Goal: Task Accomplishment & Management: Complete application form

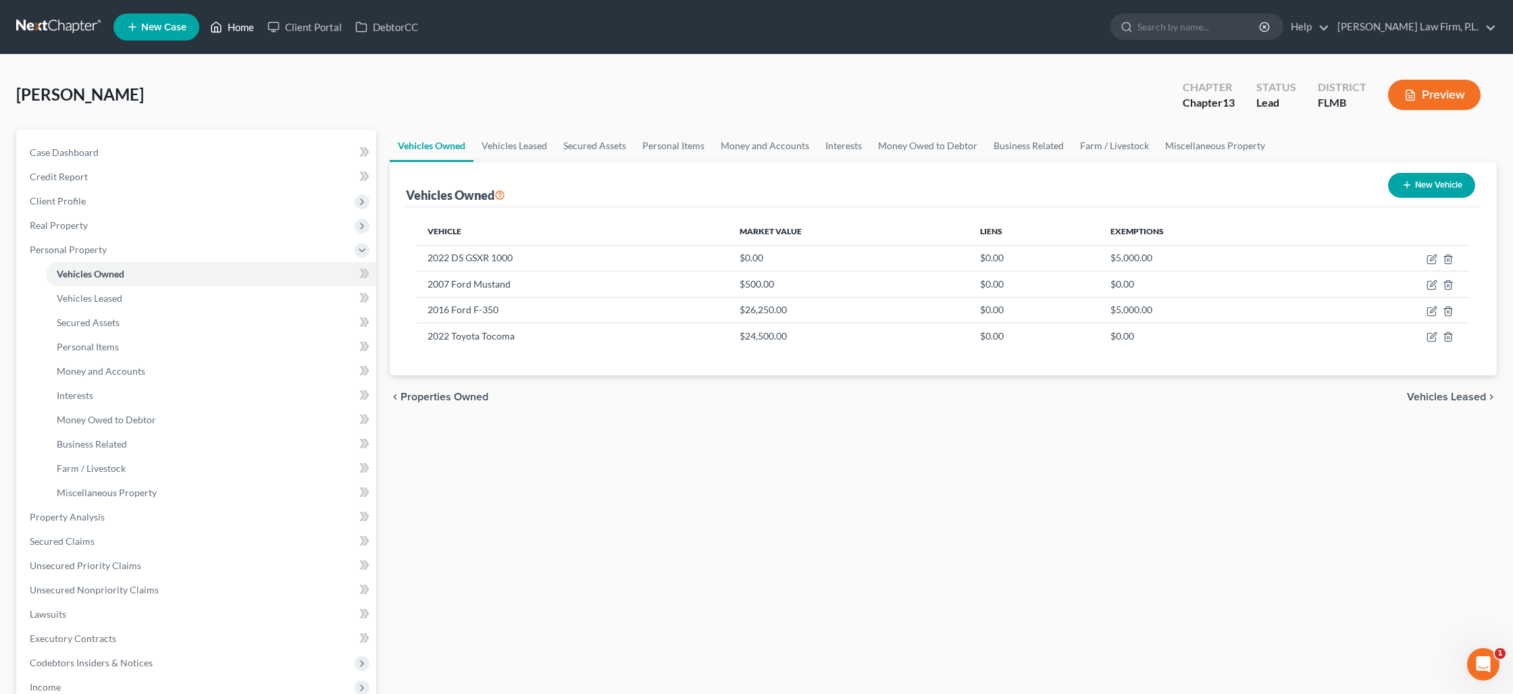
click at [243, 30] on link "Home" at bounding box center [231, 27] width 57 height 24
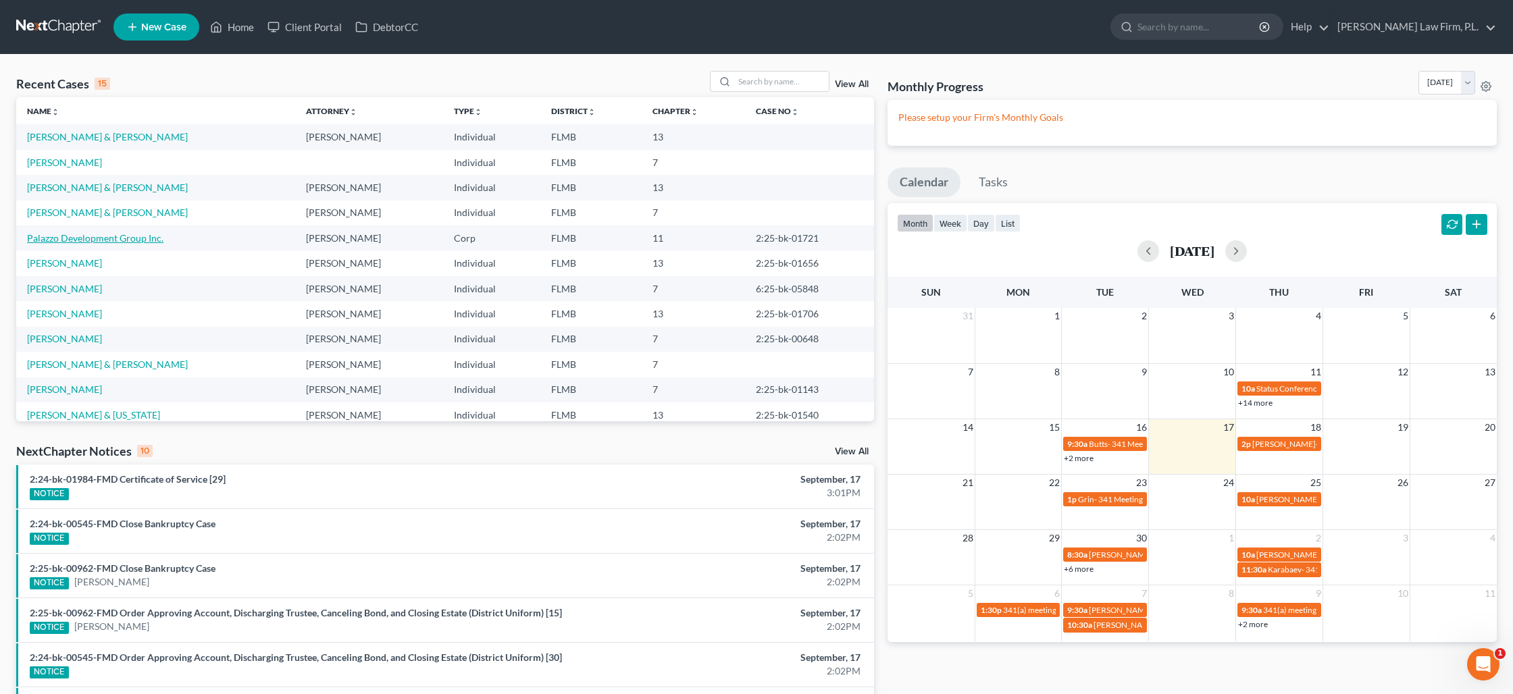
click at [90, 240] on link "Palazzo Development Group Inc." at bounding box center [95, 237] width 136 height 11
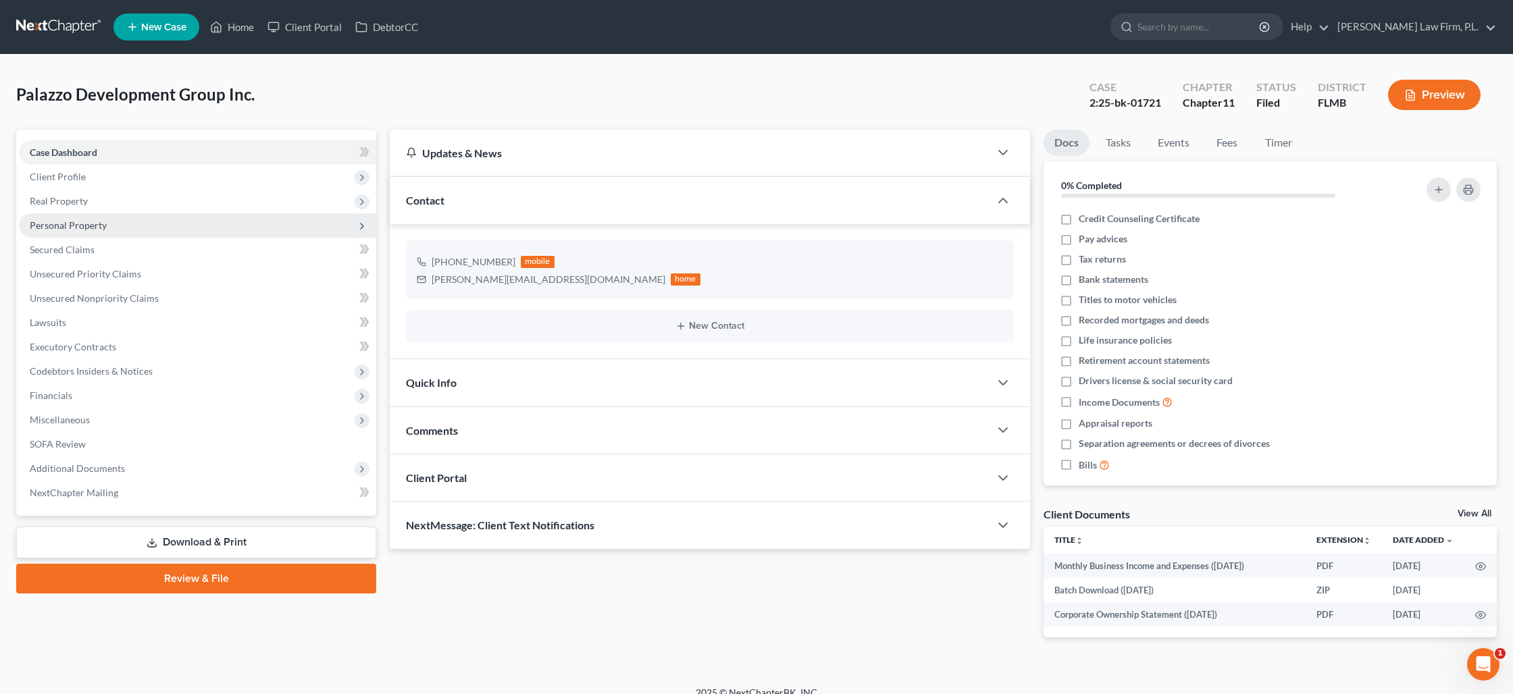
click at [83, 230] on span "Personal Property" at bounding box center [197, 225] width 357 height 24
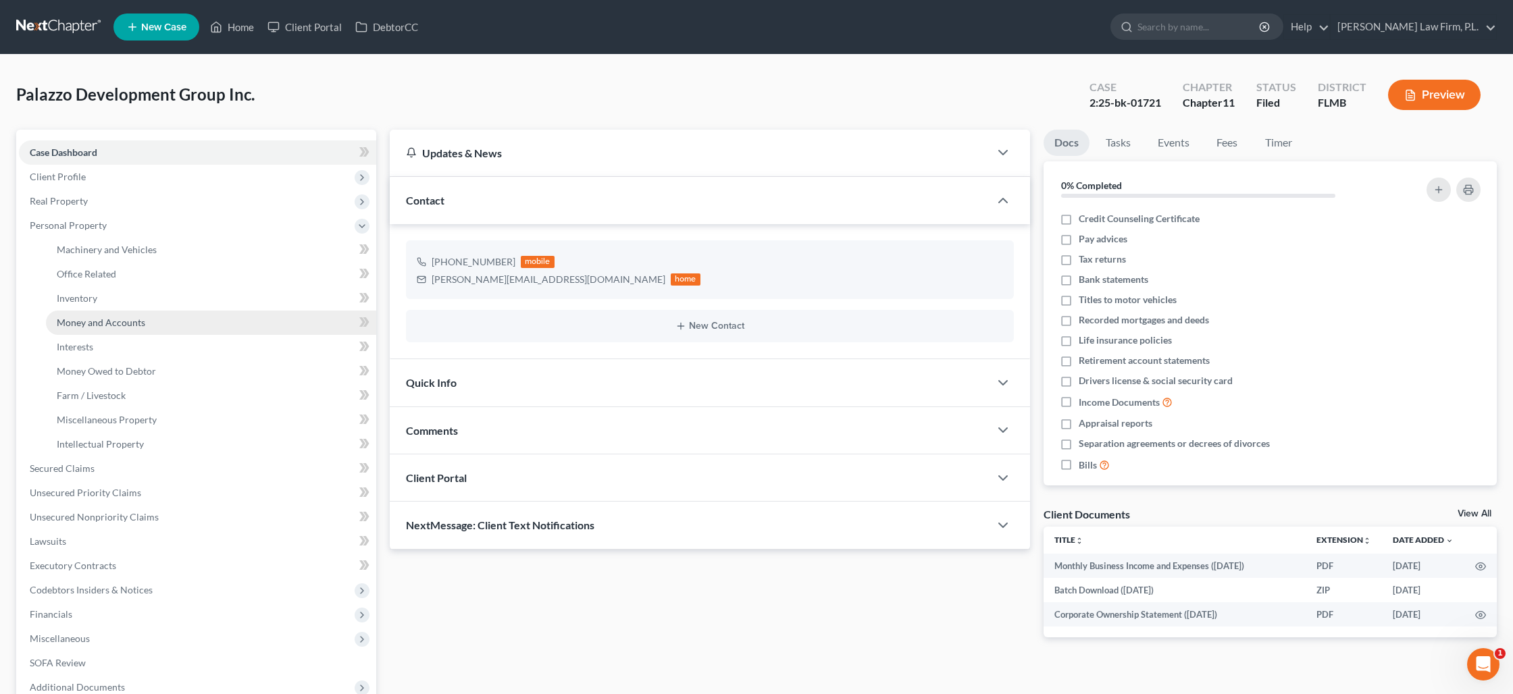
click at [97, 328] on link "Money and Accounts" at bounding box center [211, 323] width 330 height 24
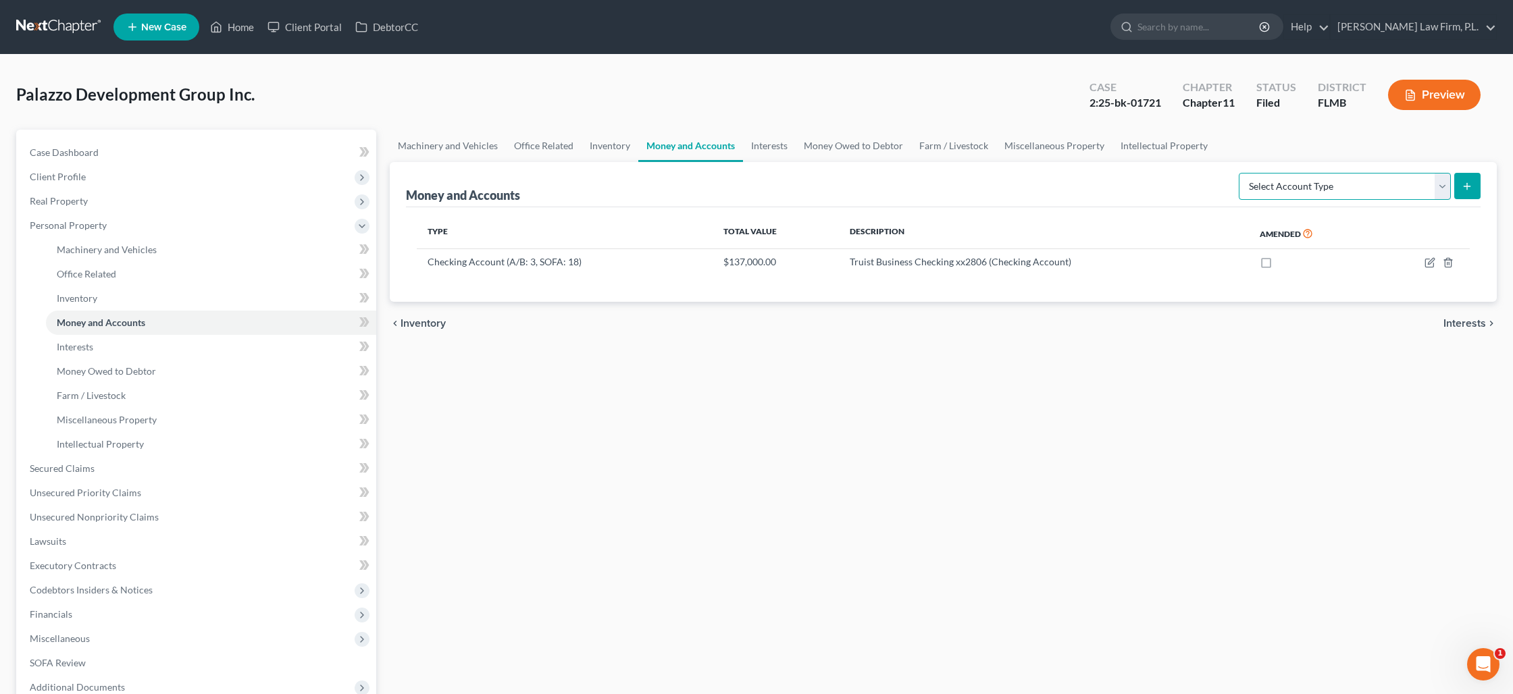
click at [1433, 192] on select "Select Account Type Brokerage (A/B: 3, SOFA: 18) Cash on Hand (A/B: 2) Certific…" at bounding box center [1345, 186] width 212 height 27
click at [836, 146] on link "Money Owed to Debtor" at bounding box center [853, 146] width 115 height 32
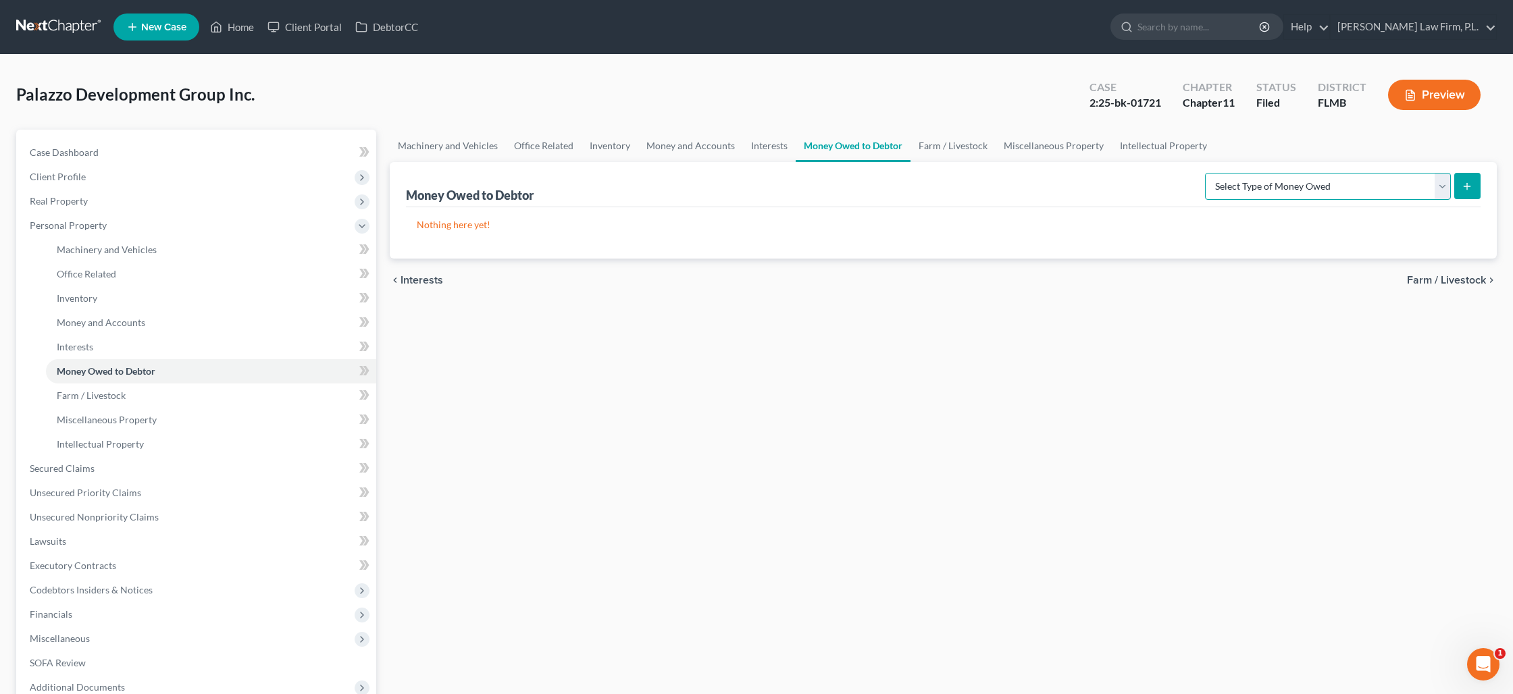
click at [1268, 192] on select "Select Type of Money Owed Accounts Receivable (A/B: 11) Causes of Action Agains…" at bounding box center [1328, 186] width 246 height 27
select select "accounts_receivable"
click at [1208, 173] on select "Select Type of Money Owed Accounts Receivable (A/B: 11) Causes of Action Agains…" at bounding box center [1328, 186] width 246 height 27
click at [1477, 189] on button "submit" at bounding box center [1467, 186] width 26 height 26
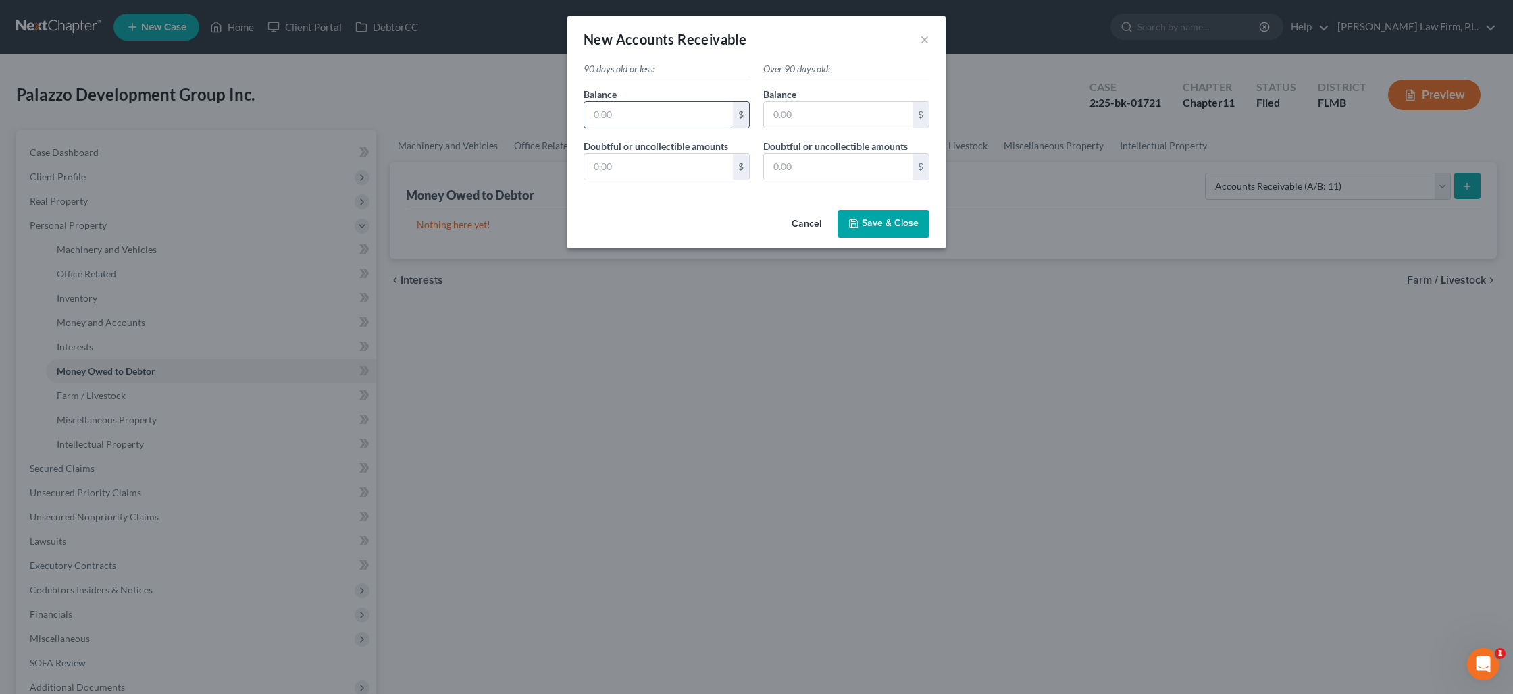
click at [652, 115] on input "text" at bounding box center [658, 115] width 149 height 26
type input "40,000"
click at [874, 232] on button "Save & Close" at bounding box center [883, 224] width 92 height 28
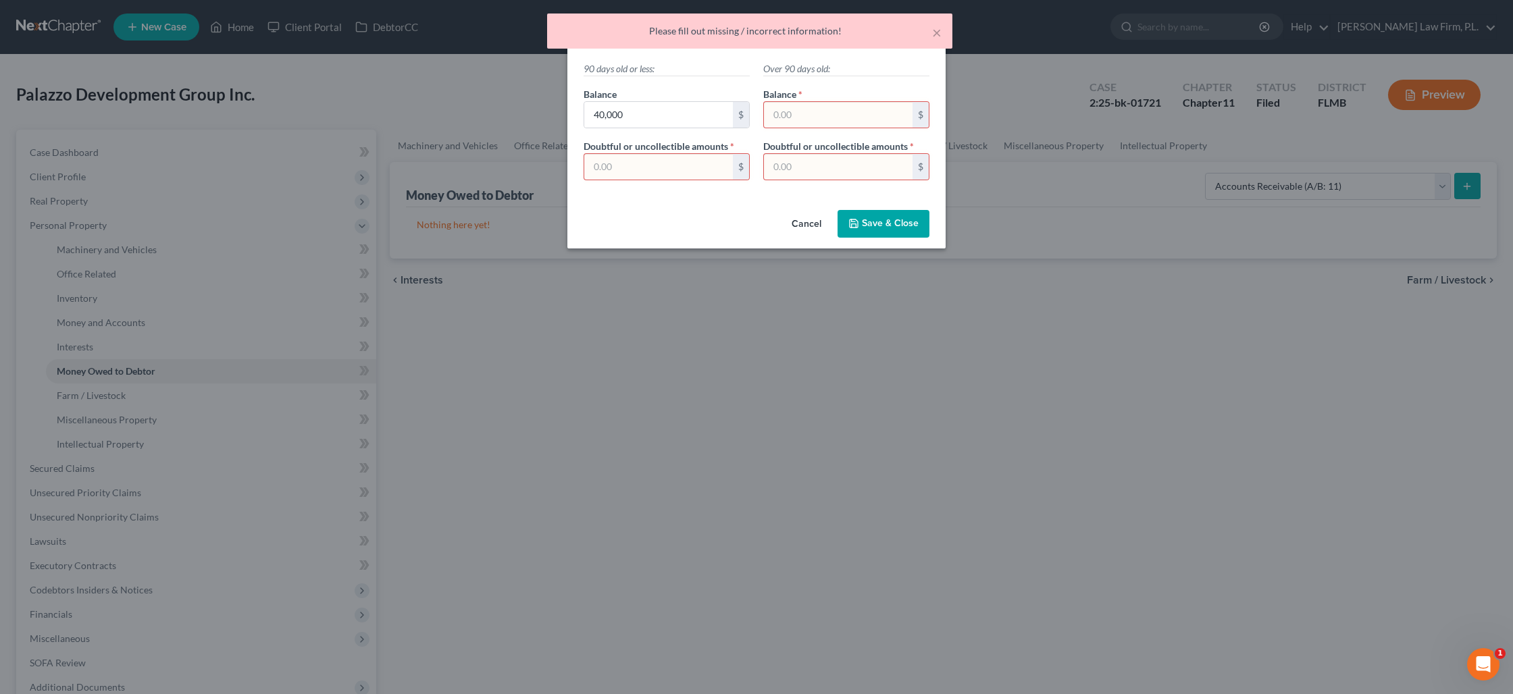
click at [698, 170] on input "text" at bounding box center [658, 167] width 149 height 26
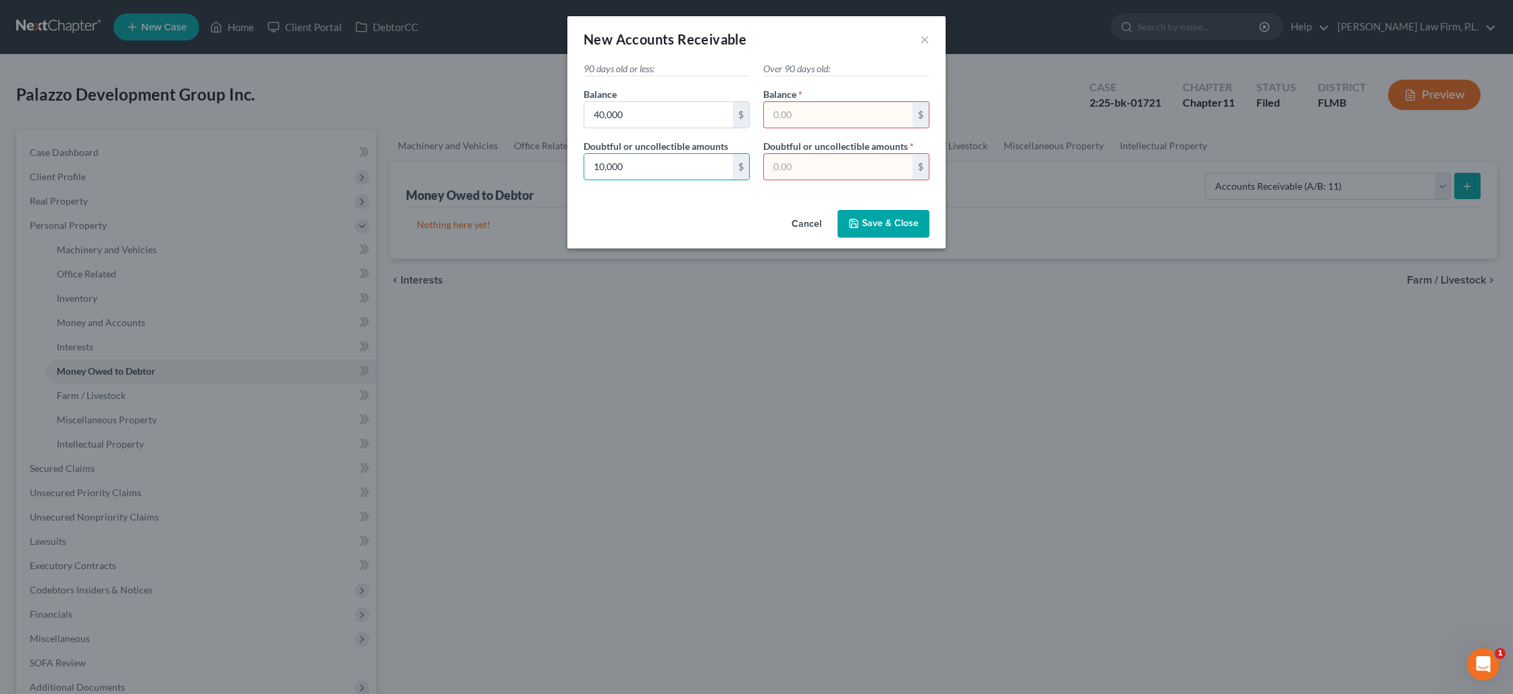
type input "10,000"
click at [852, 230] on button "Save & Close" at bounding box center [883, 224] width 92 height 28
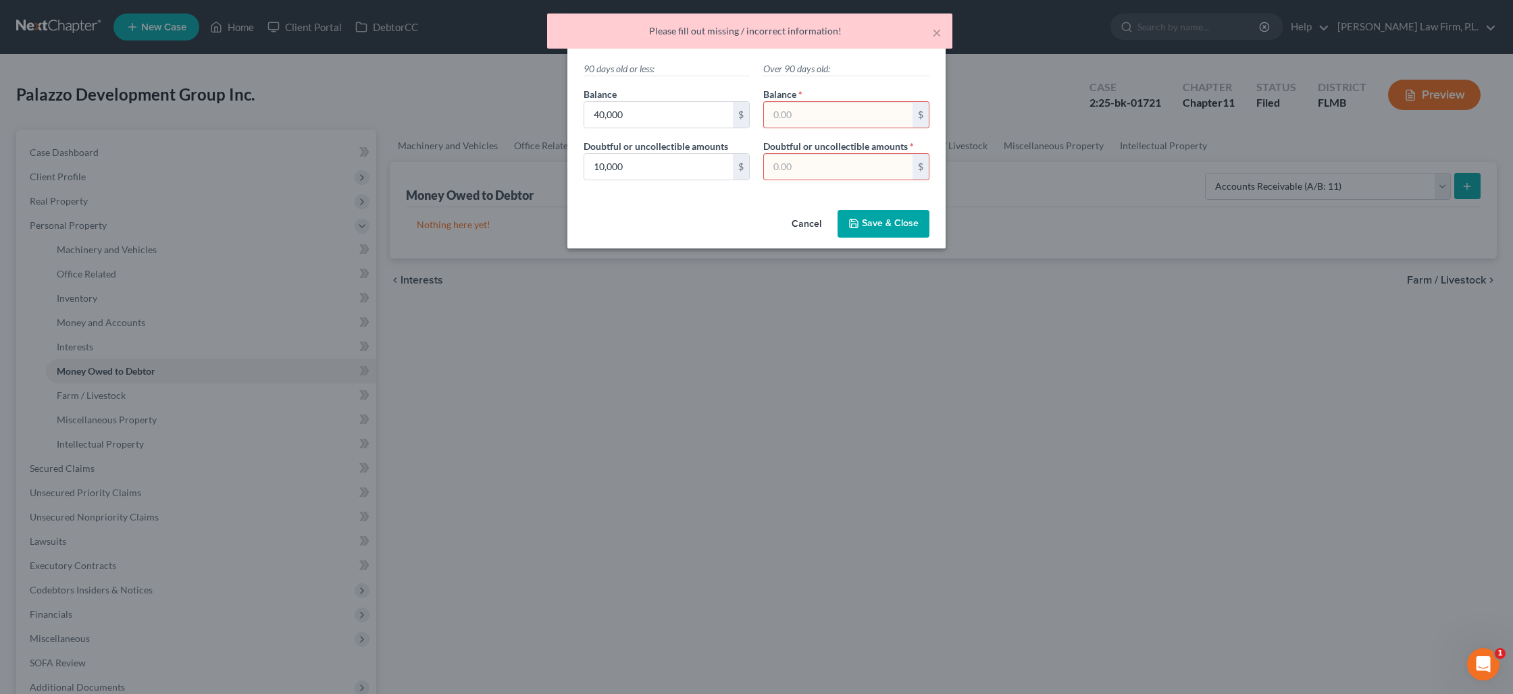
click at [812, 124] on input "text" at bounding box center [838, 115] width 149 height 26
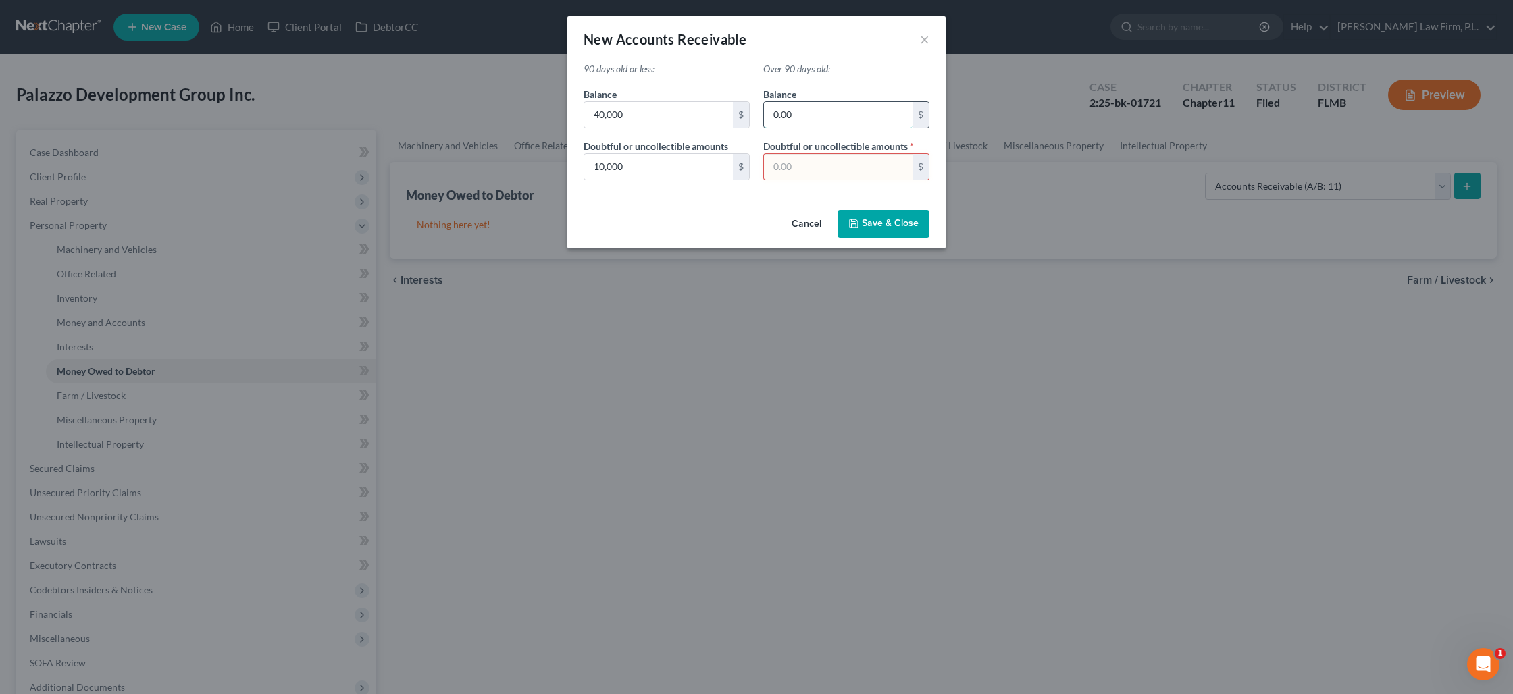
type input "0.00"
type input "0"
click at [885, 222] on span "Save & Close" at bounding box center [890, 223] width 57 height 11
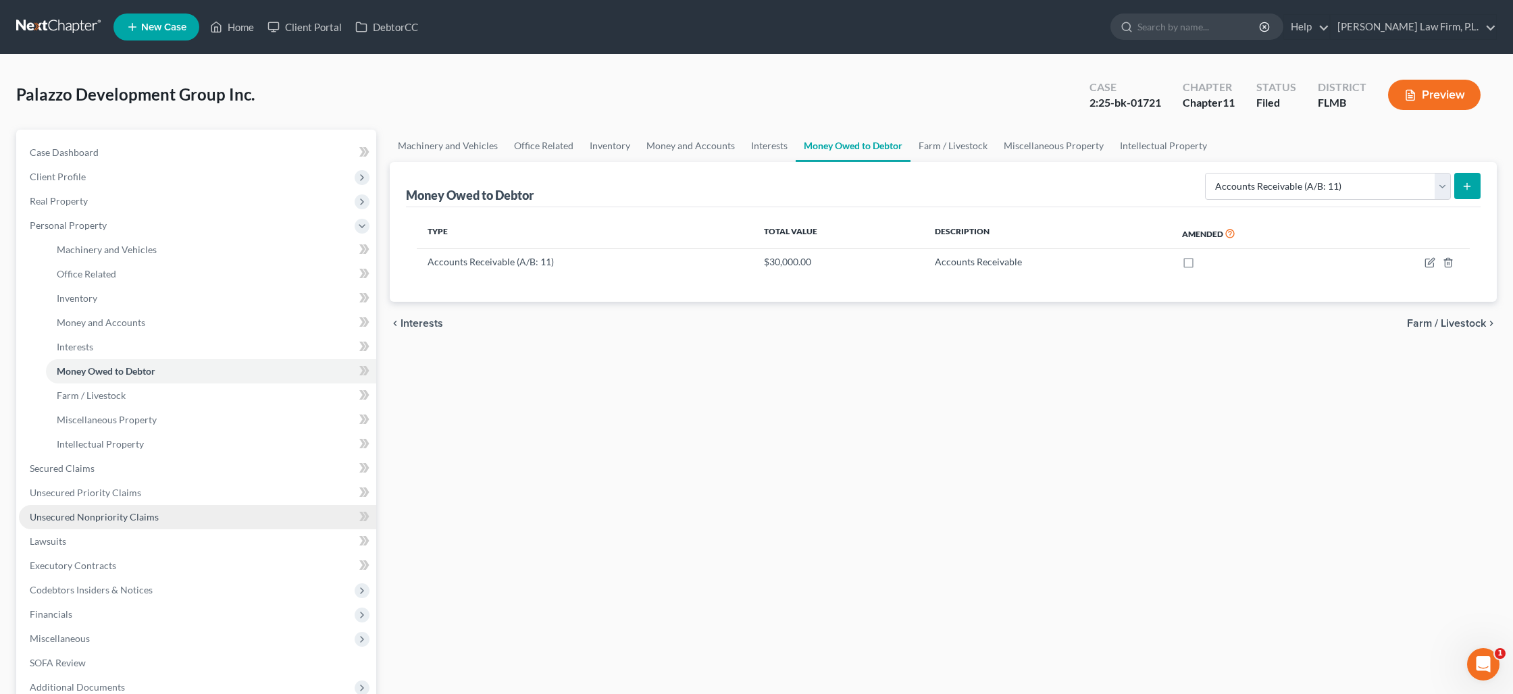
click at [110, 509] on link "Unsecured Nonpriority Claims" at bounding box center [197, 517] width 357 height 24
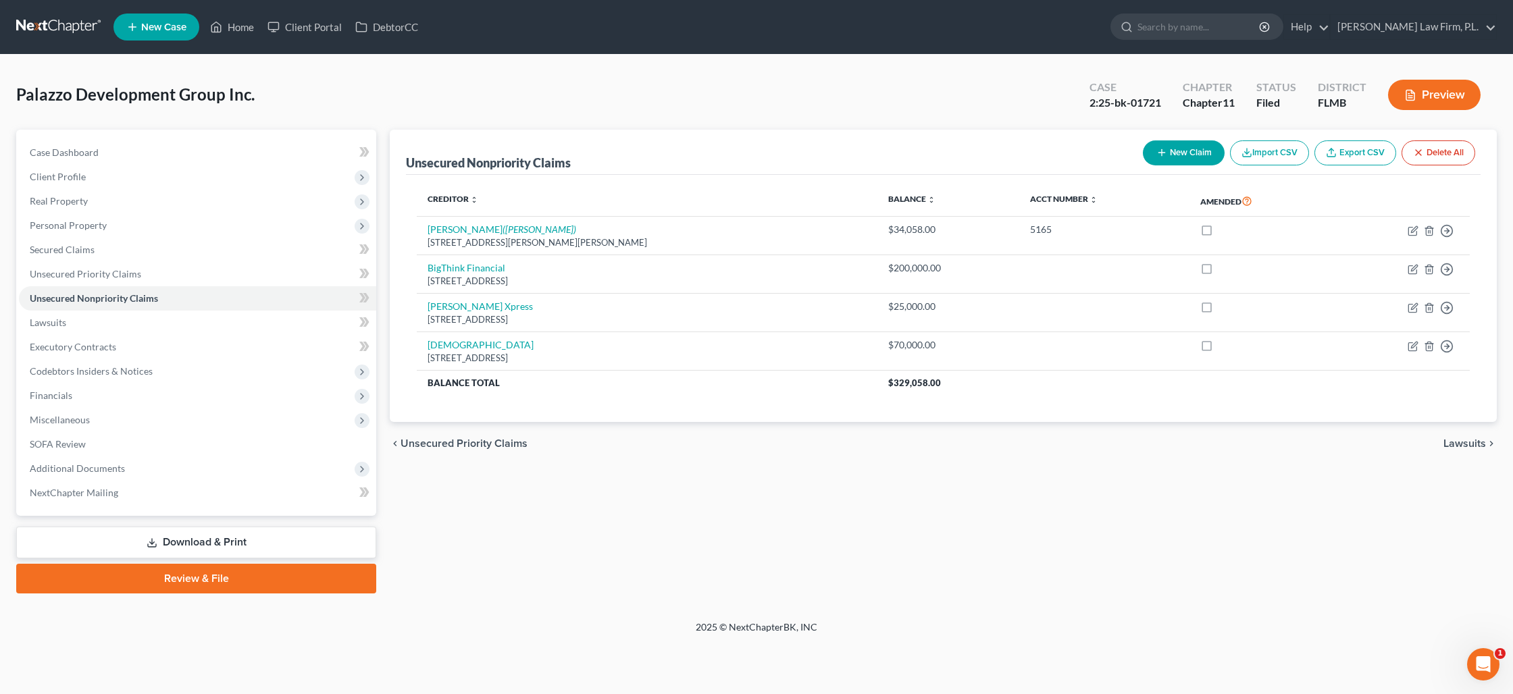
click at [1166, 157] on button "New Claim" at bounding box center [1184, 152] width 82 height 25
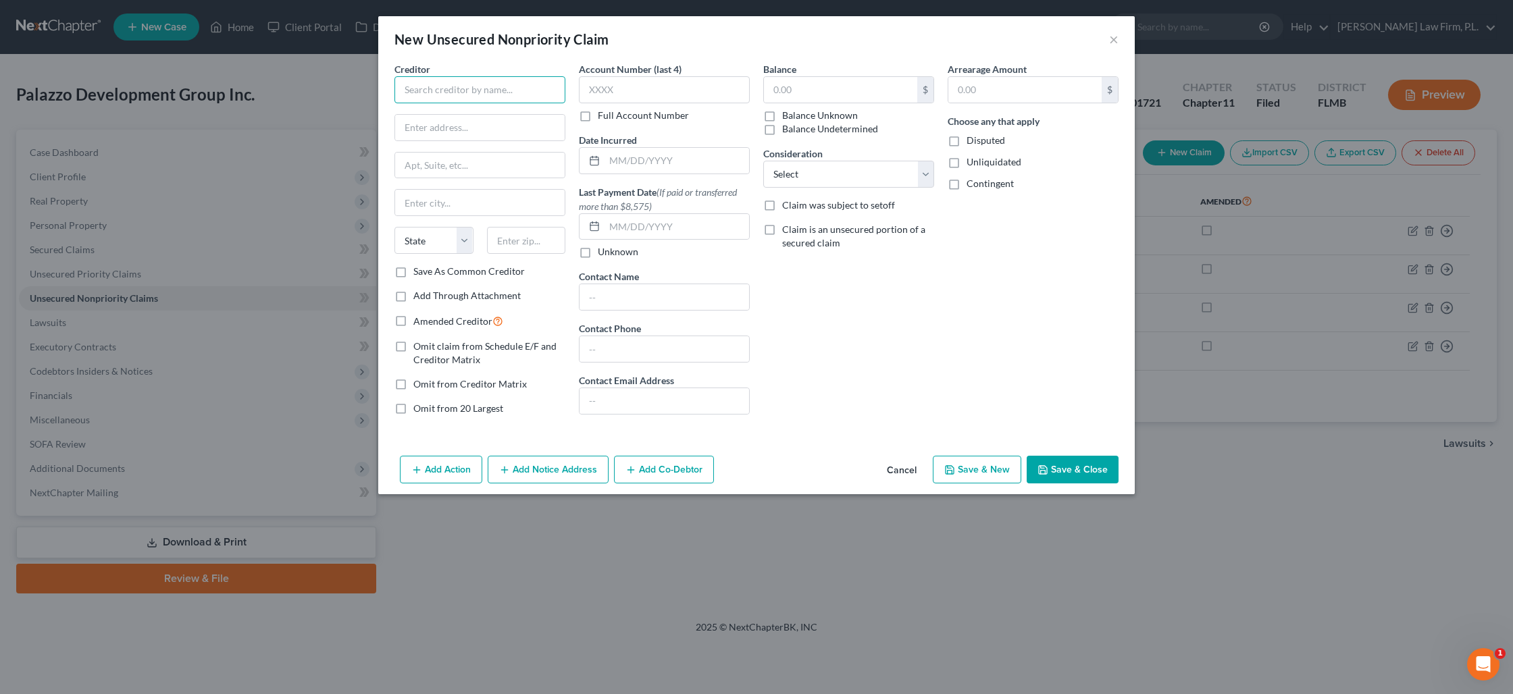
click at [439, 101] on input "text" at bounding box center [479, 89] width 171 height 27
type input "American Express"
paste input "P.O. Box 981535"
type input "P.O. Box 981535"
click at [504, 244] on input "text" at bounding box center [526, 240] width 79 height 27
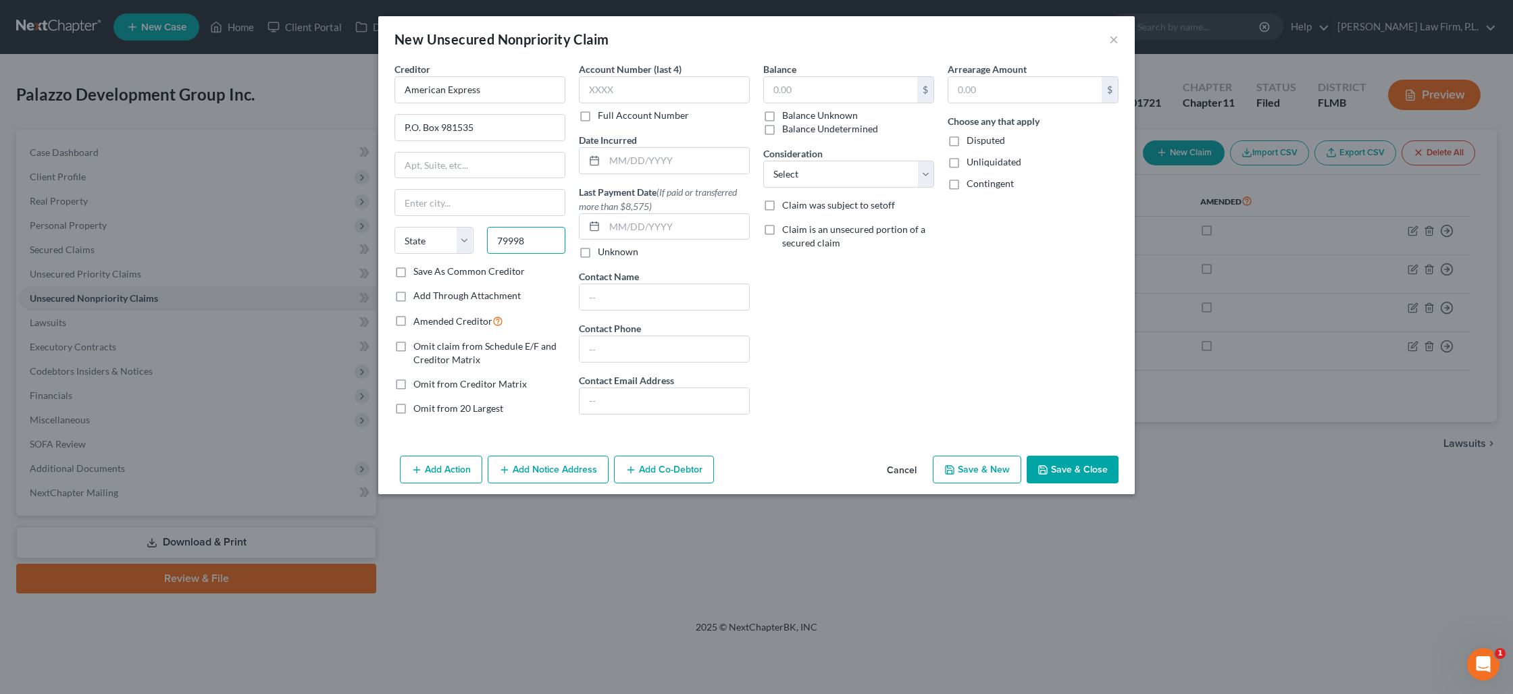
type input "79998"
type input "[GEOGRAPHIC_DATA]"
select select "45"
click at [794, 93] on input "text" at bounding box center [840, 90] width 153 height 26
type input "30,000"
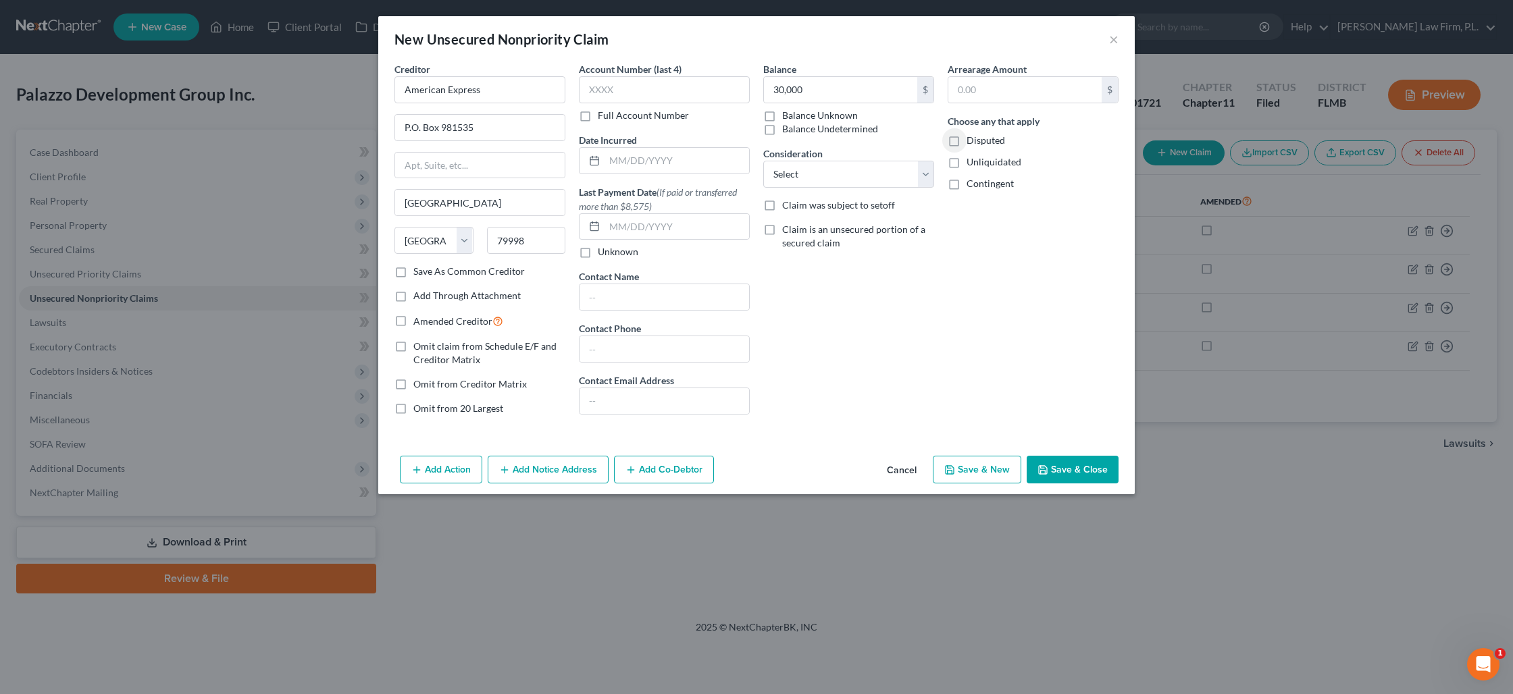
click at [413, 269] on label "Save As Common Creditor" at bounding box center [468, 272] width 111 height 14
click at [419, 269] on input "Save As Common Creditor" at bounding box center [423, 269] width 9 height 9
click at [1044, 475] on icon "button" at bounding box center [1042, 470] width 11 height 11
checkbox input "false"
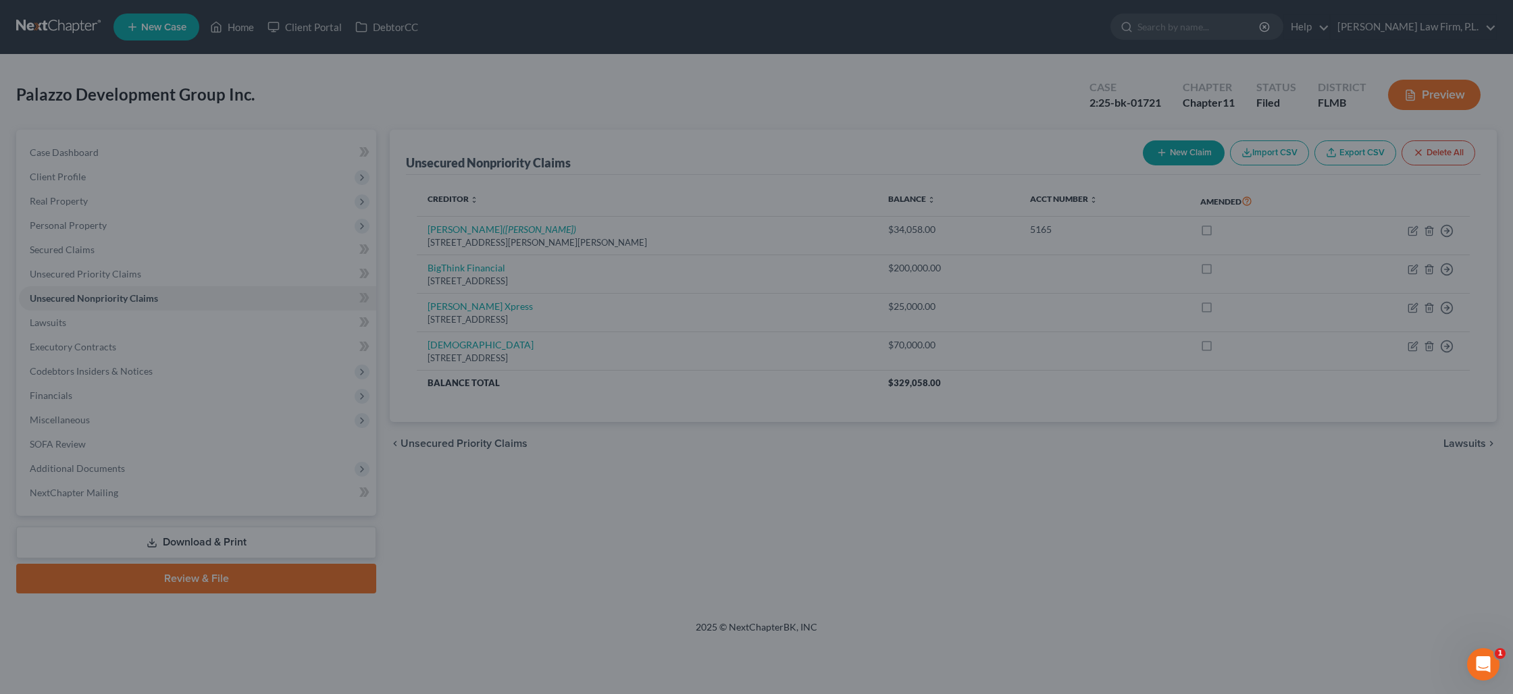
type input "30,000.00"
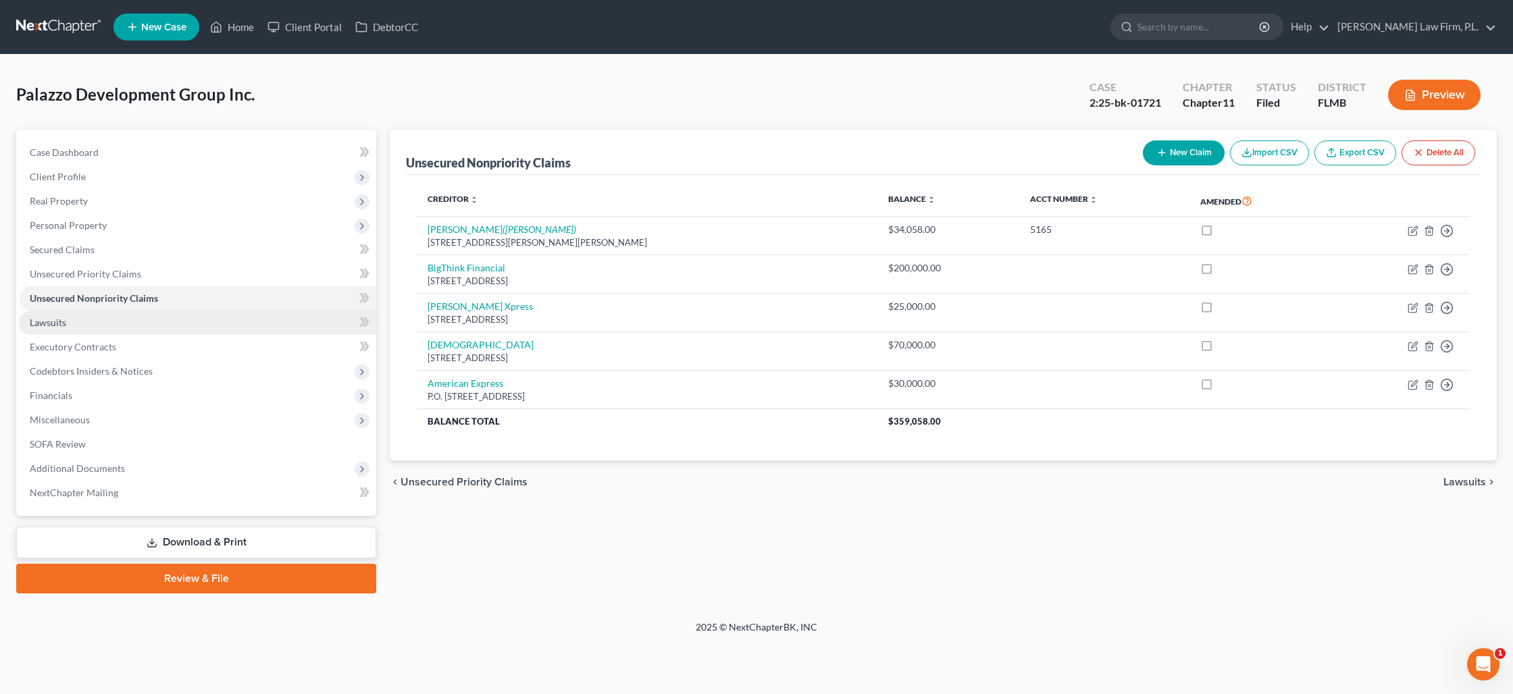
click at [162, 321] on link "Lawsuits" at bounding box center [197, 323] width 357 height 24
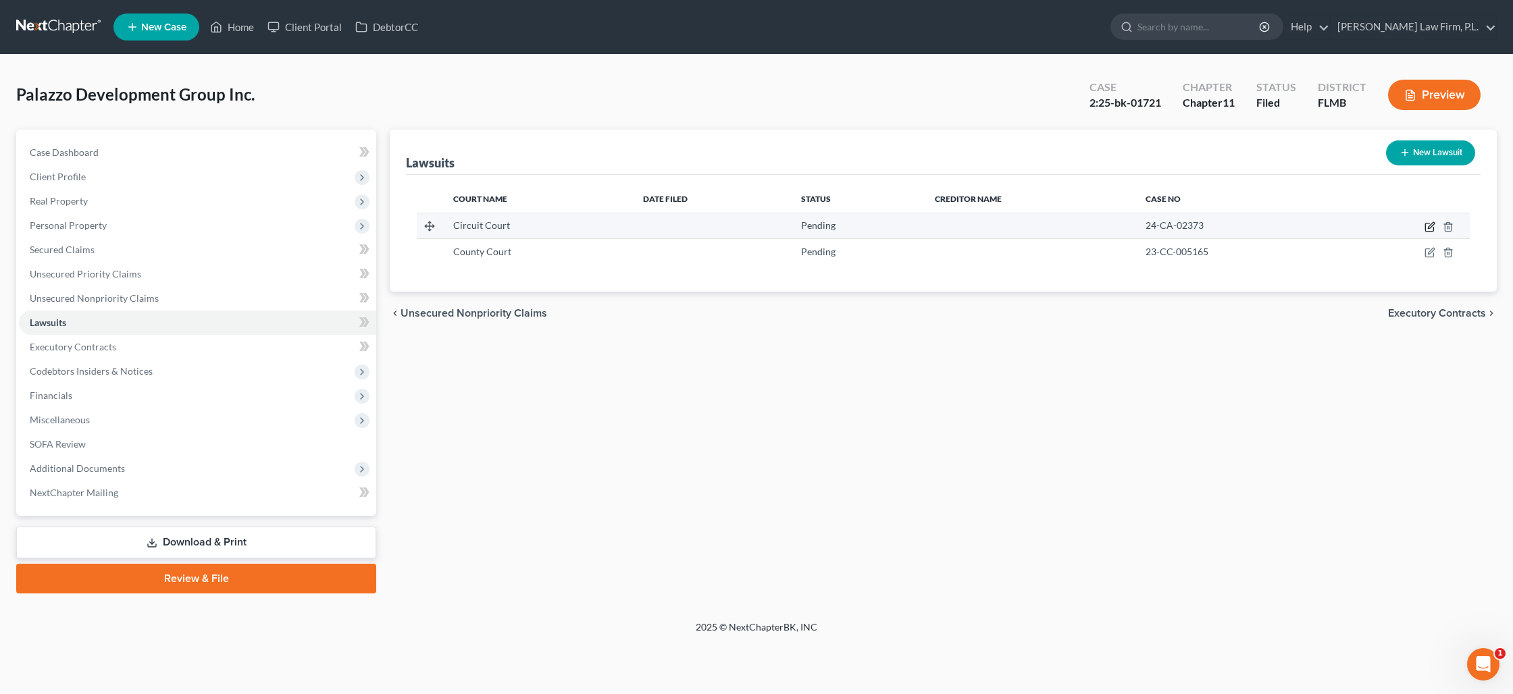
click at [1428, 224] on icon "button" at bounding box center [1429, 227] width 11 height 11
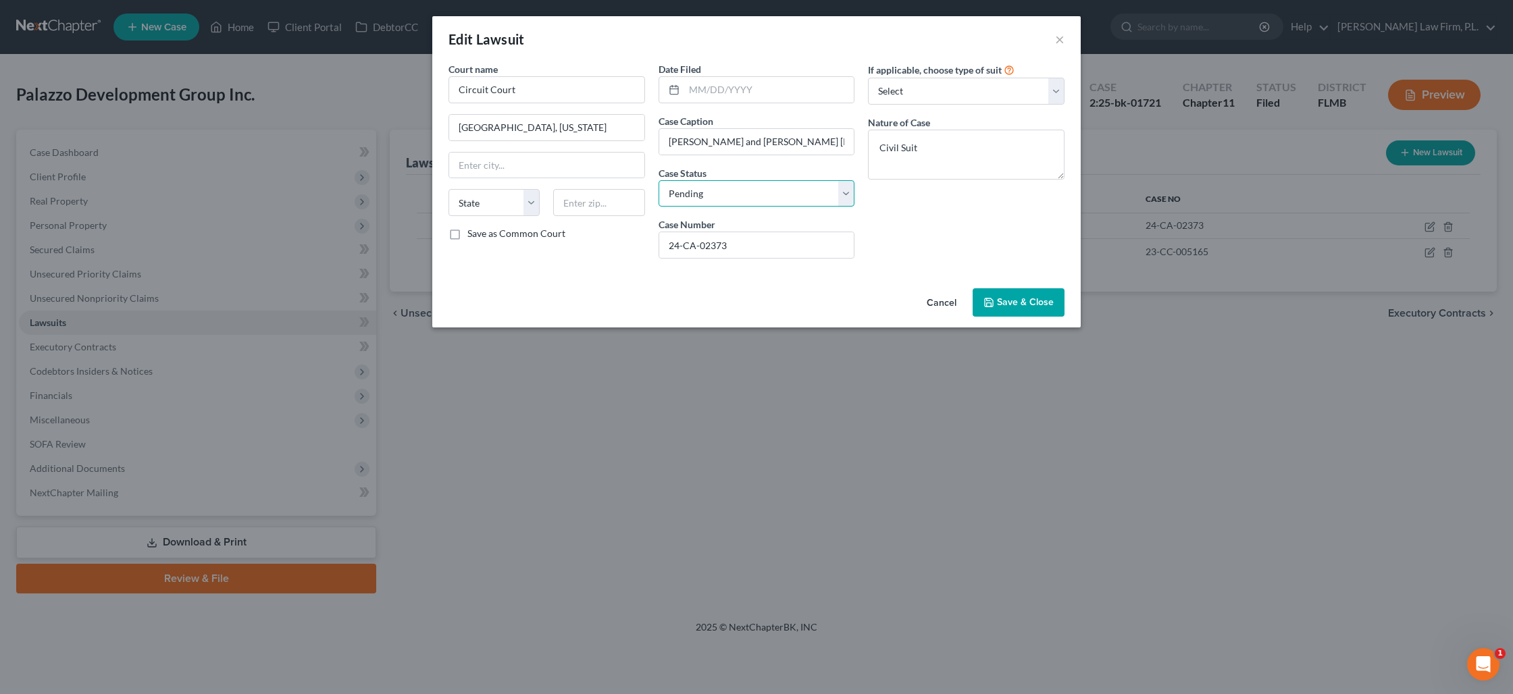
click at [773, 197] on select "Select Pending On Appeal Concluded" at bounding box center [756, 193] width 197 height 27
select select "2"
click at [658, 180] on select "Select Pending On Appeal Concluded" at bounding box center [756, 193] width 197 height 27
click at [1016, 305] on span "Save & Close" at bounding box center [1025, 301] width 57 height 11
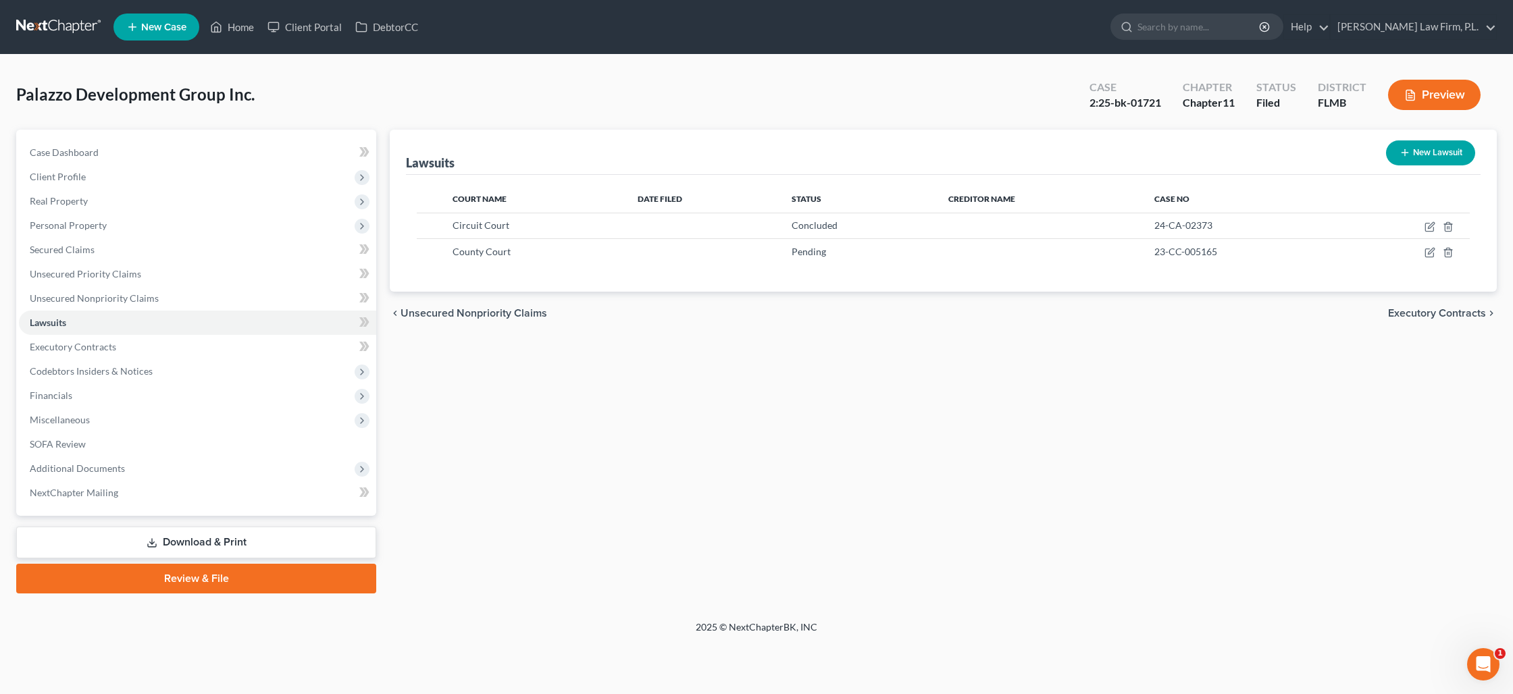
click at [216, 541] on link "Download & Print" at bounding box center [196, 543] width 360 height 32
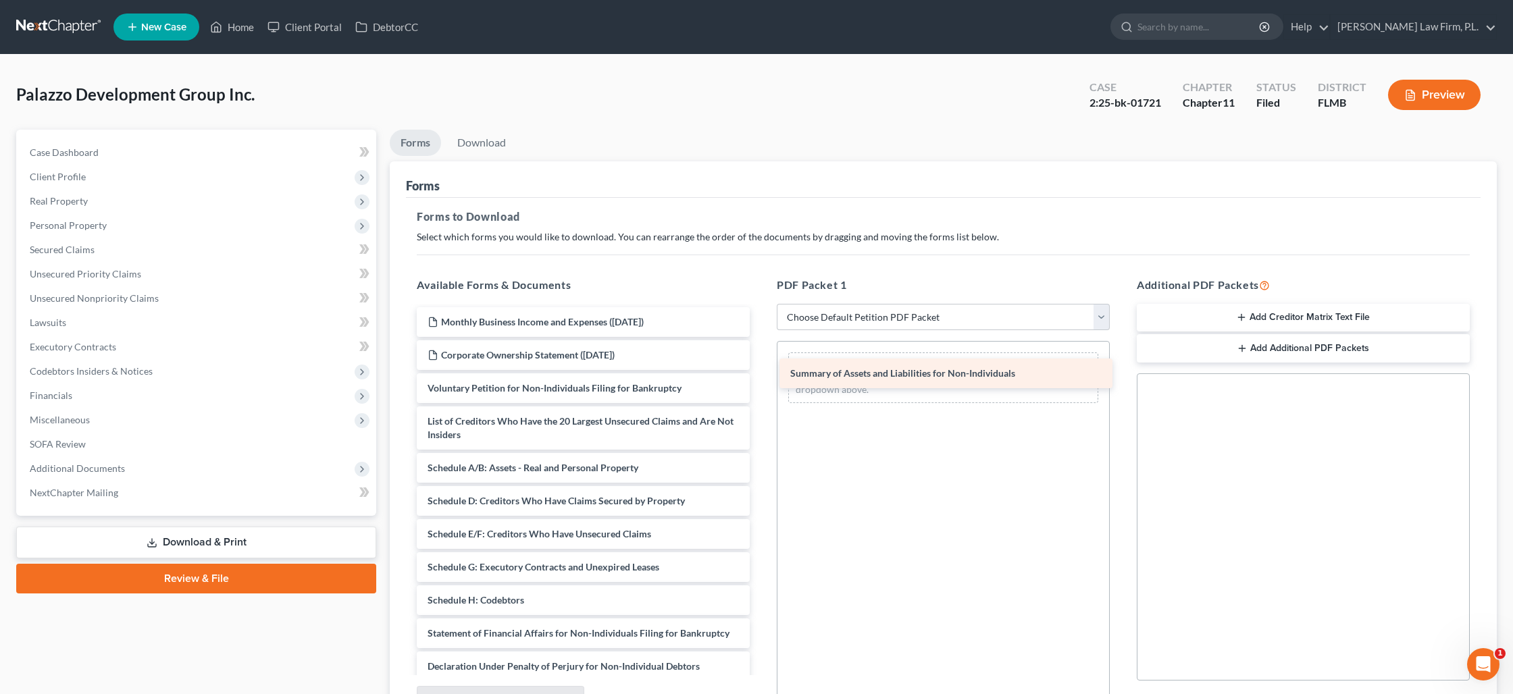
drag, startPoint x: 530, startPoint y: 427, endPoint x: 893, endPoint y: 380, distance: 365.7
click at [760, 380] on div "Summary of Assets and Liabilities for Non-Individuals Monthly Business Income a…" at bounding box center [583, 560] width 355 height 507
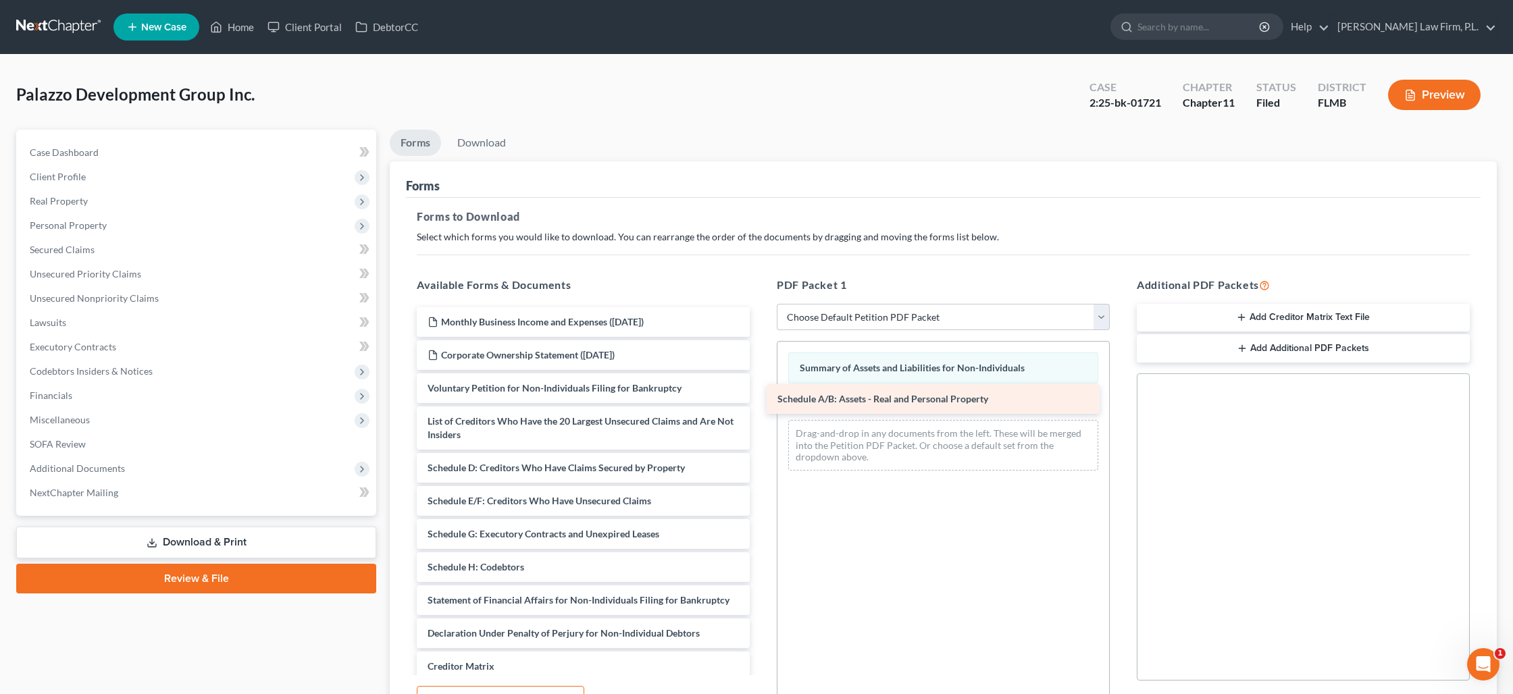
drag, startPoint x: 550, startPoint y: 464, endPoint x: 898, endPoint y: 396, distance: 354.4
click at [760, 396] on div "Schedule A/B: Assets - Real and Personal Property Monthly Business Income and E…" at bounding box center [583, 543] width 355 height 473
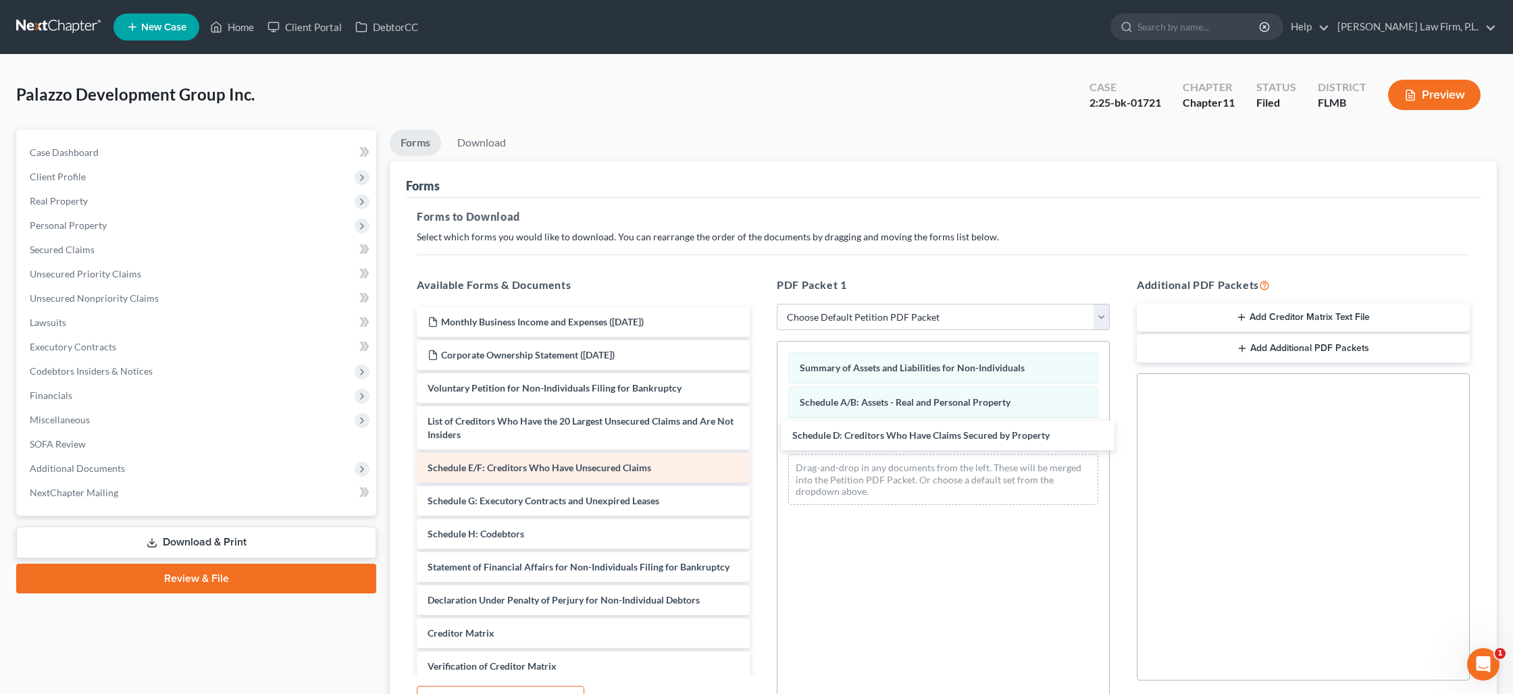
drag, startPoint x: 515, startPoint y: 469, endPoint x: 725, endPoint y: 459, distance: 209.6
click at [760, 437] on div "Schedule D: Creditors Who Have Claims Secured by Property Monthly Business Inco…" at bounding box center [583, 527] width 355 height 440
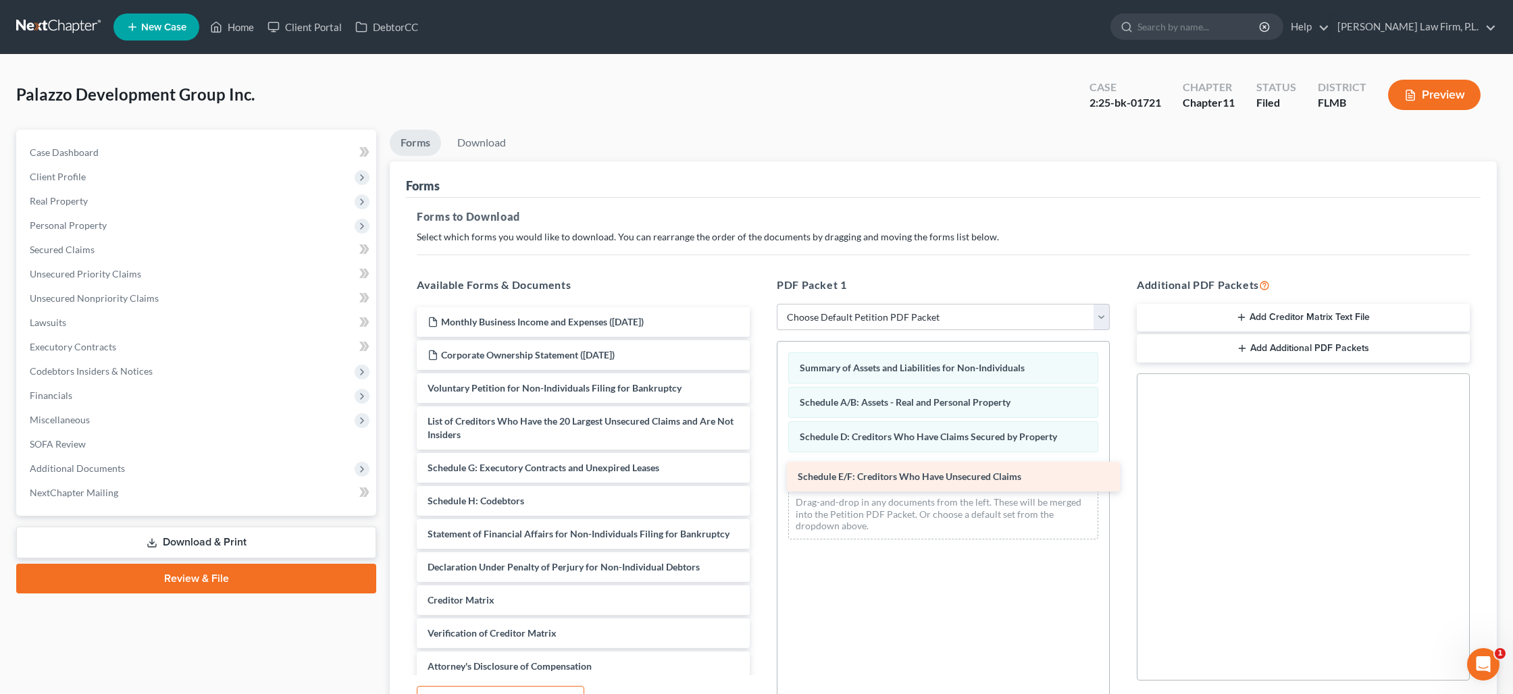
drag, startPoint x: 567, startPoint y: 469, endPoint x: 937, endPoint y: 479, distance: 370.2
click at [760, 479] on div "Schedule E/F: Creditors Who Have Unsecured Claims Monthly Business Income and E…" at bounding box center [583, 510] width 355 height 407
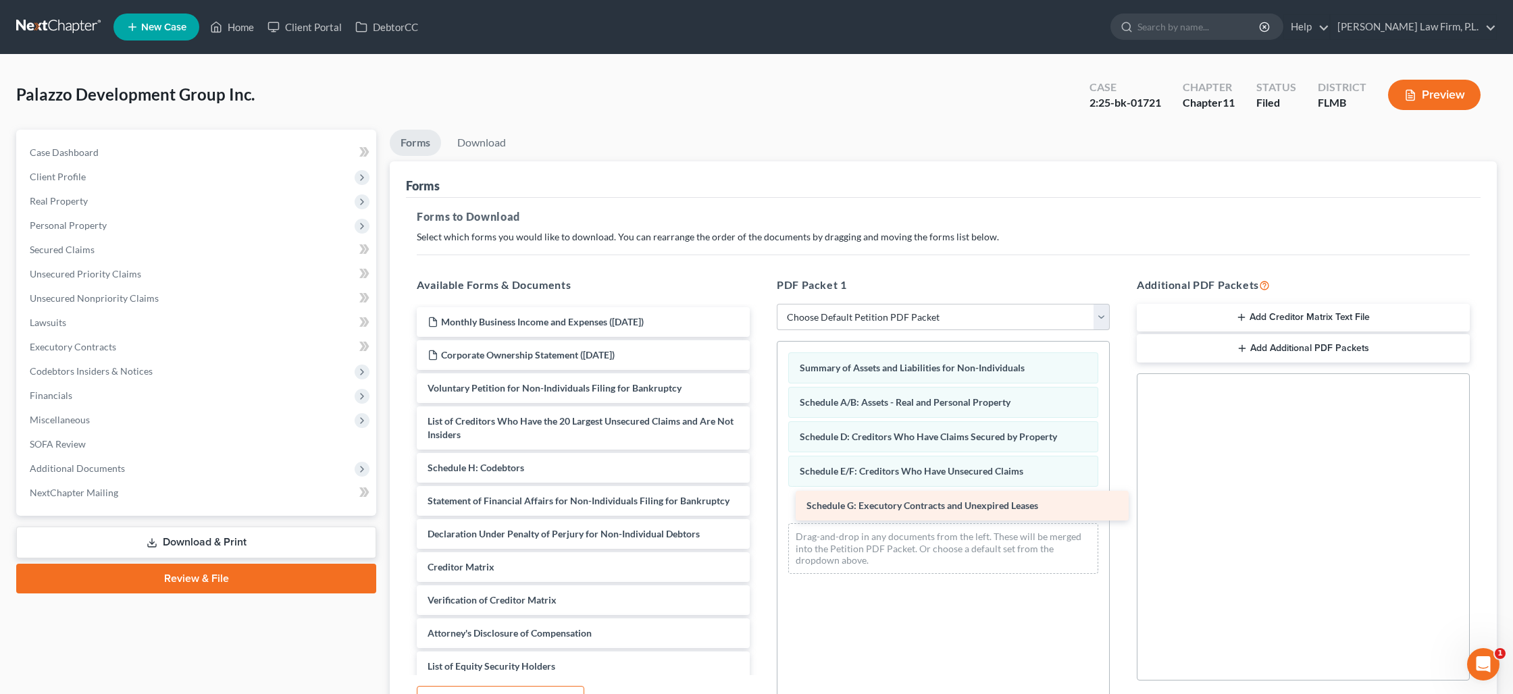
drag, startPoint x: 520, startPoint y: 475, endPoint x: 872, endPoint y: 513, distance: 353.9
click at [760, 514] on div "Schedule G: Executory Contracts and Unexpired Leases Monthly Business Income an…" at bounding box center [583, 494] width 355 height 374
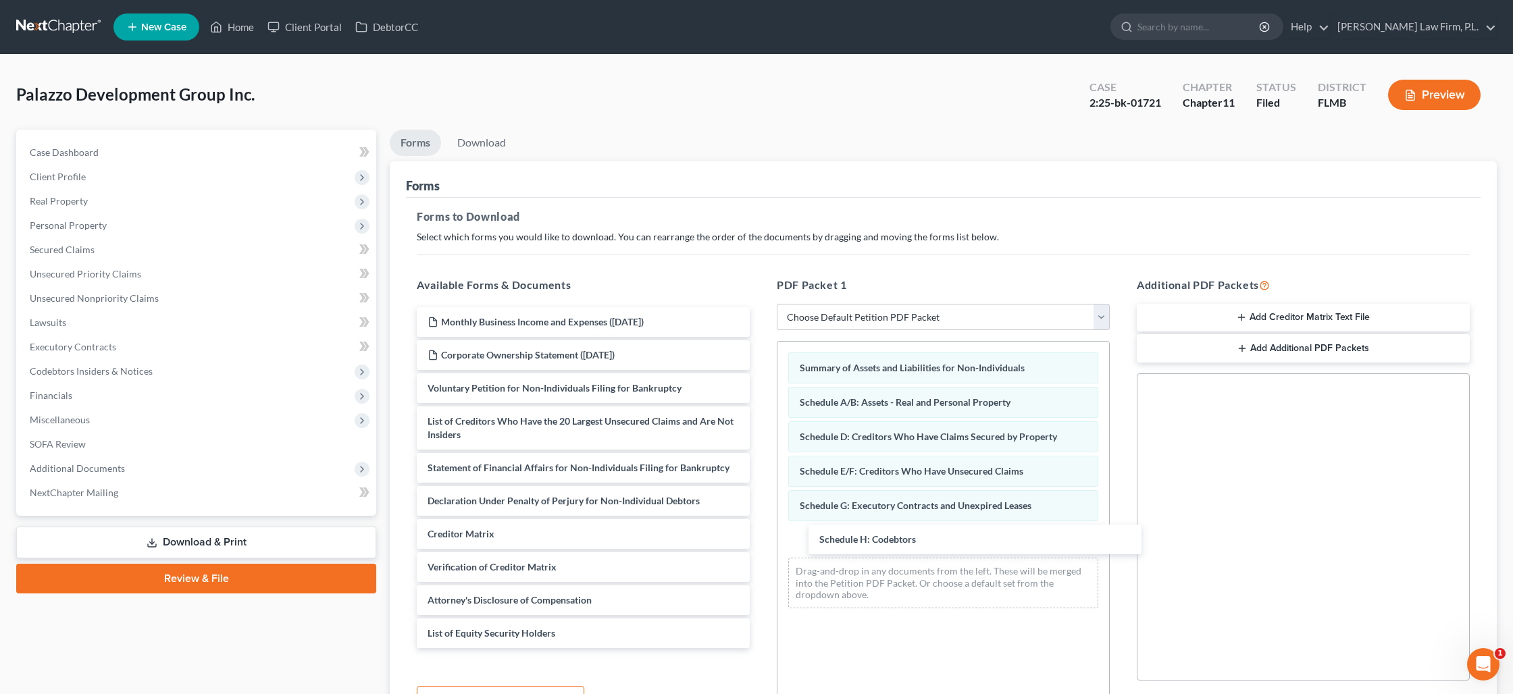
drag, startPoint x: 436, startPoint y: 475, endPoint x: 794, endPoint y: 543, distance: 364.3
click at [760, 548] on div "Schedule H: Codebtors Monthly Business Income and Expenses ([DATE]) Corporate O…" at bounding box center [583, 477] width 355 height 341
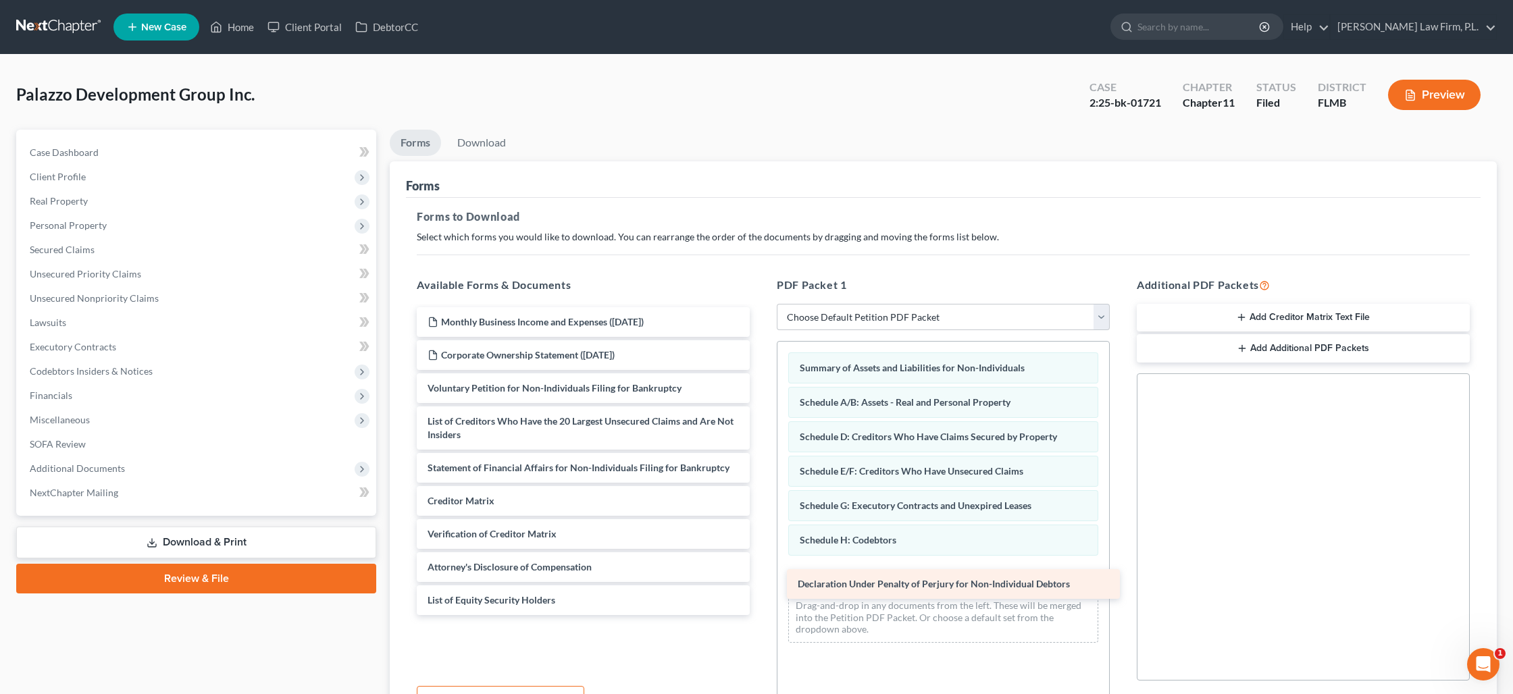
drag, startPoint x: 492, startPoint y: 494, endPoint x: 862, endPoint y: 578, distance: 379.5
click at [760, 578] on div "Declaration Under Penalty of Perjury for Non-Individual Debtors Monthly Busines…" at bounding box center [583, 461] width 355 height 308
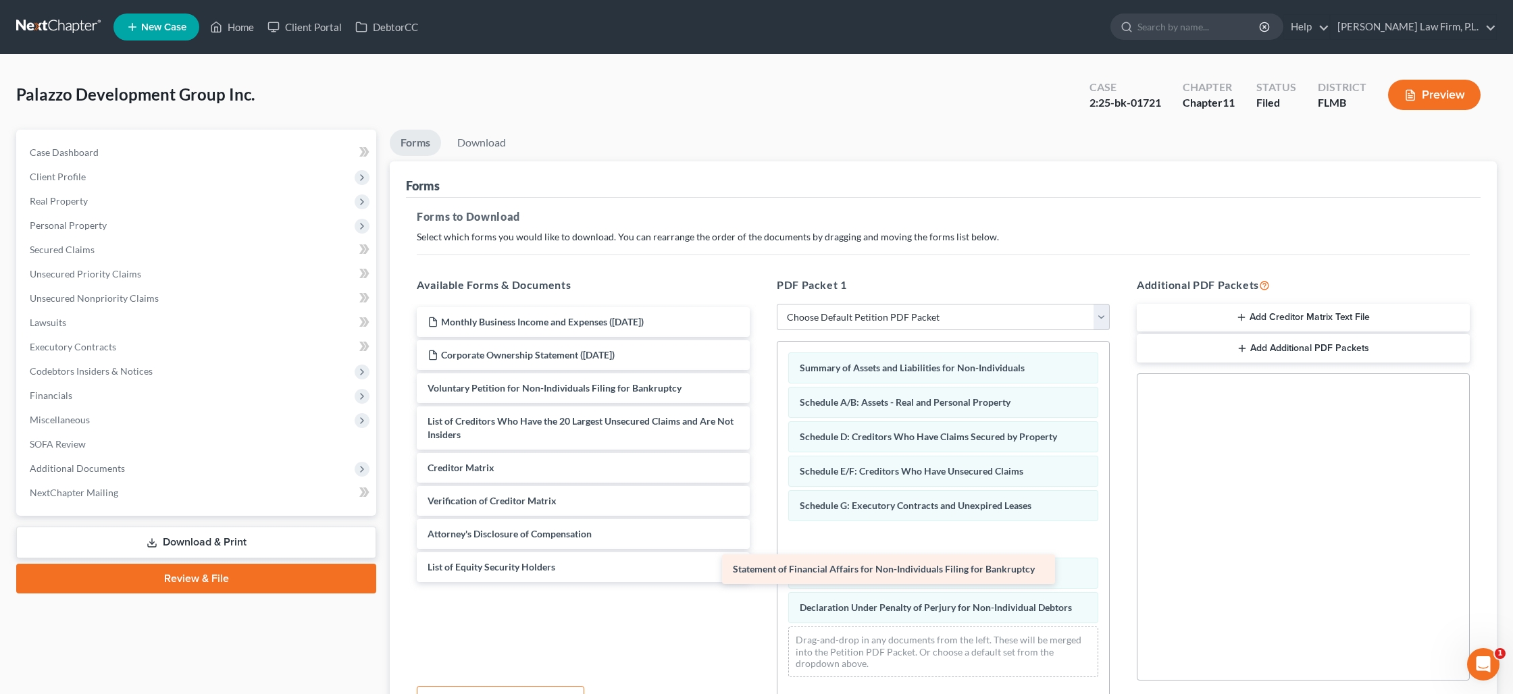
drag, startPoint x: 672, startPoint y: 469, endPoint x: 977, endPoint y: 571, distance: 321.8
click at [760, 571] on div "Statement of Financial Affairs for Non-Individuals Filing for Bankruptcy Monthl…" at bounding box center [583, 444] width 355 height 275
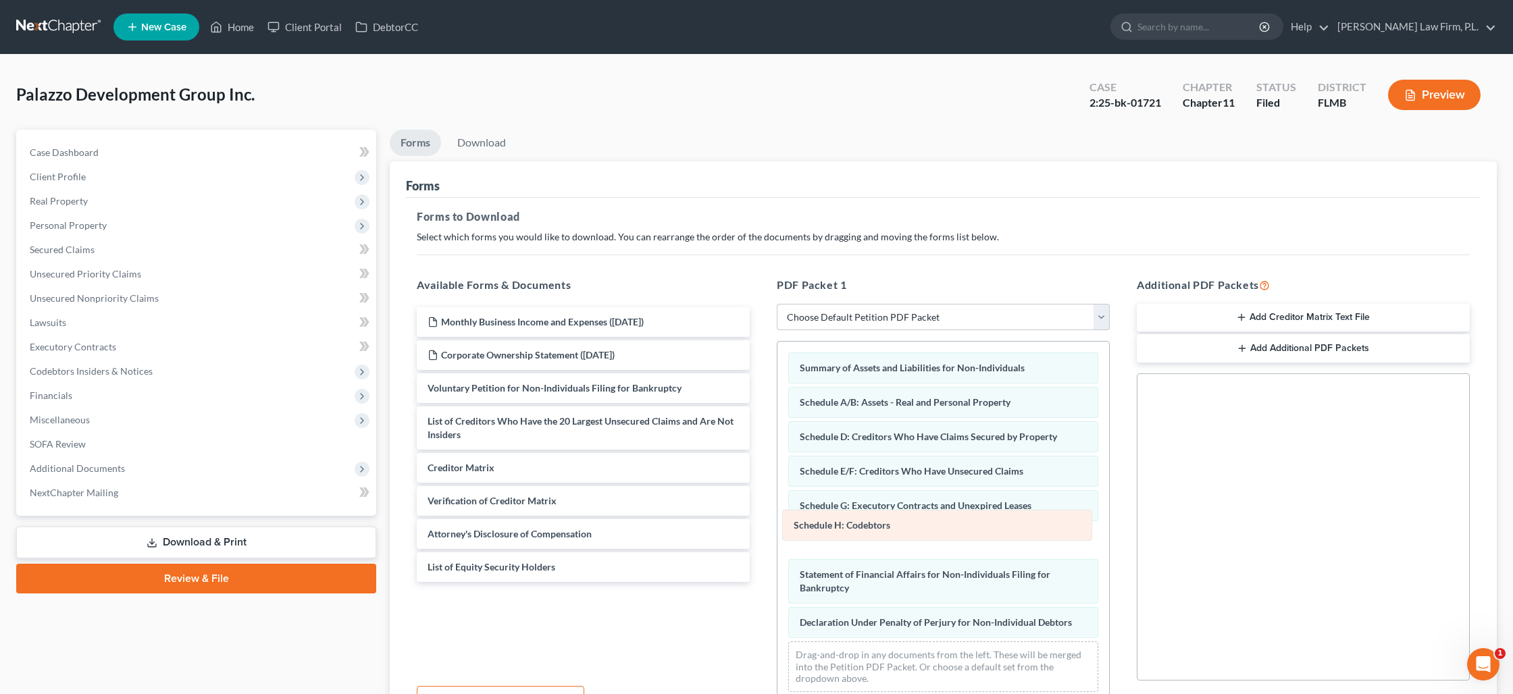
drag, startPoint x: 939, startPoint y: 590, endPoint x: 931, endPoint y: 538, distance: 52.6
click at [933, 527] on div "Schedule H: Codebtors Summary of Assets and Liabilities for Non-Individuals Sch…" at bounding box center [943, 522] width 332 height 361
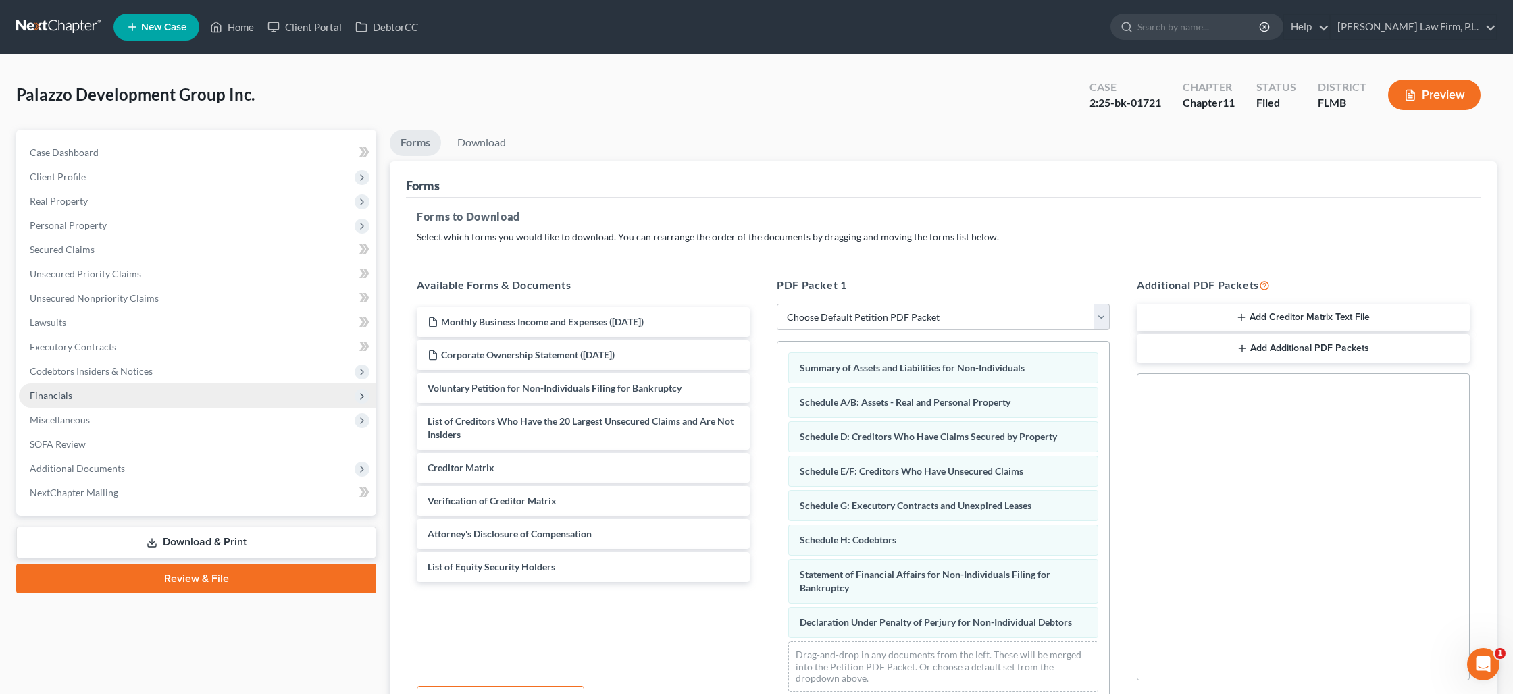
click at [68, 388] on span "Financials" at bounding box center [197, 396] width 357 height 24
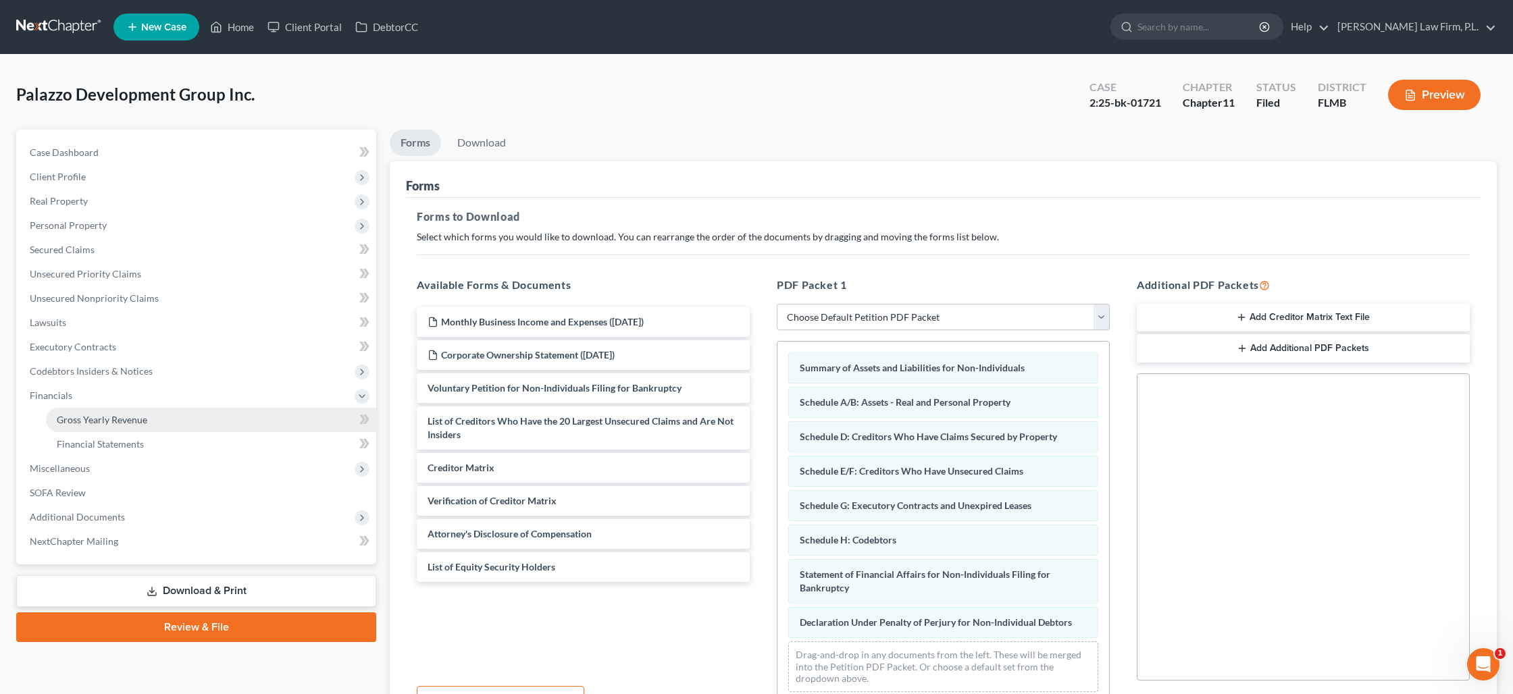
click at [82, 421] on span "Gross Yearly Revenue" at bounding box center [102, 419] width 90 height 11
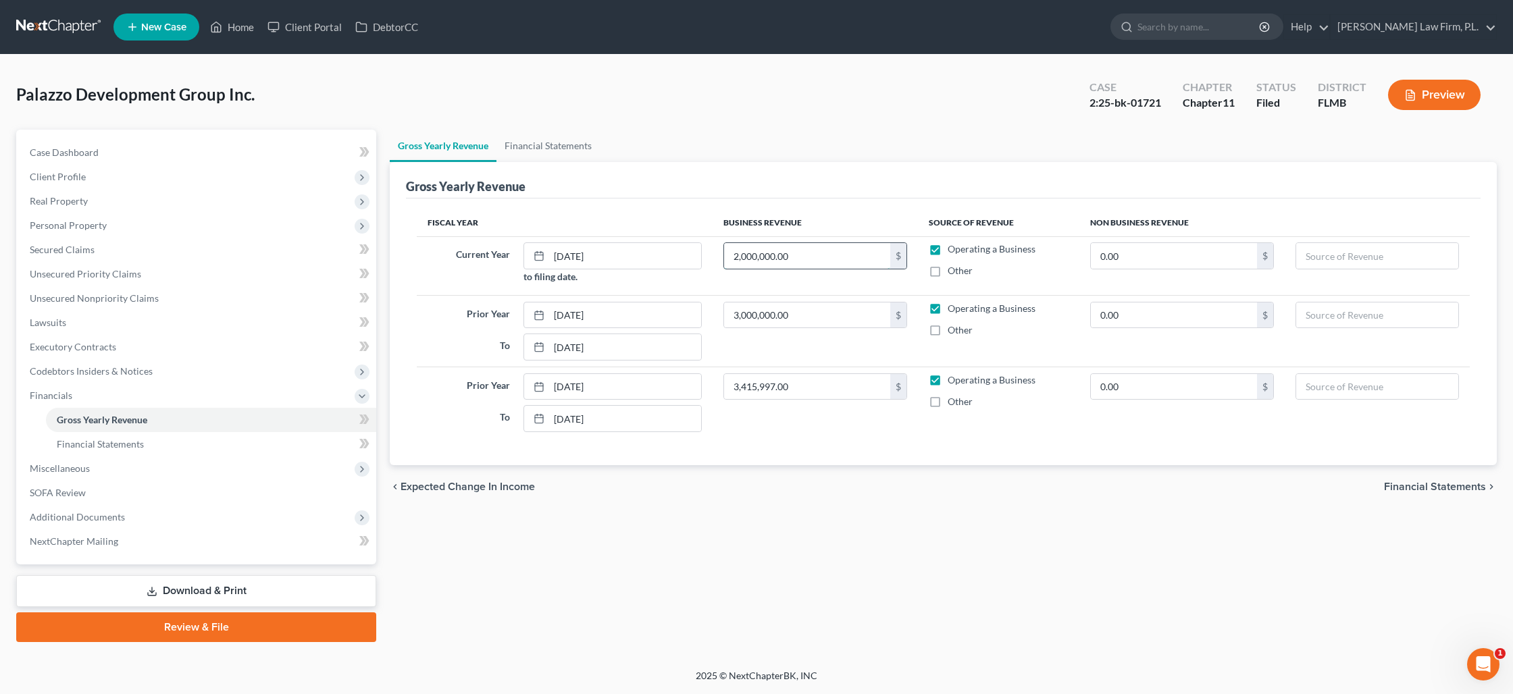
click at [796, 256] on input "2,000,000.00" at bounding box center [807, 256] width 166 height 26
type input "2,212,103"
click at [788, 321] on input "3,000,000.00" at bounding box center [807, 316] width 166 height 26
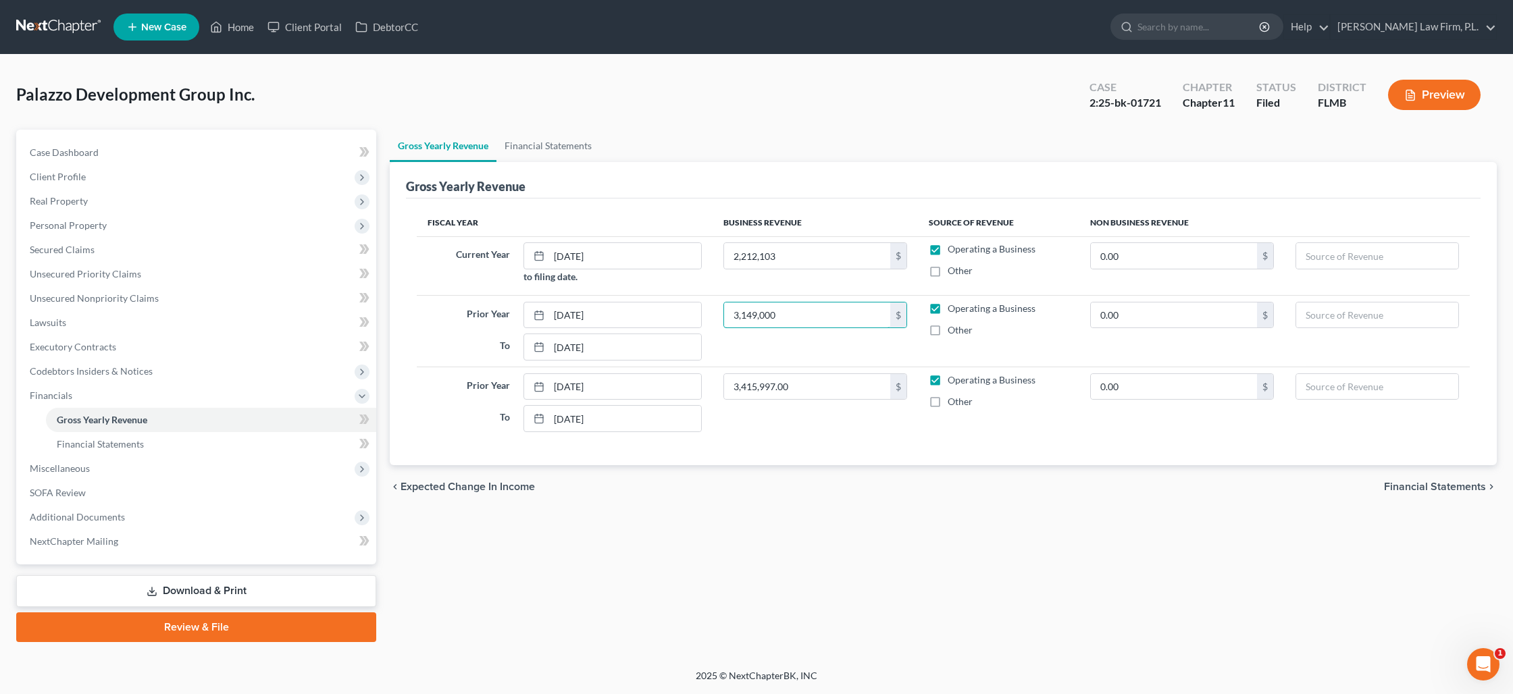
type input "3,149,000"
click at [84, 438] on span "Financial Statements" at bounding box center [100, 443] width 87 height 11
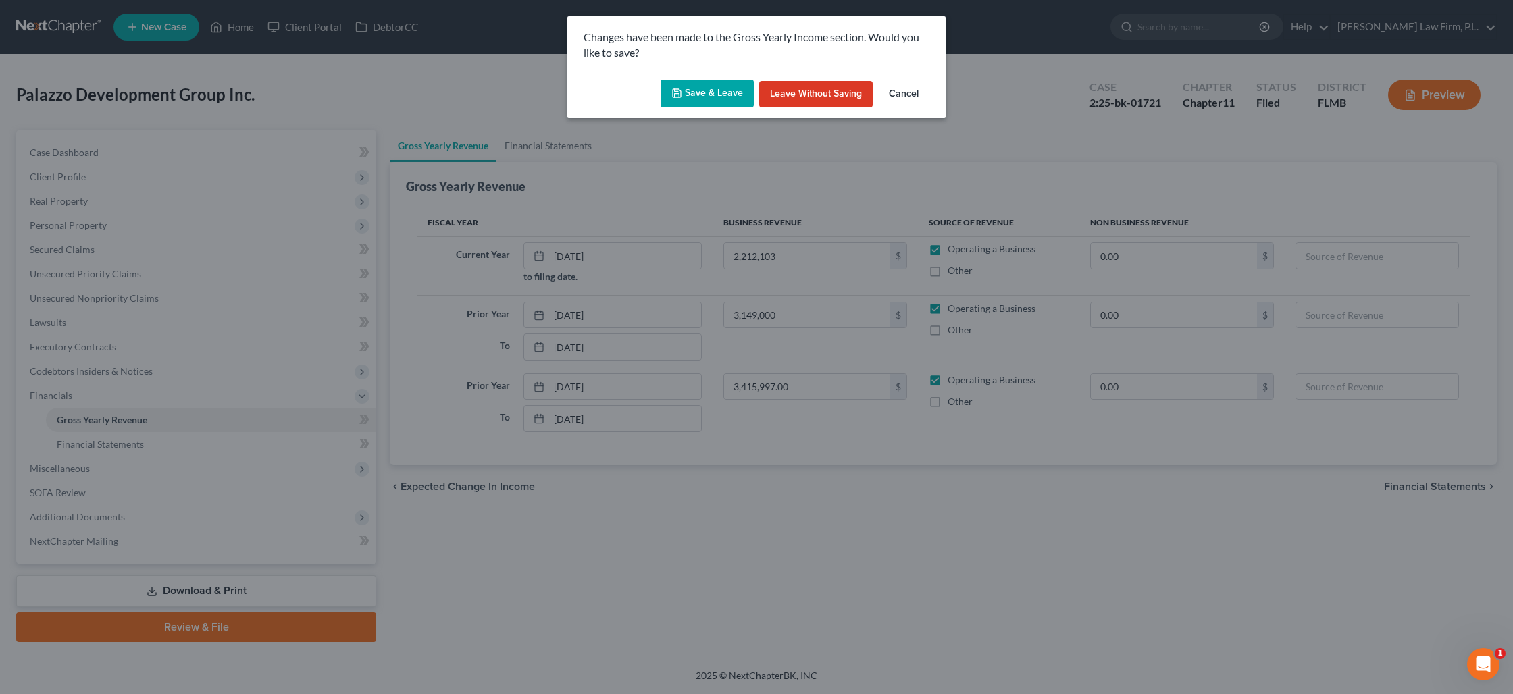
click at [702, 108] on div "Save & Leave Leave without Saving Cancel" at bounding box center [756, 96] width 378 height 45
click at [705, 103] on button "Save & Leave" at bounding box center [706, 94] width 93 height 28
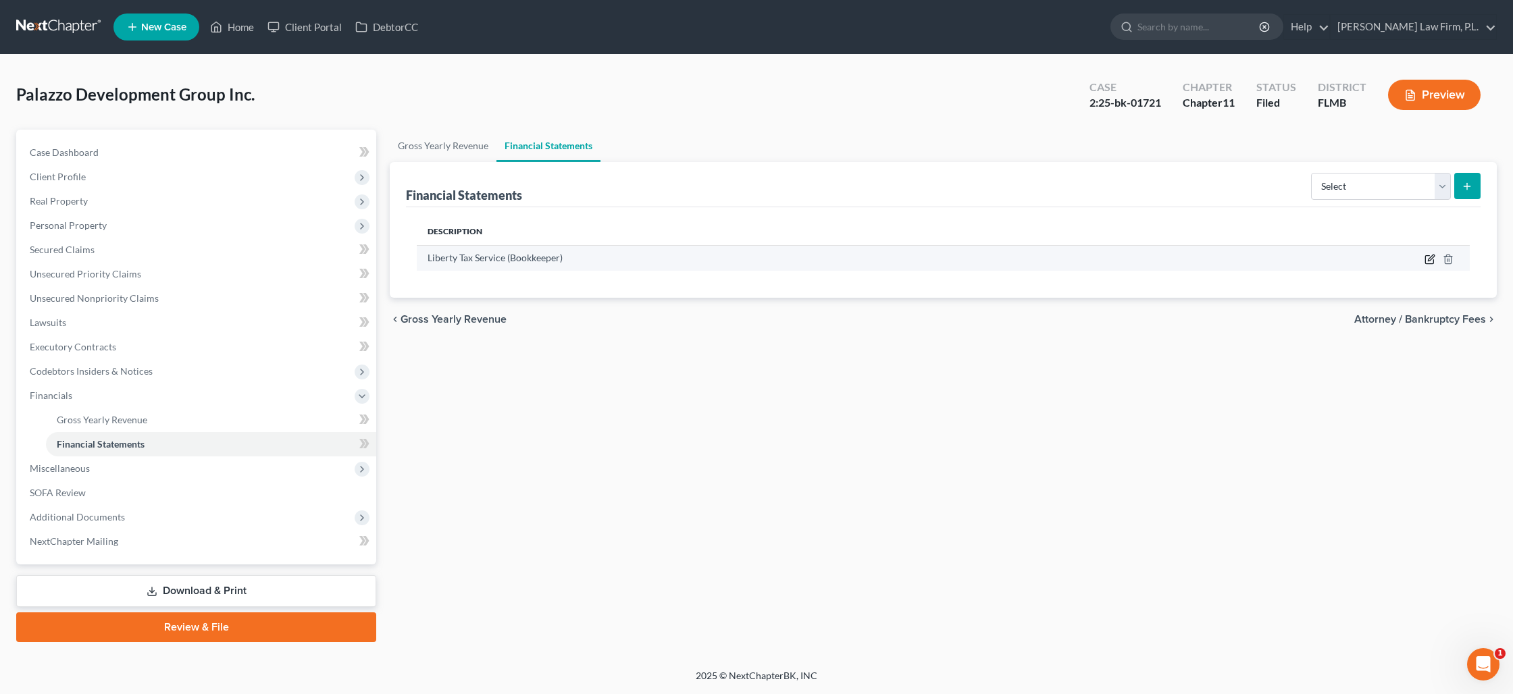
click at [1425, 256] on icon "button" at bounding box center [1429, 259] width 8 height 8
select select "bookkeeper"
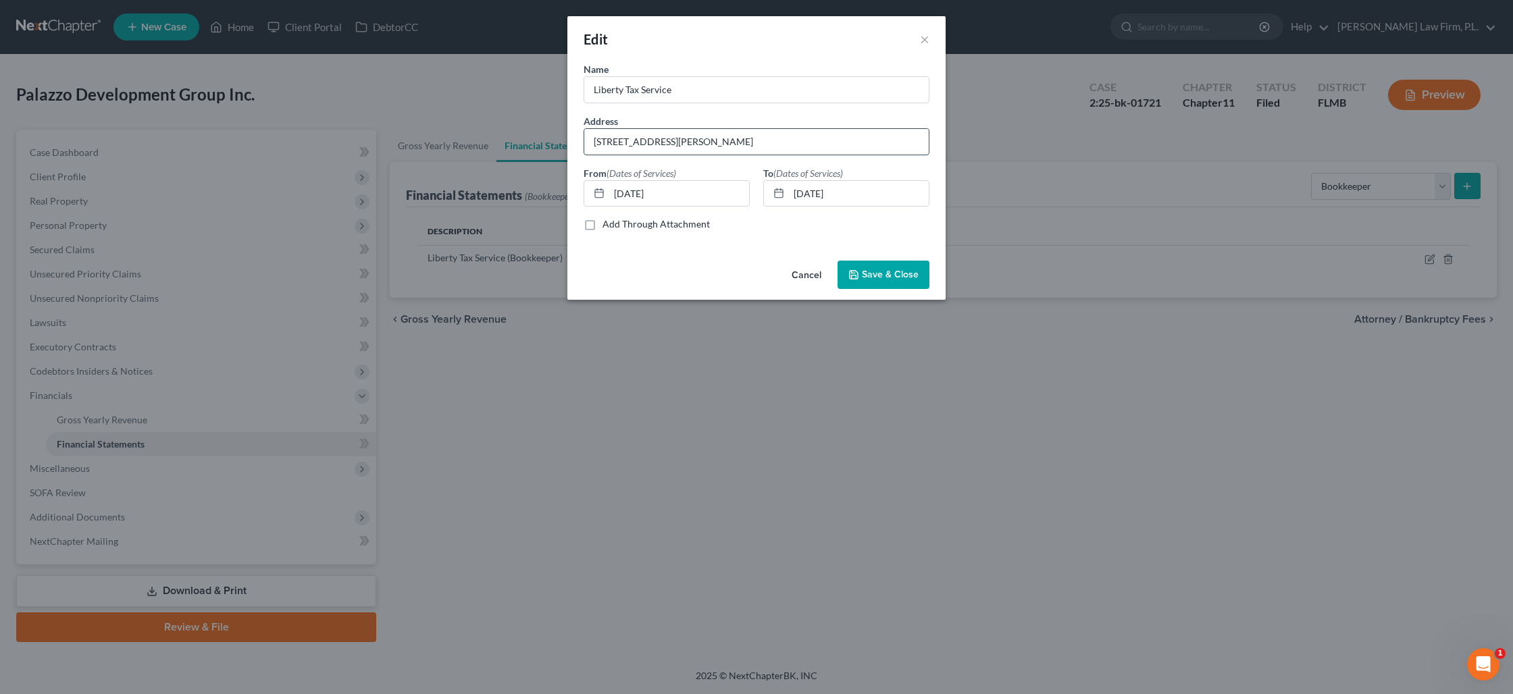
click at [700, 141] on input "[STREET_ADDRESS][PERSON_NAME]" at bounding box center [756, 142] width 344 height 26
type input "[STREET_ADDRESS][PERSON_NAME]"
click at [872, 274] on span "Save & Close" at bounding box center [890, 274] width 57 height 11
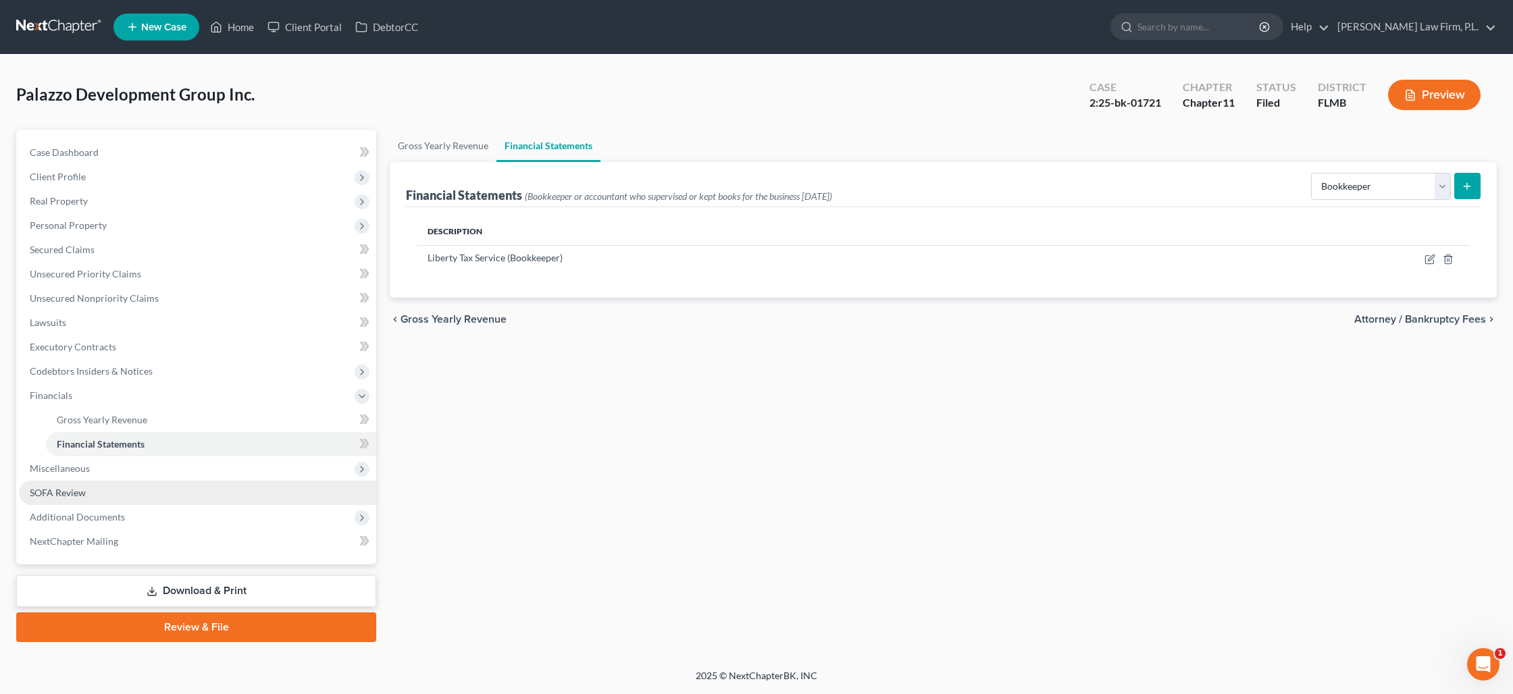
click at [109, 486] on link "SOFA Review" at bounding box center [197, 493] width 357 height 24
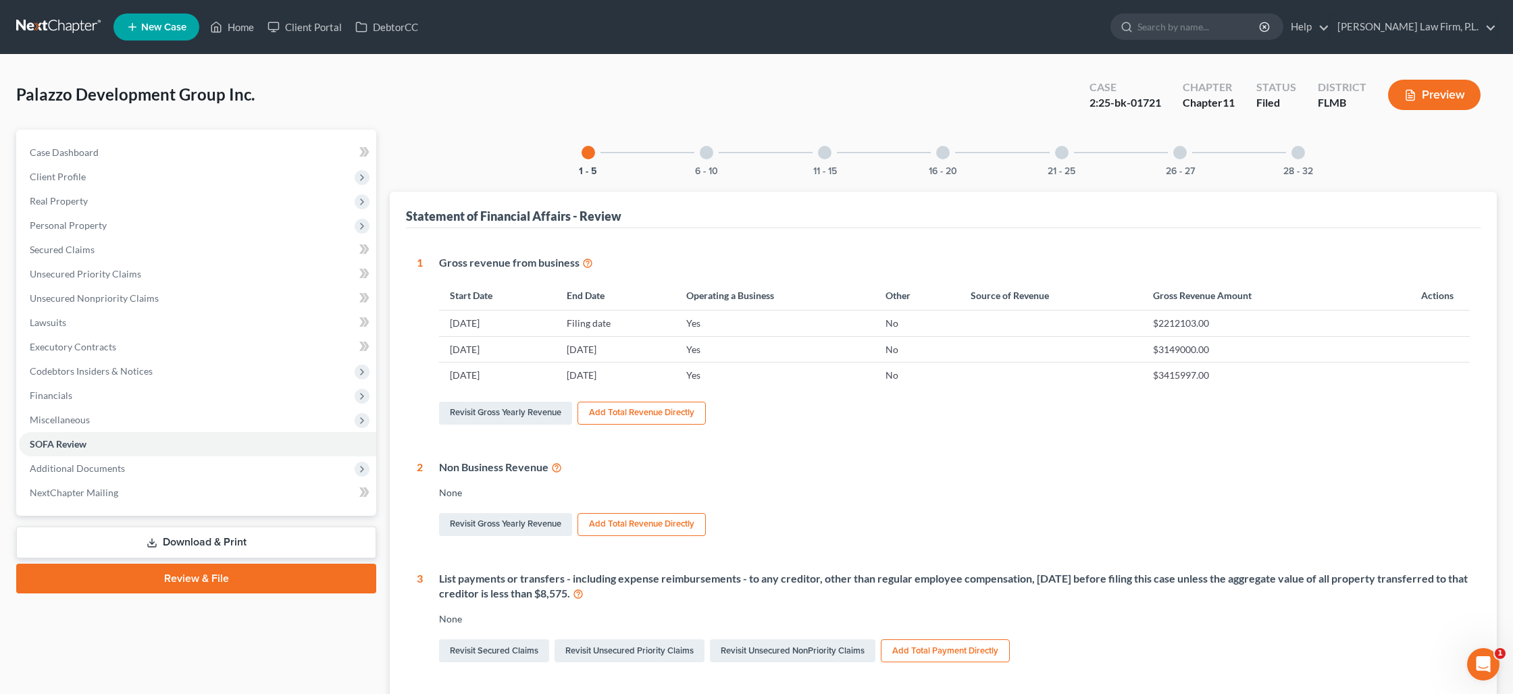
click at [702, 151] on div at bounding box center [707, 153] width 14 height 14
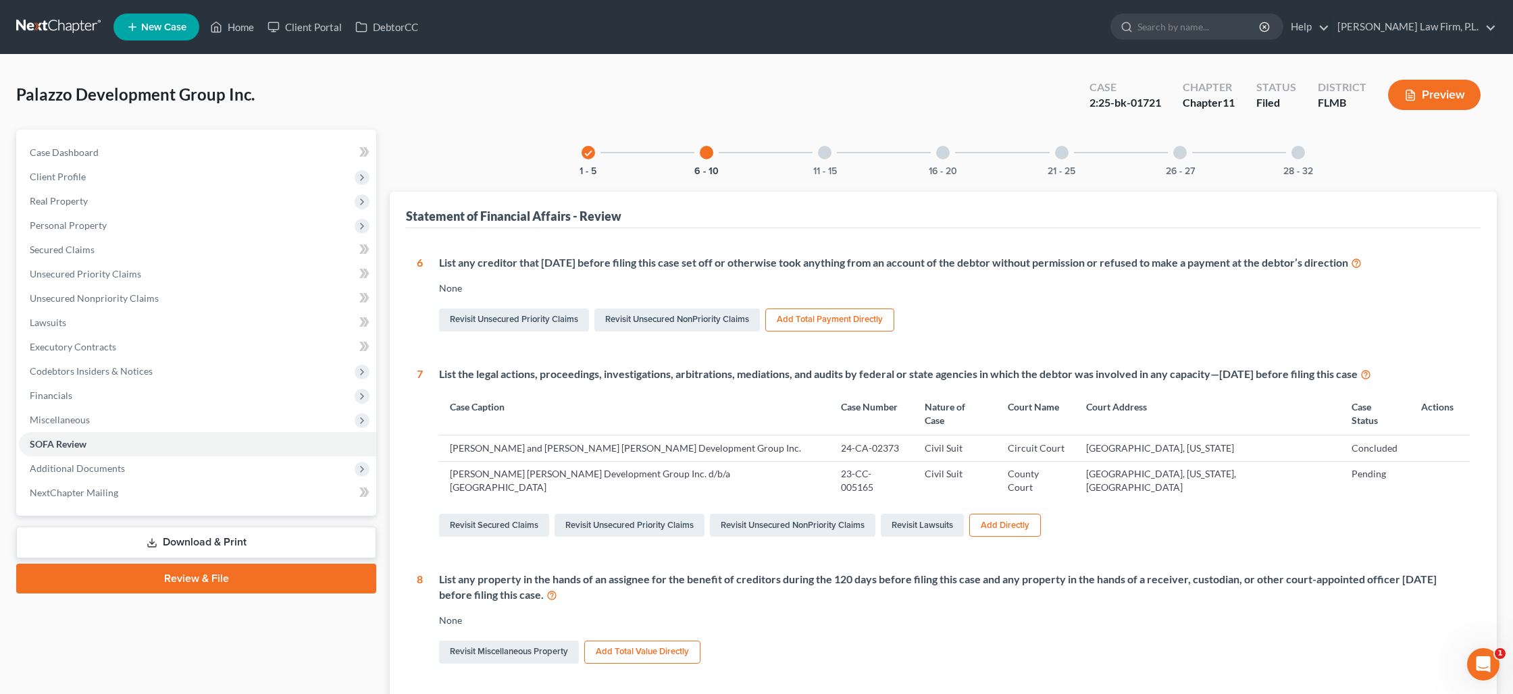
click at [826, 155] on div at bounding box center [825, 153] width 14 height 14
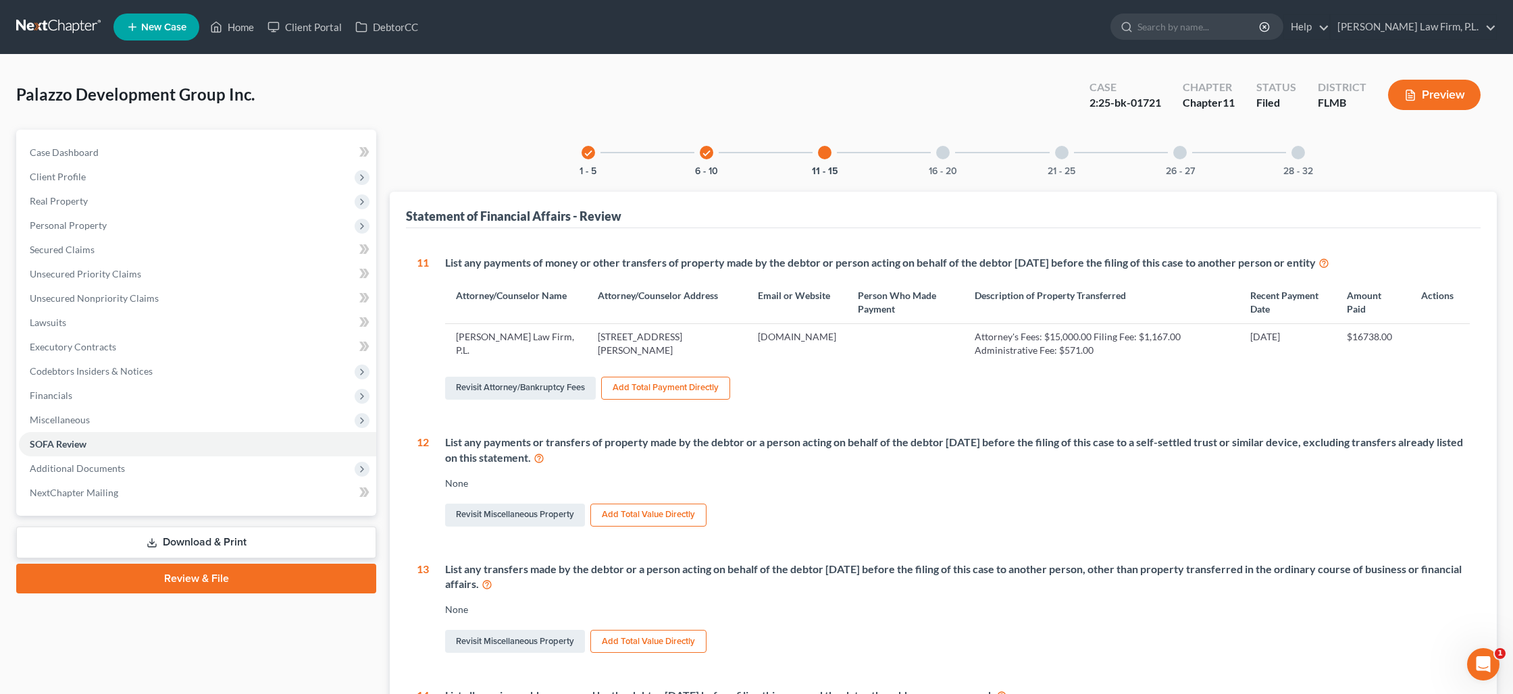
click at [947, 155] on div at bounding box center [943, 153] width 14 height 14
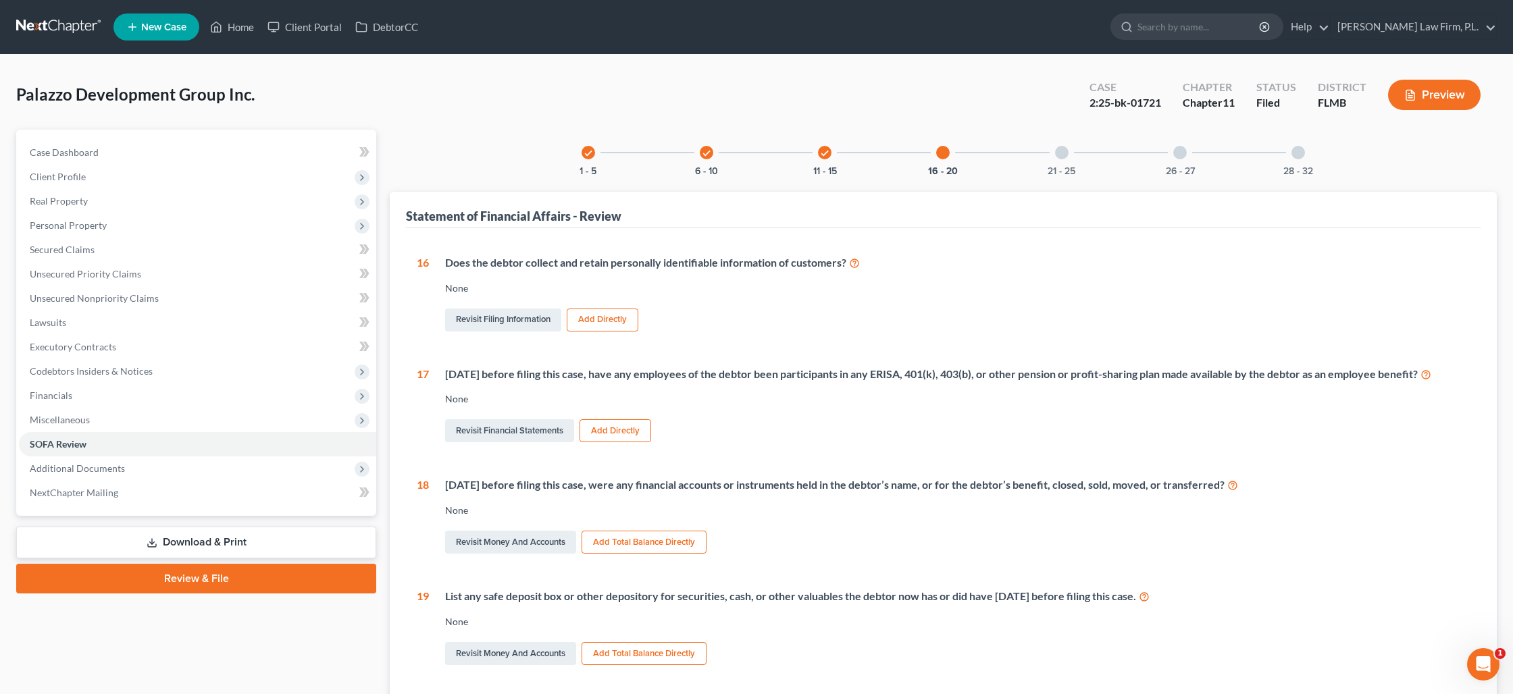
click at [1062, 155] on div at bounding box center [1062, 153] width 14 height 14
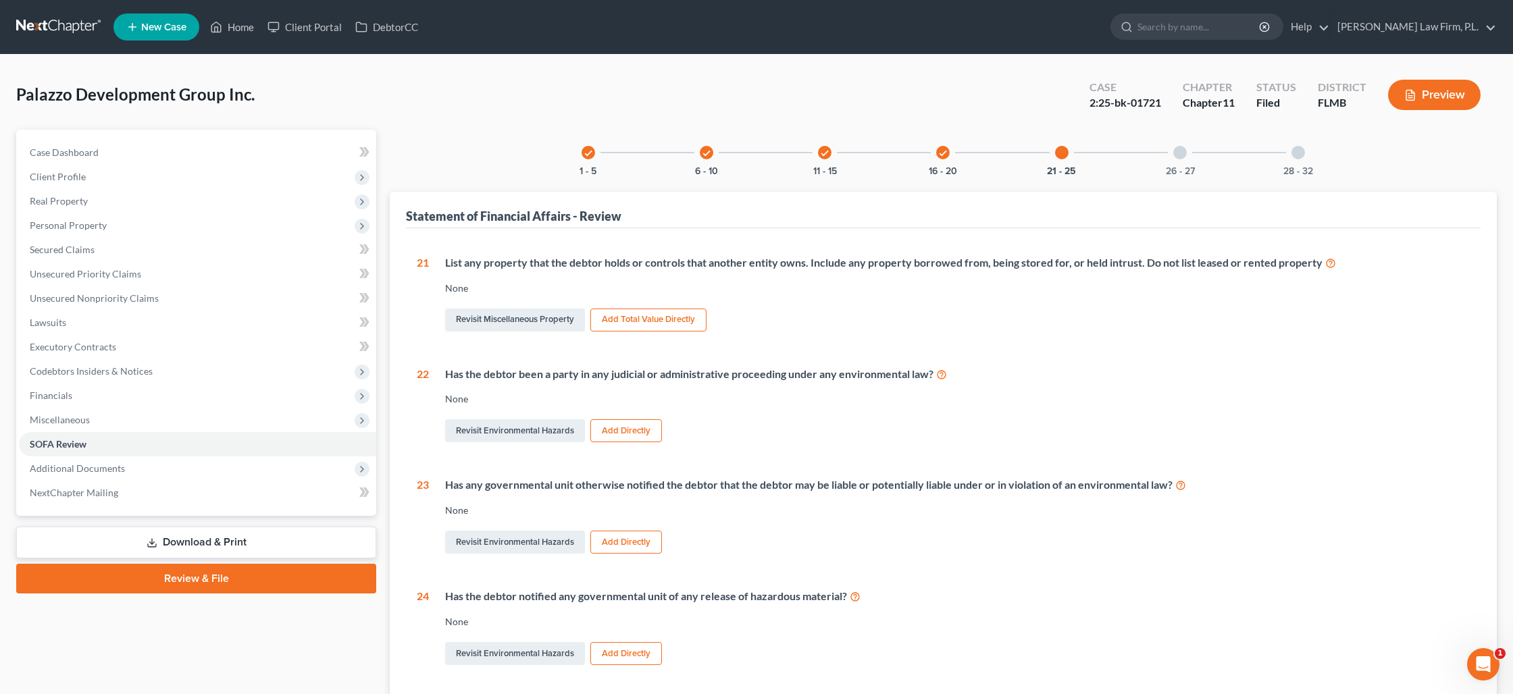
click at [1178, 151] on div at bounding box center [1180, 153] width 14 height 14
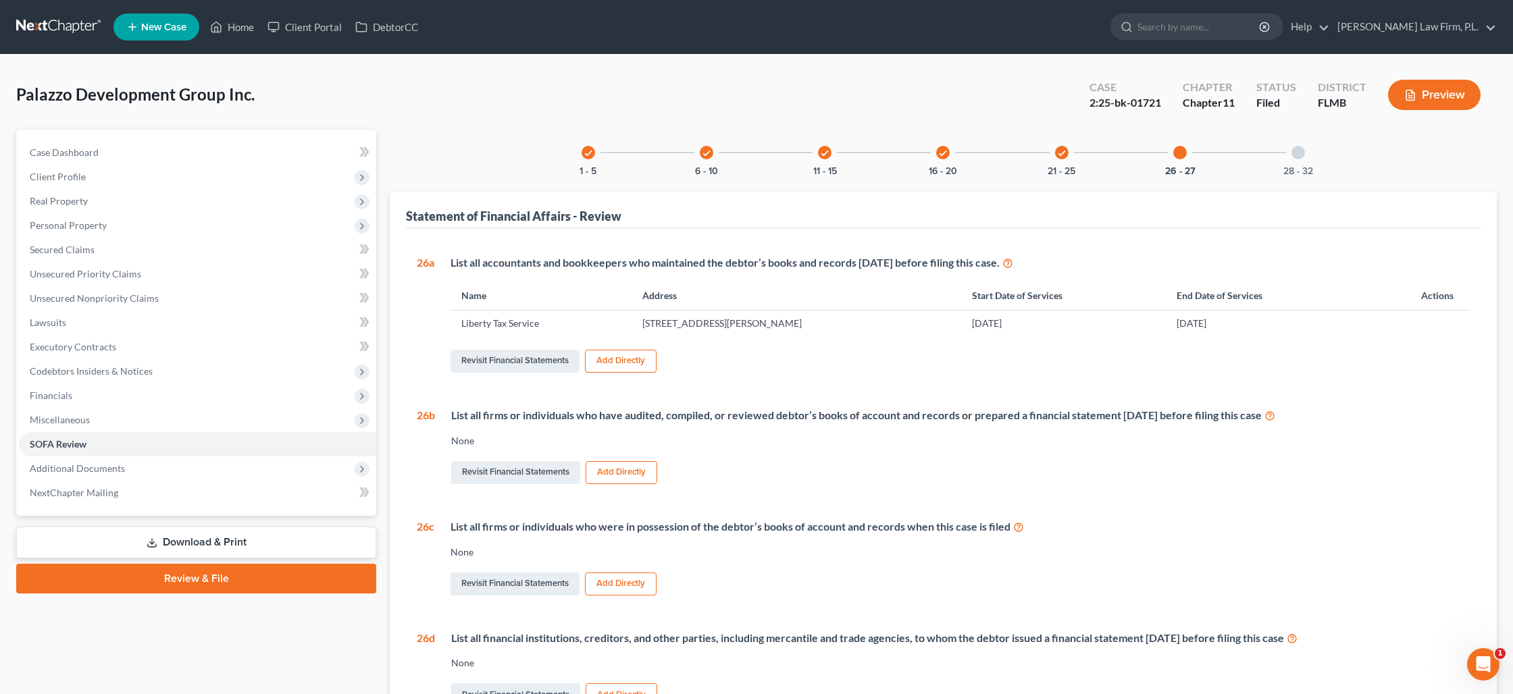
click at [1305, 151] on div at bounding box center [1298, 153] width 14 height 14
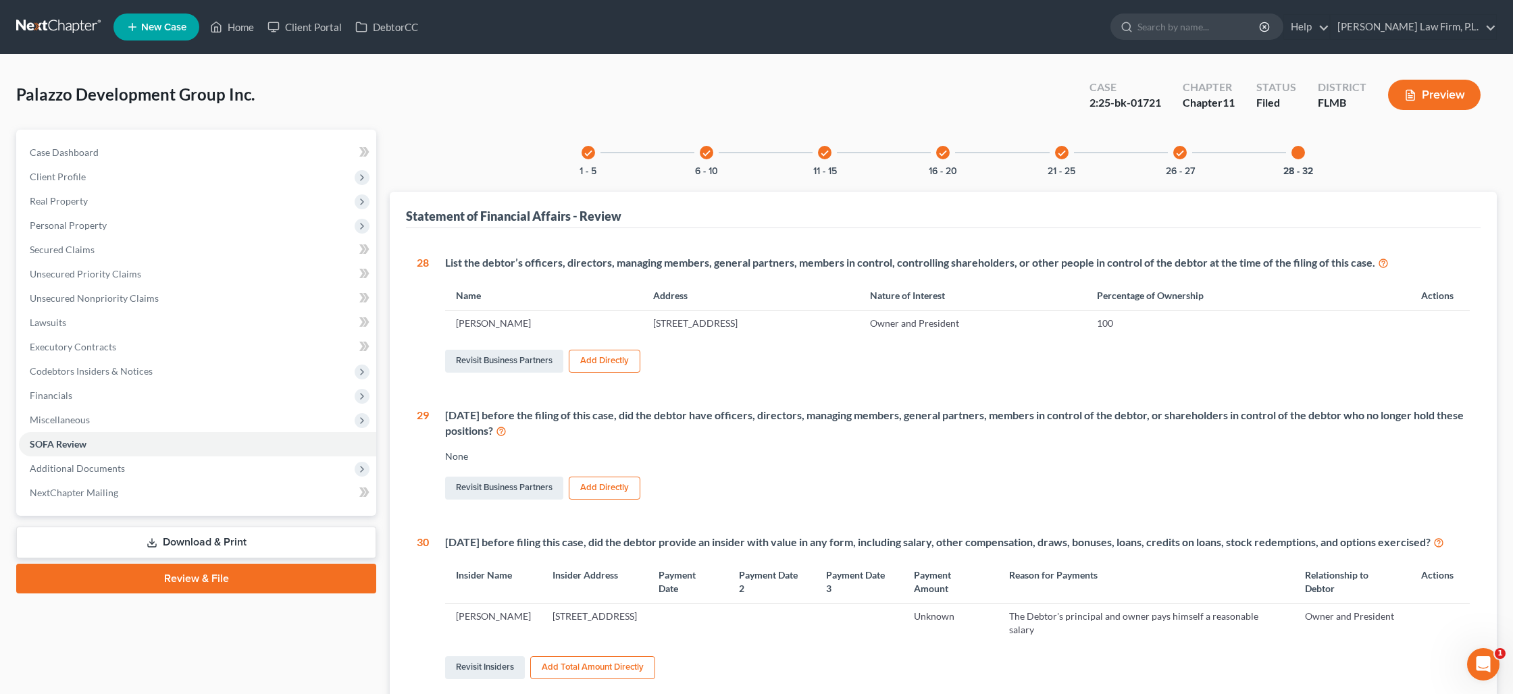
scroll to position [149, 0]
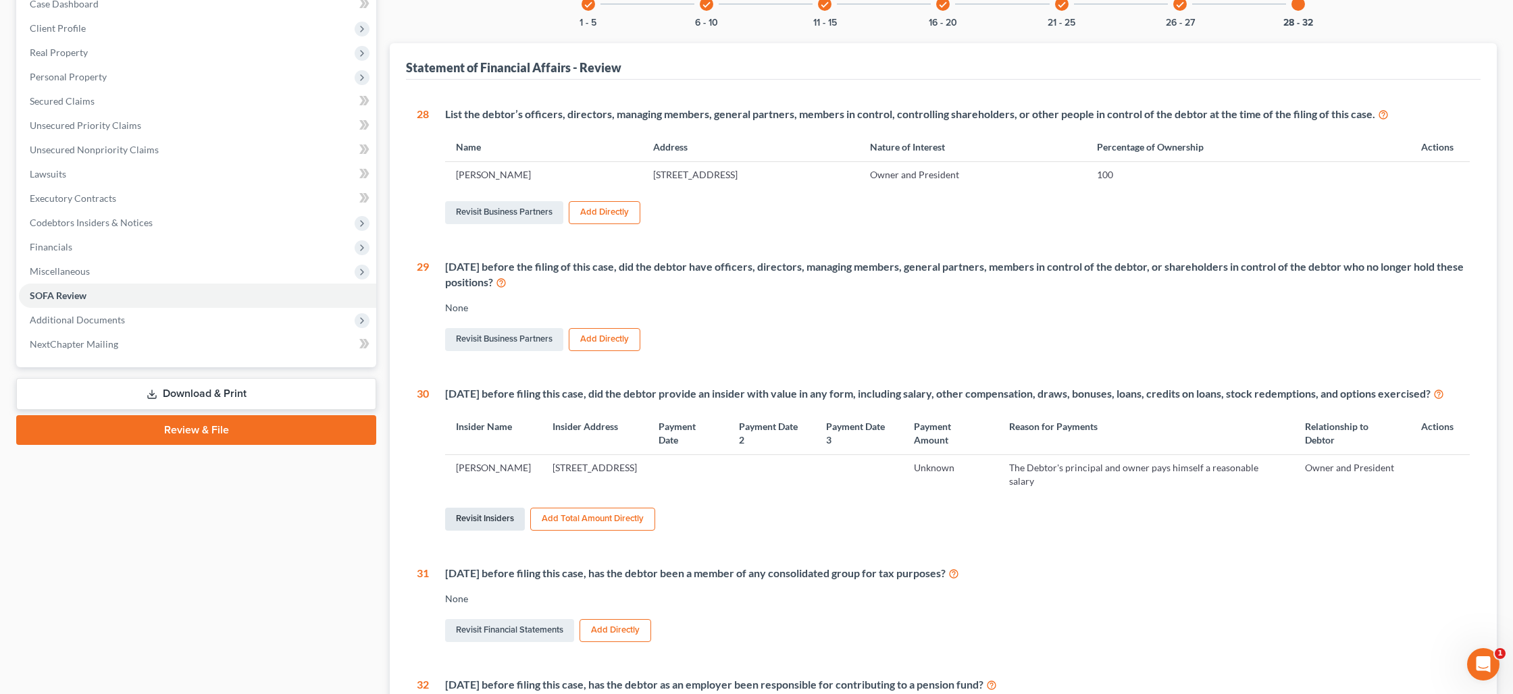
click at [494, 529] on link "Revisit Insiders" at bounding box center [485, 519] width 80 height 23
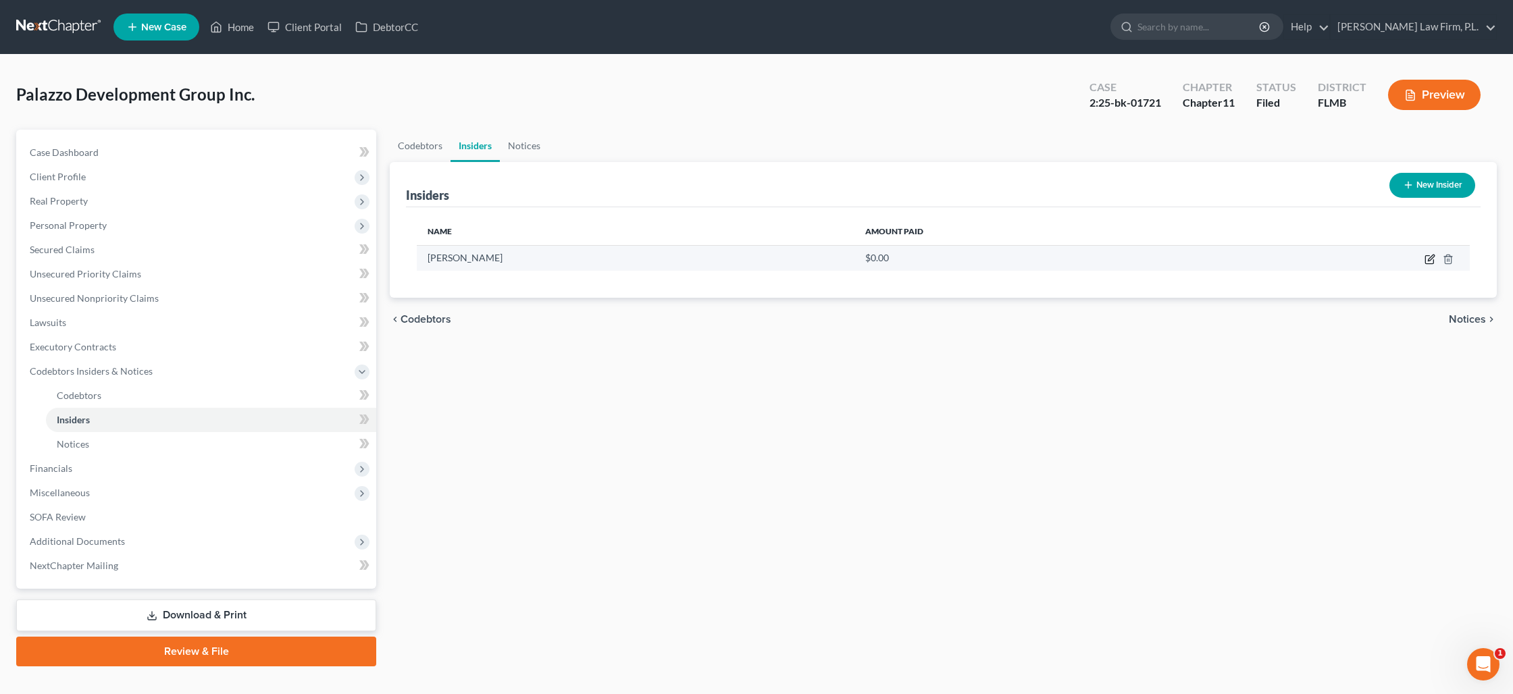
click at [1428, 261] on icon "button" at bounding box center [1429, 259] width 11 height 11
select select "9"
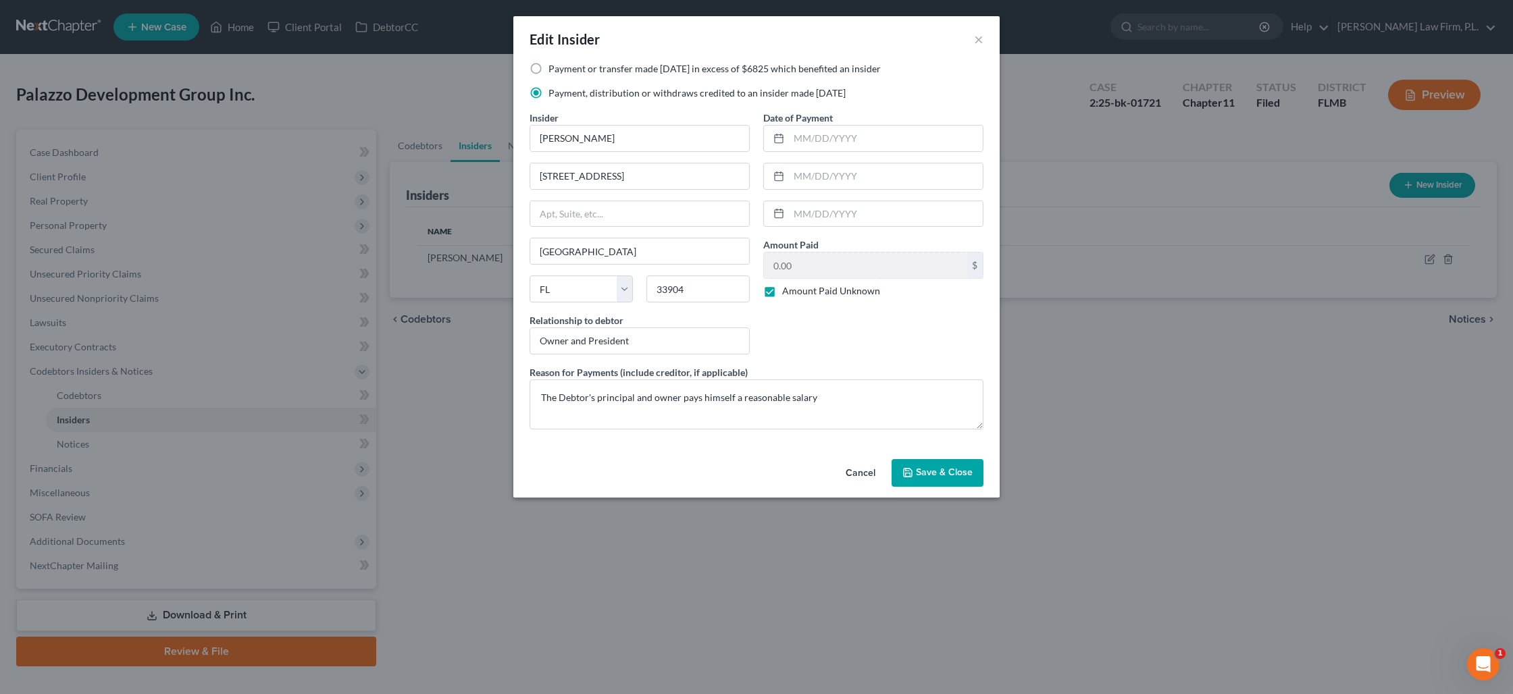
click at [782, 294] on label "Amount Paid Unknown" at bounding box center [831, 291] width 98 height 14
click at [787, 293] on input "Amount Paid Unknown" at bounding box center [791, 288] width 9 height 9
checkbox input "false"
click at [795, 267] on input "0.00" at bounding box center [865, 266] width 203 height 26
type input "73,333.33"
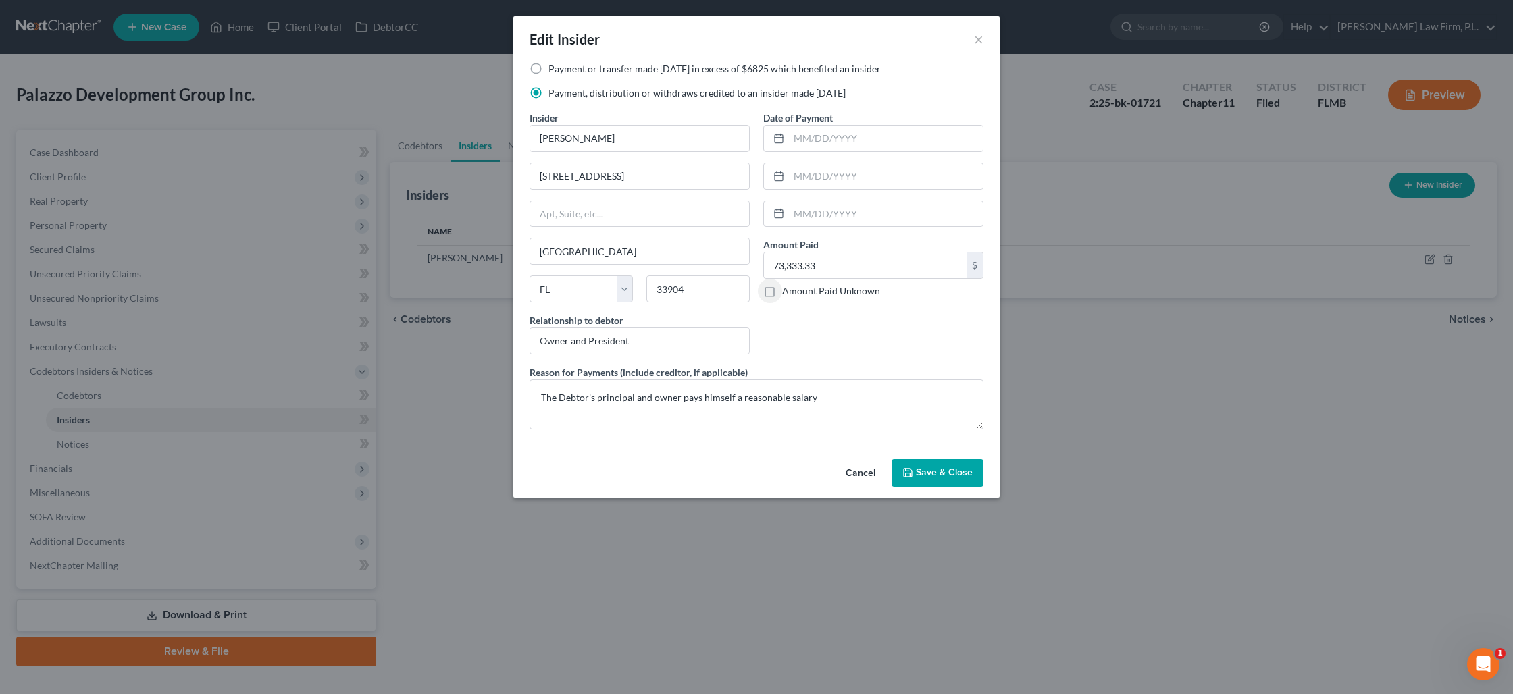
click at [947, 469] on span "Save & Close" at bounding box center [944, 472] width 57 height 11
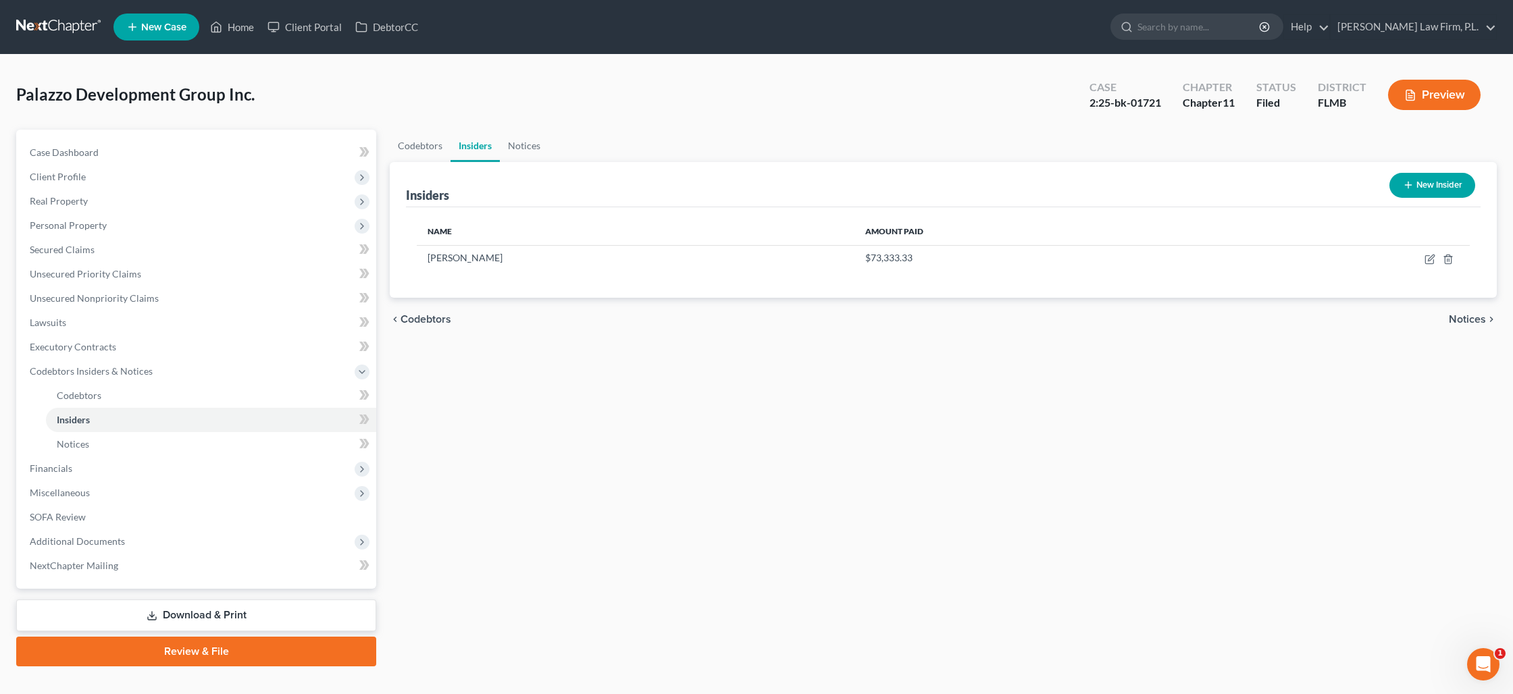
click at [192, 614] on link "Download & Print" at bounding box center [196, 616] width 360 height 32
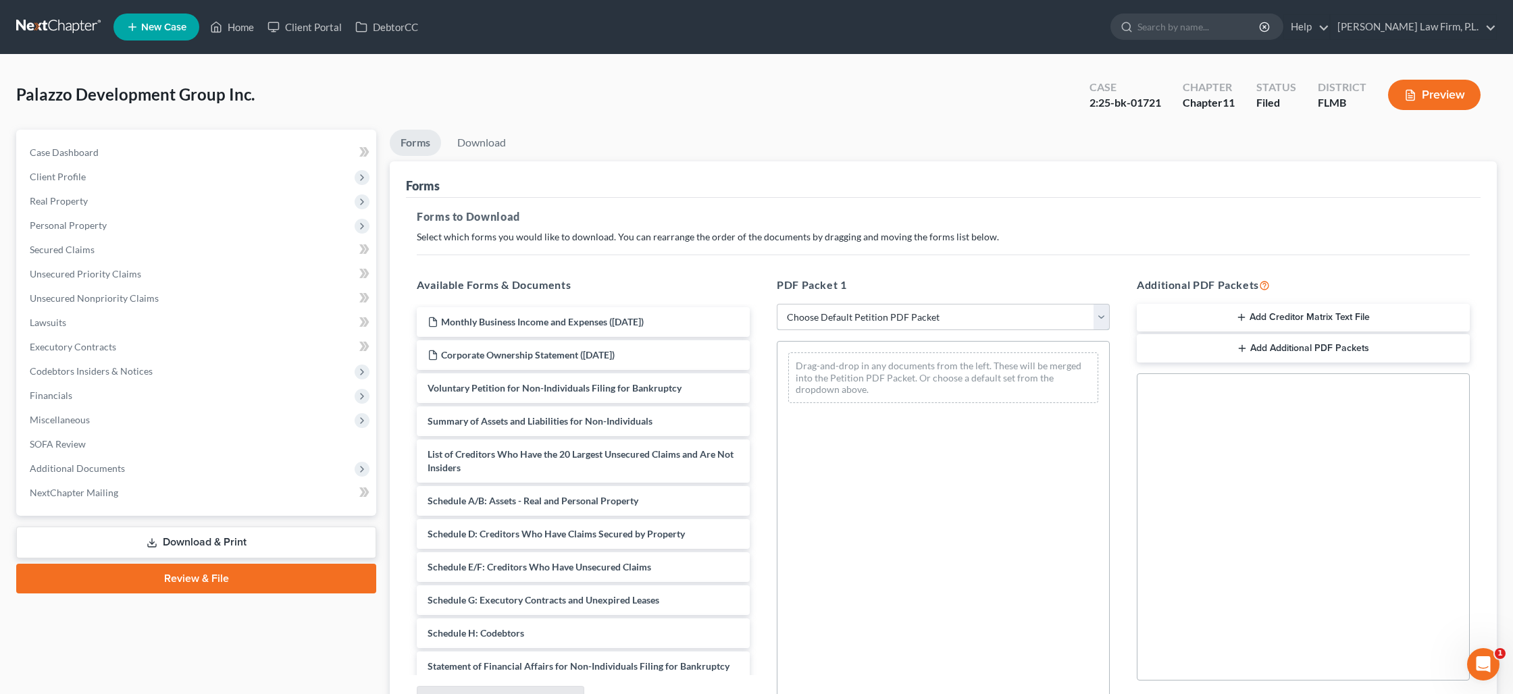
click at [875, 321] on select "Choose Default Petition PDF Packet Complete Bankruptcy Petition (all forms and …" at bounding box center [943, 317] width 333 height 27
click at [777, 304] on select "Choose Default Petition PDF Packet Complete Bankruptcy Petition (all forms and …" at bounding box center [943, 317] width 333 height 27
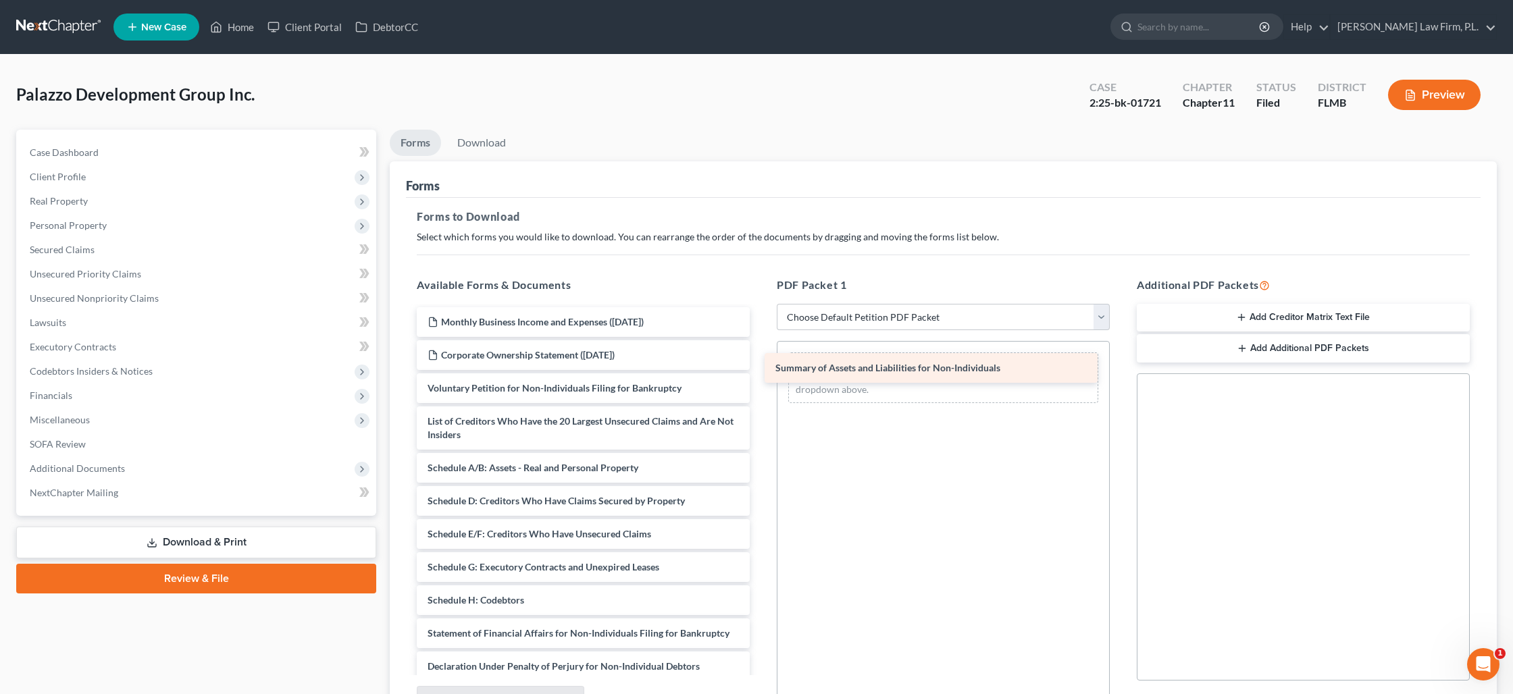
drag, startPoint x: 595, startPoint y: 415, endPoint x: 943, endPoint y: 363, distance: 351.8
click at [760, 363] on div "Summary of Assets and Liabilities for Non-Individuals Monthly Business Income a…" at bounding box center [583, 560] width 355 height 507
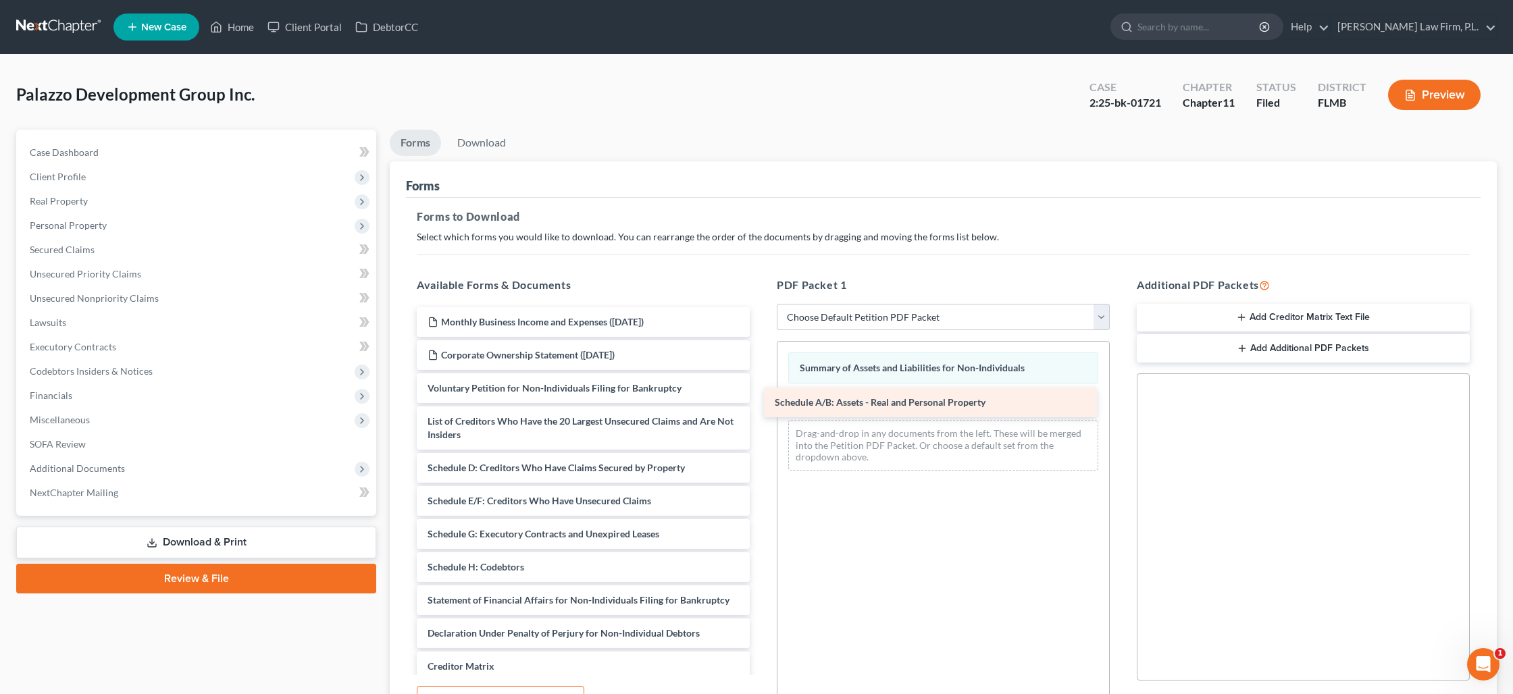
drag, startPoint x: 585, startPoint y: 463, endPoint x: 932, endPoint y: 398, distance: 353.1
click at [760, 398] on div "Schedule A/B: Assets - Real and Personal Property Monthly Business Income and E…" at bounding box center [583, 543] width 355 height 473
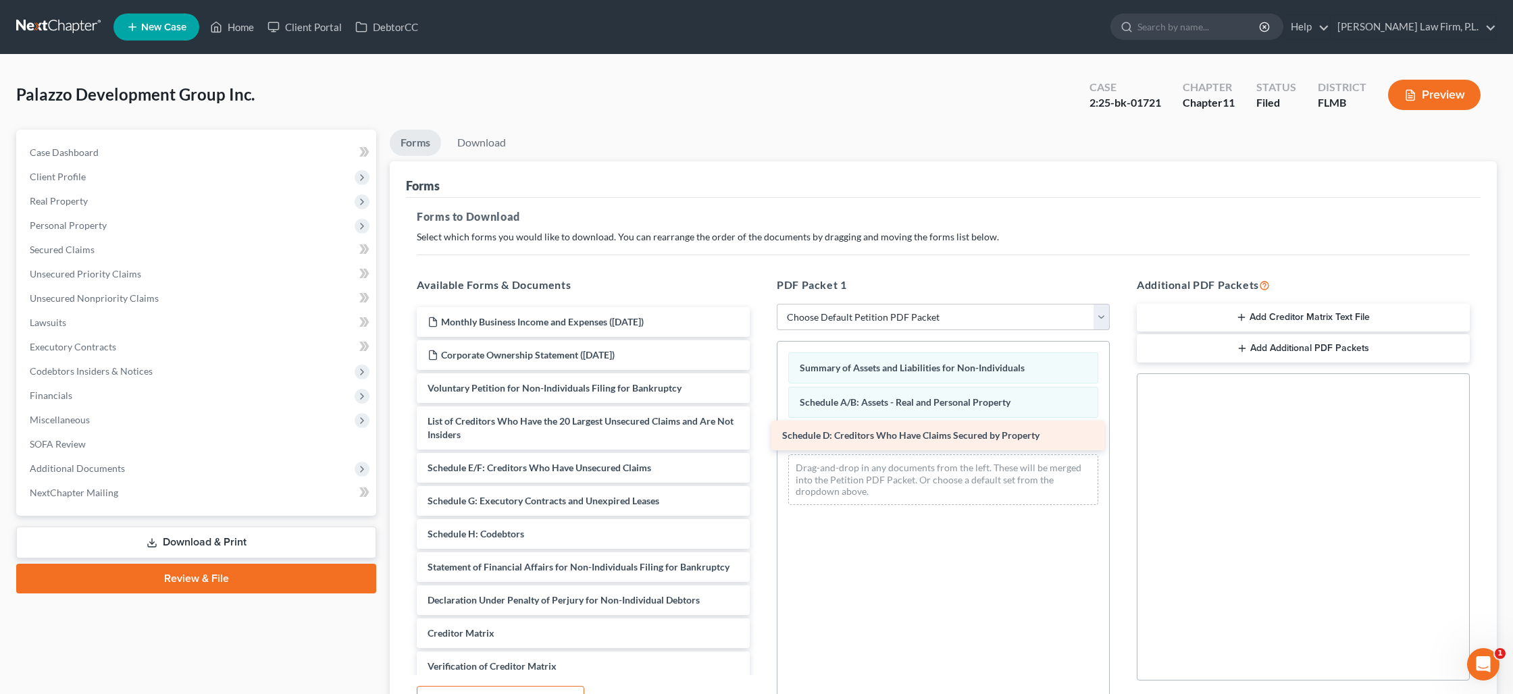
drag, startPoint x: 603, startPoint y: 472, endPoint x: 958, endPoint y: 440, distance: 356.0
click at [760, 440] on div "Schedule D: Creditors Who Have Claims Secured by Property Monthly Business Inco…" at bounding box center [583, 527] width 355 height 440
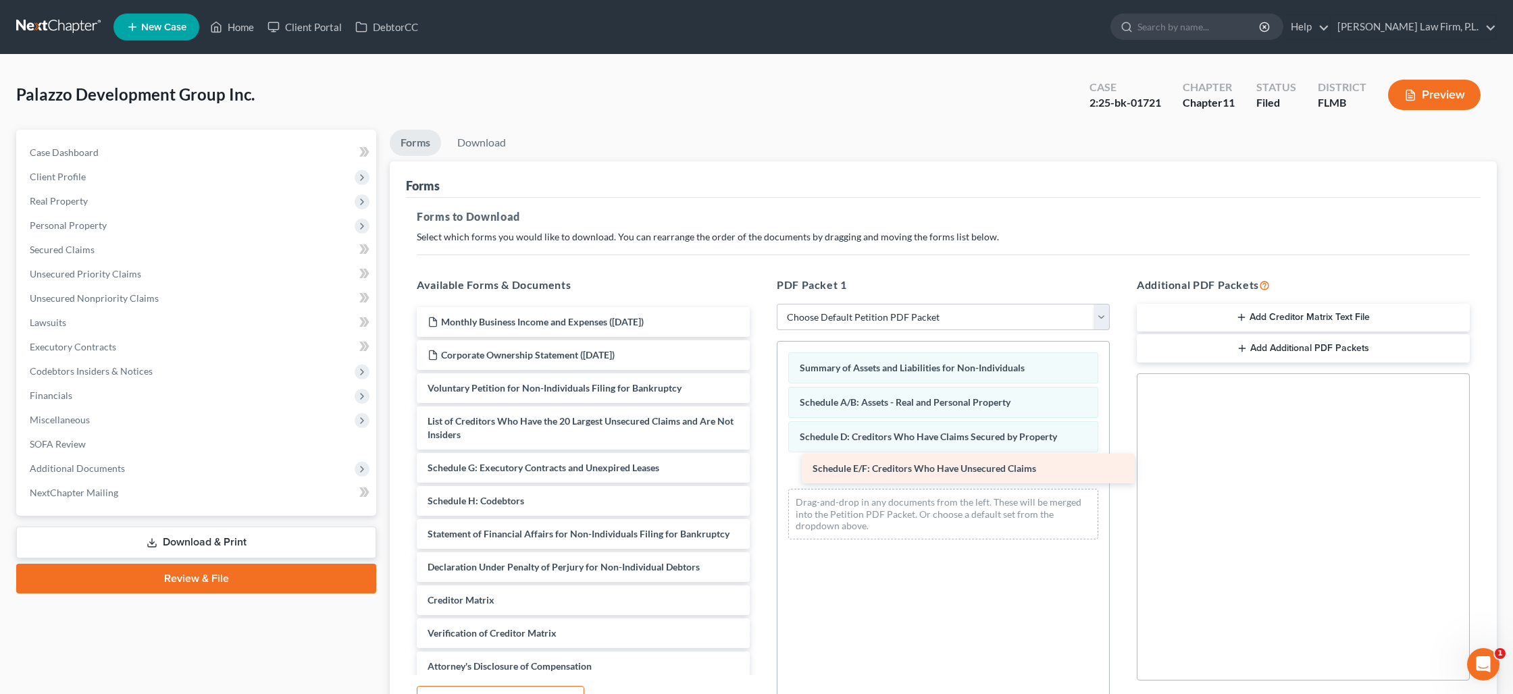
drag, startPoint x: 472, startPoint y: 467, endPoint x: 857, endPoint y: 468, distance: 385.0
click at [760, 468] on div "Schedule E/F: Creditors Who Have Unsecured Claims Monthly Business Income and E…" at bounding box center [583, 510] width 355 height 407
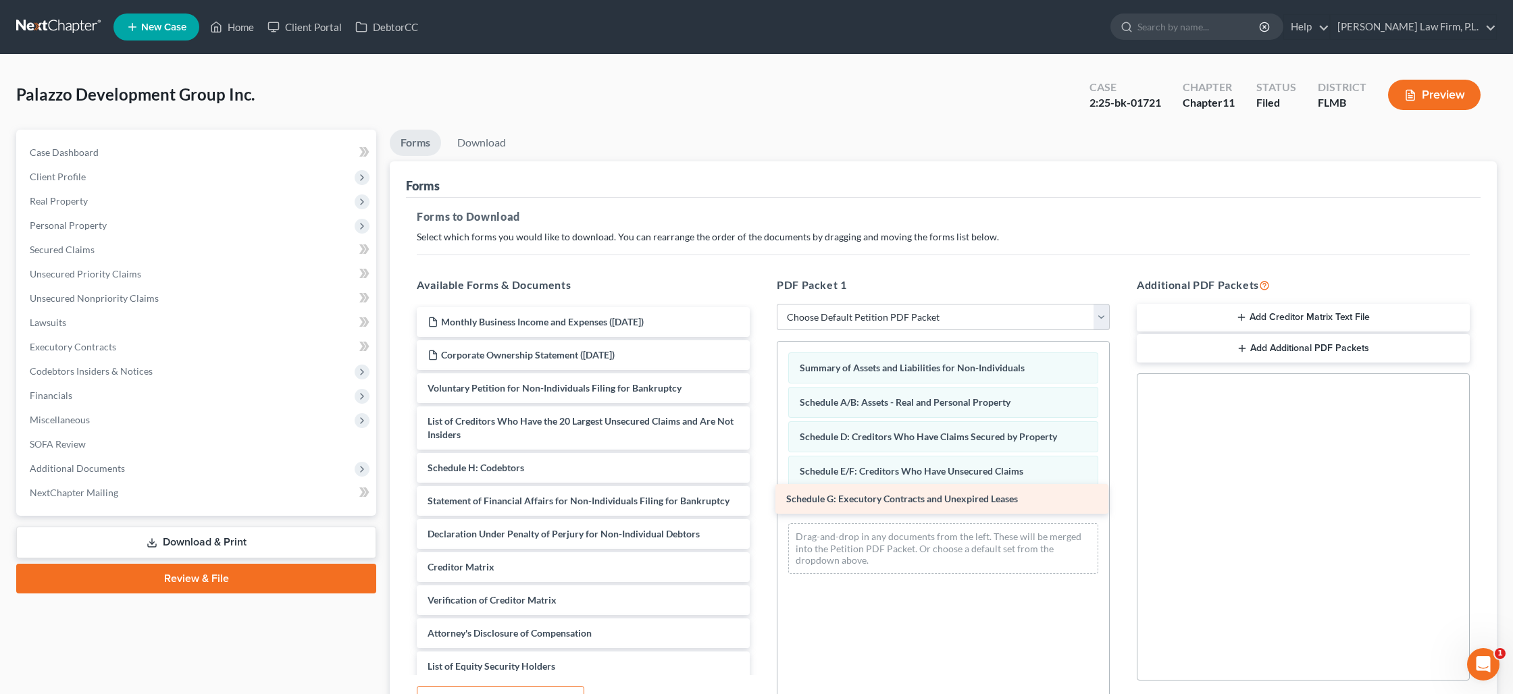
drag, startPoint x: 604, startPoint y: 470, endPoint x: 954, endPoint y: 502, distance: 350.7
click at [760, 501] on div "Schedule G: Executory Contracts and Unexpired Leases Monthly Business Income an…" at bounding box center [583, 494] width 355 height 374
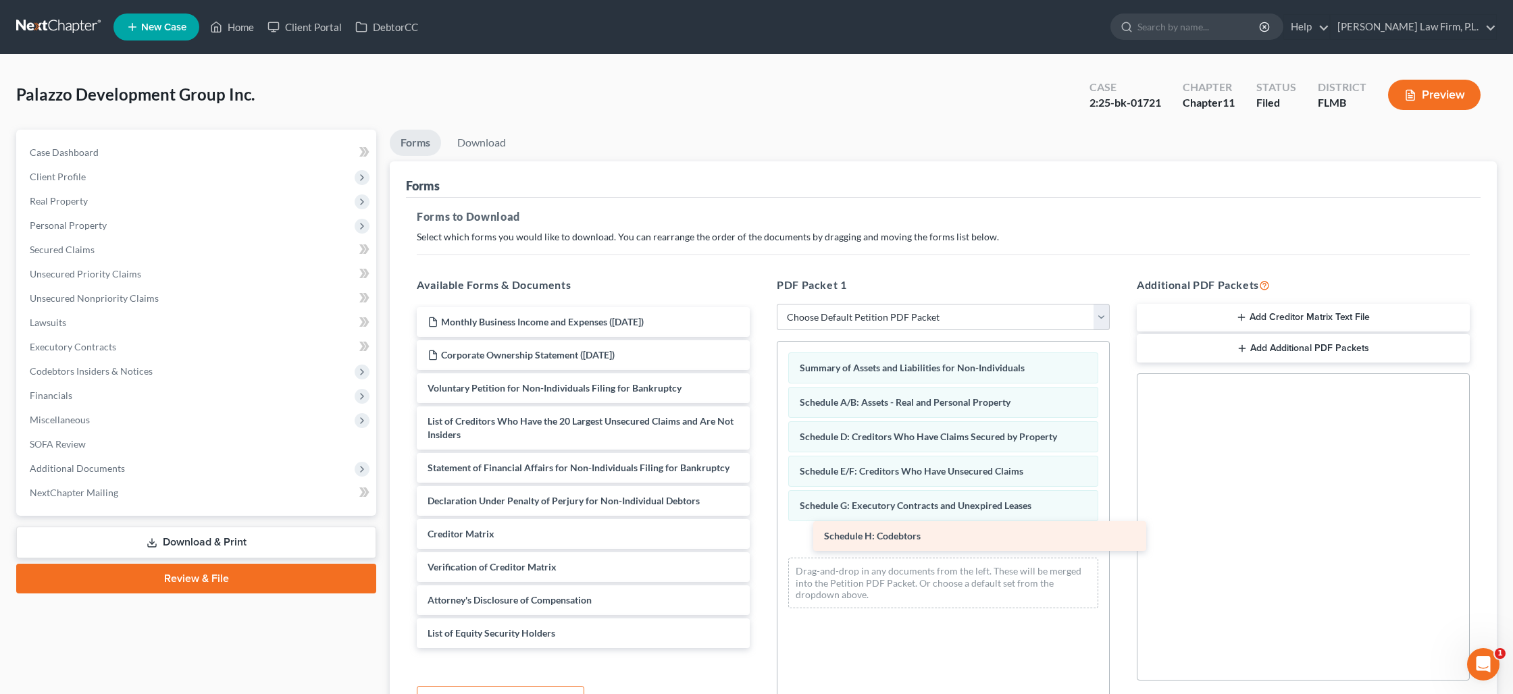
drag, startPoint x: 500, startPoint y: 471, endPoint x: 897, endPoint y: 540, distance: 402.4
click at [760, 540] on div "Schedule H: Codebtors Monthly Business Income and Expenses ([DATE]) Corporate O…" at bounding box center [583, 477] width 355 height 341
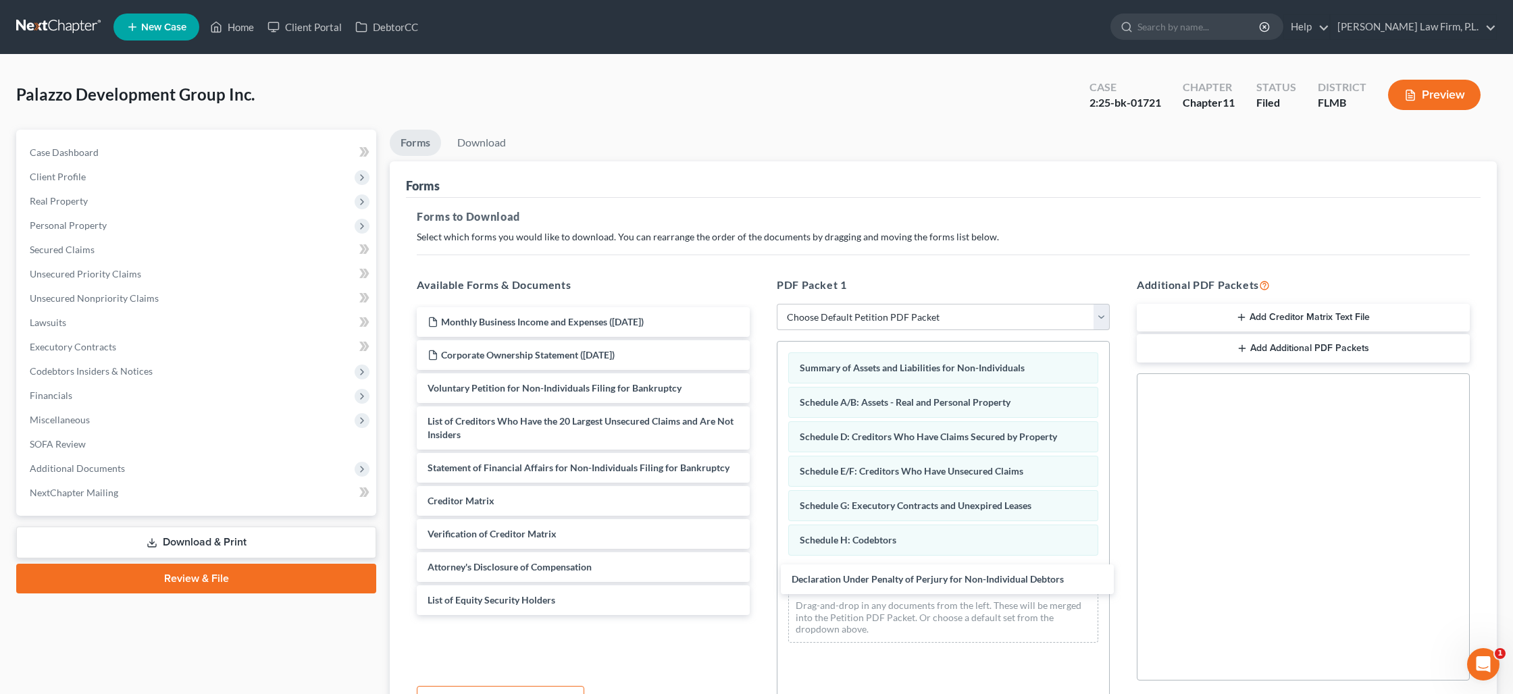
drag, startPoint x: 619, startPoint y: 493, endPoint x: 933, endPoint y: 560, distance: 321.1
click at [760, 572] on div "Declaration Under Penalty of Perjury for Non-Individual Debtors Monthly Busines…" at bounding box center [583, 461] width 355 height 308
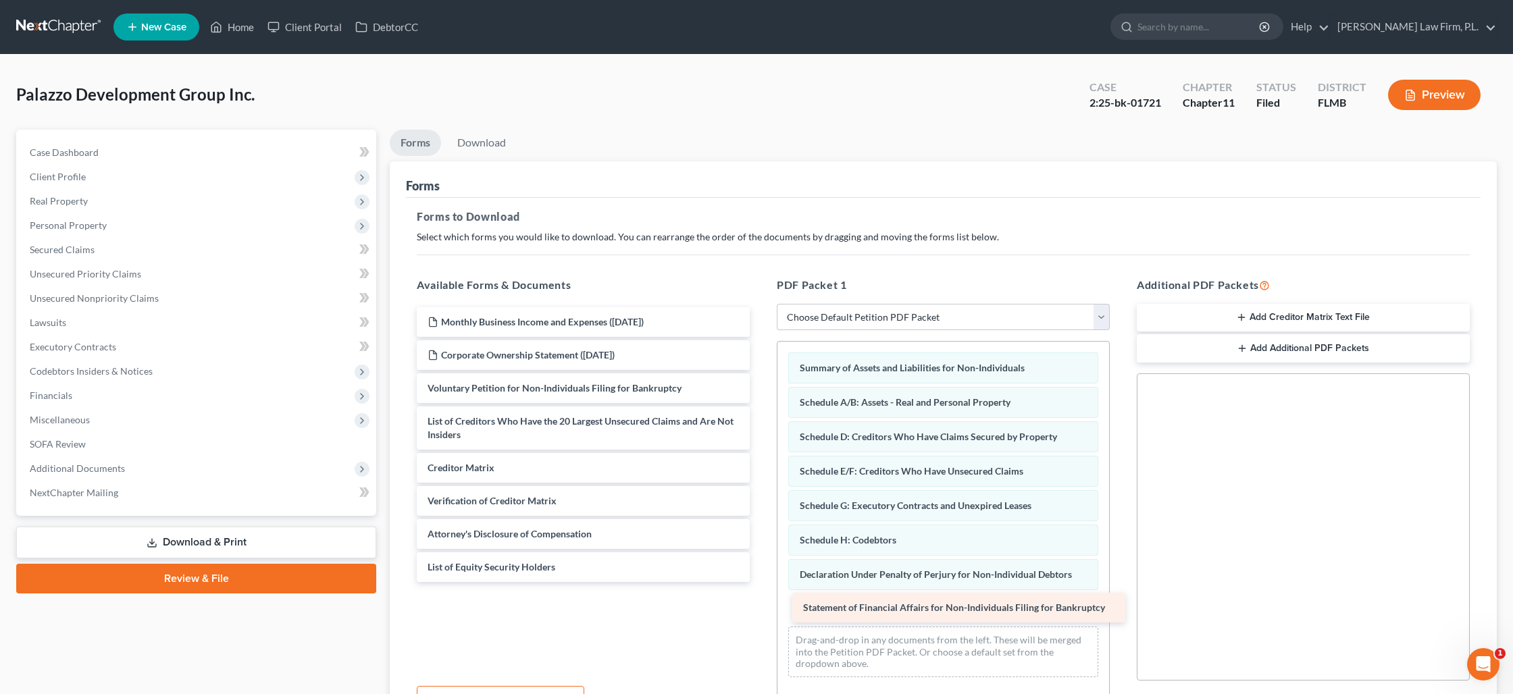
drag, startPoint x: 523, startPoint y: 470, endPoint x: 896, endPoint y: 611, distance: 399.0
click at [760, 582] on div "Statement of Financial Affairs for Non-Individuals Filing for Bankruptcy Monthl…" at bounding box center [583, 444] width 355 height 275
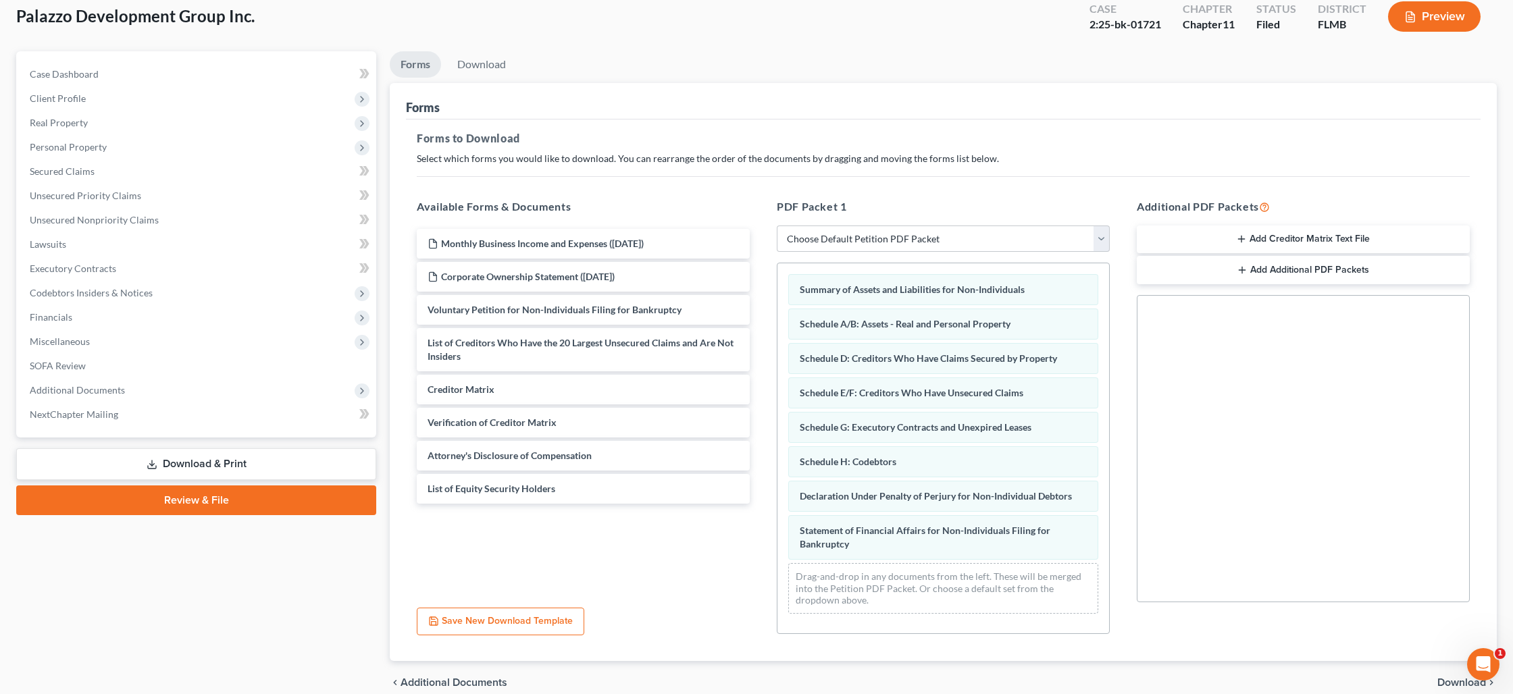
scroll to position [81, 0]
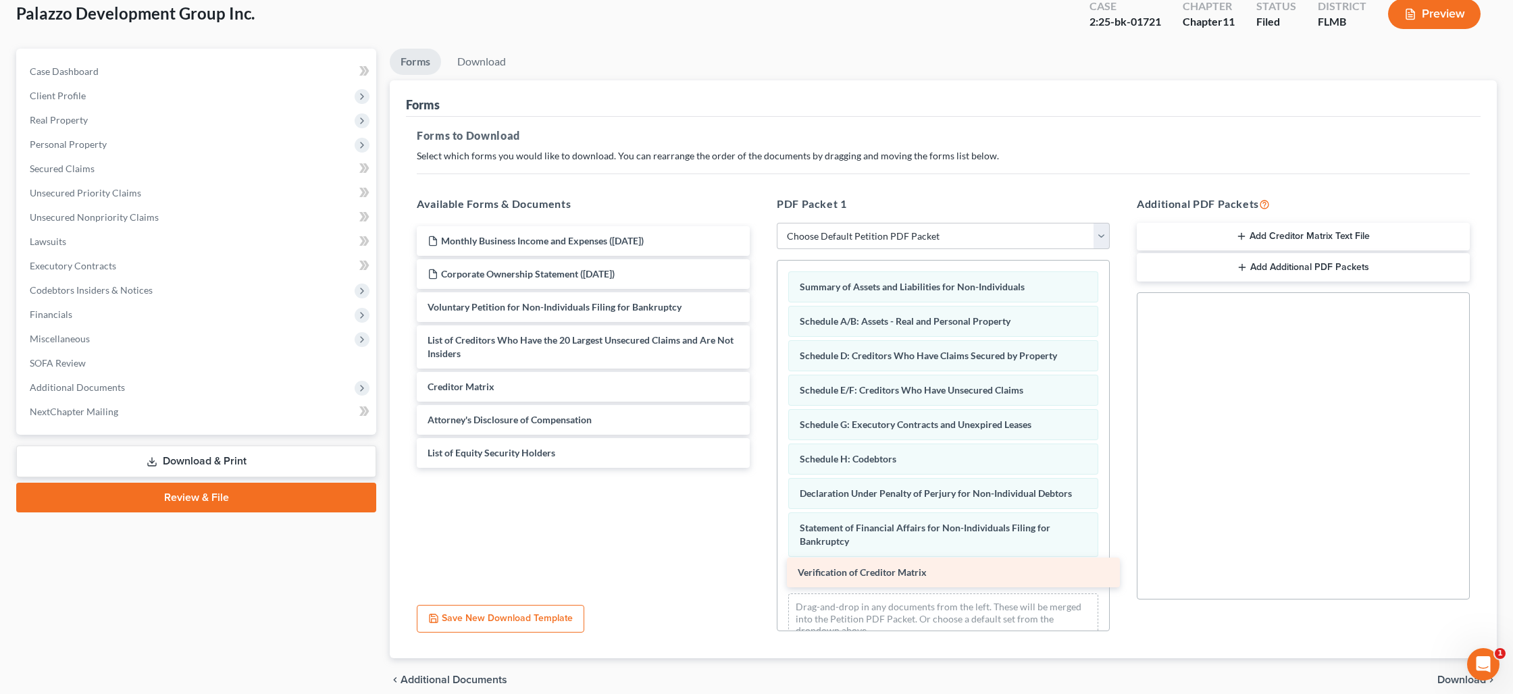
drag, startPoint x: 484, startPoint y: 414, endPoint x: 854, endPoint y: 567, distance: 400.6
click at [760, 468] on div "Verification of Creditor Matrix Monthly Business Income and Expenses ([DATE]) C…" at bounding box center [583, 347] width 355 height 242
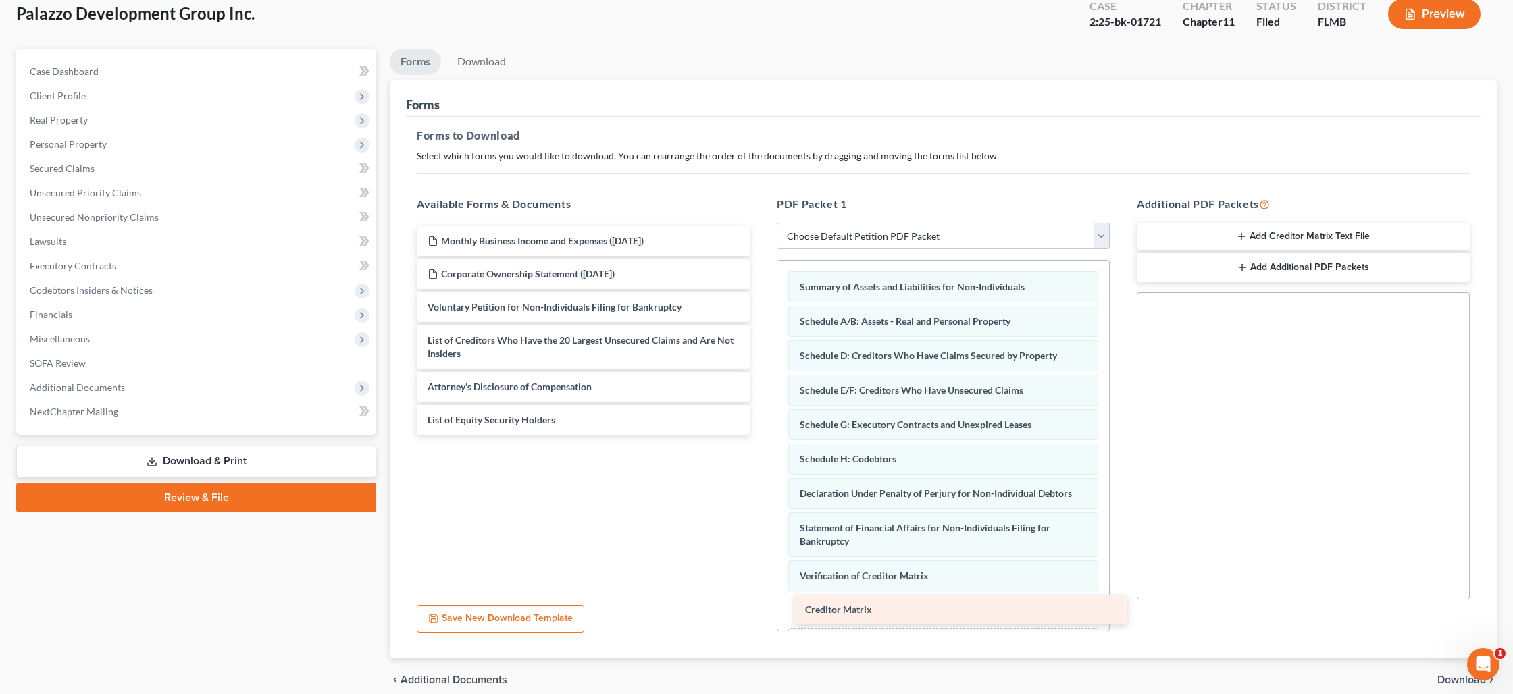
drag, startPoint x: 520, startPoint y: 394, endPoint x: 898, endPoint y: 617, distance: 438.7
click at [760, 435] on div "Creditor Matrix Monthly Business Income and Expenses ([DATE]) Corporate Ownersh…" at bounding box center [583, 330] width 355 height 209
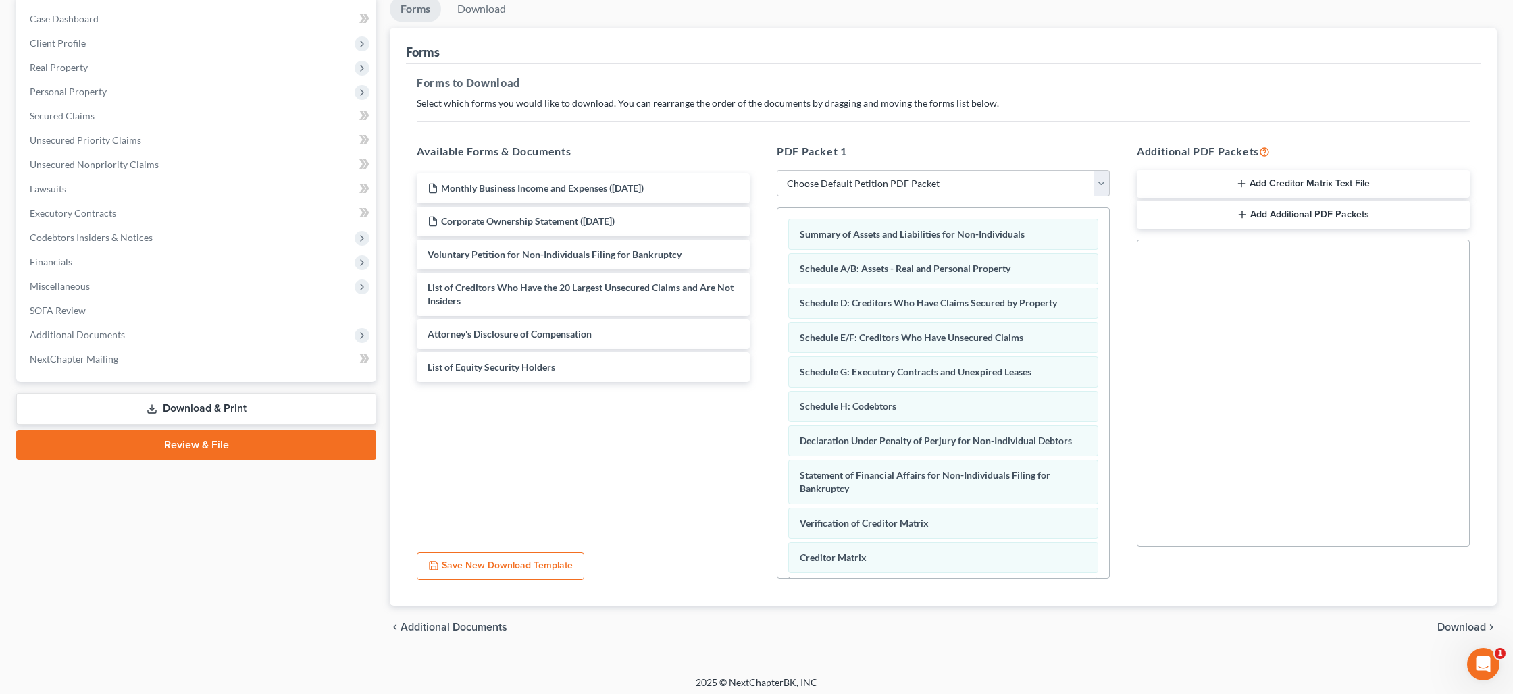
scroll to position [139, 0]
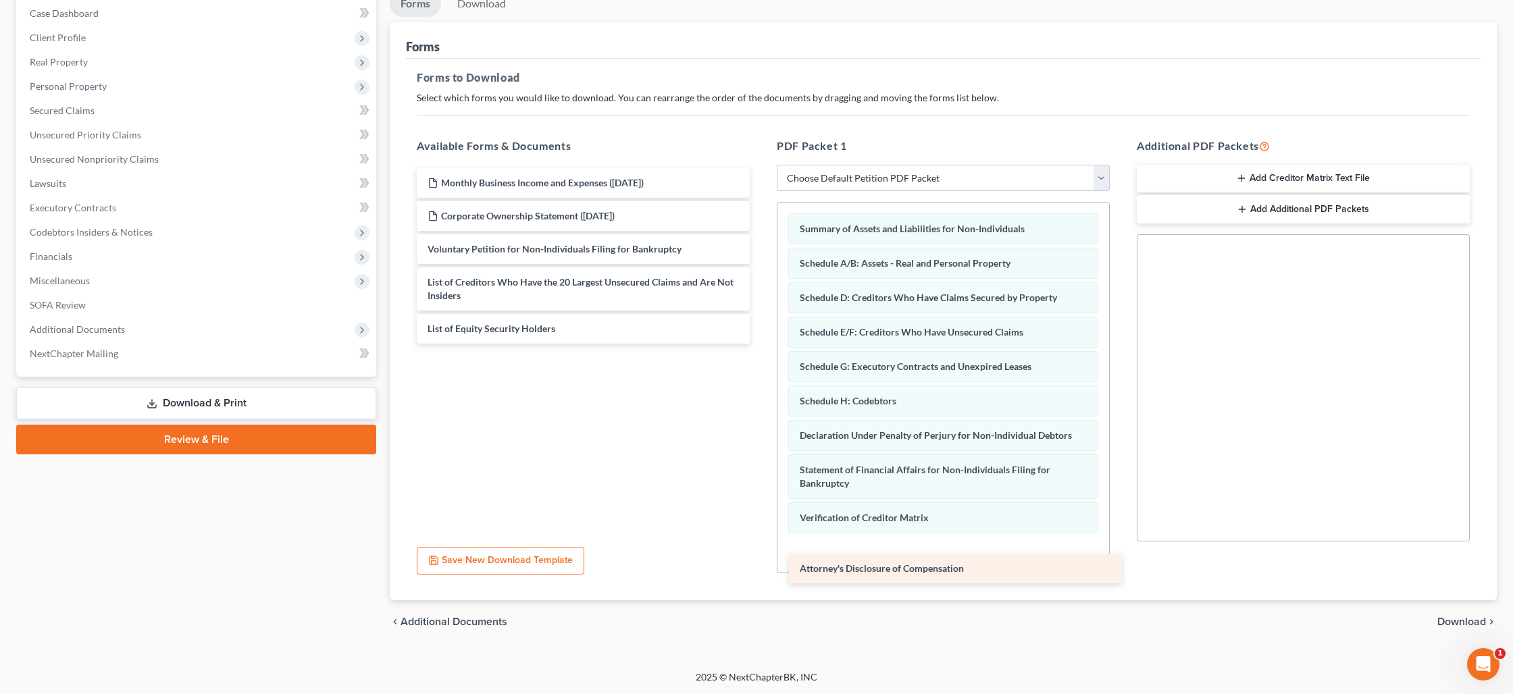
drag, startPoint x: 540, startPoint y: 333, endPoint x: 912, endPoint y: 574, distance: 443.4
click at [760, 344] on div "Attorney's Disclosure of Compensation Monthly Business Income and Expenses ([DA…" at bounding box center [583, 256] width 355 height 176
click at [1442, 617] on span "Download" at bounding box center [1461, 622] width 49 height 11
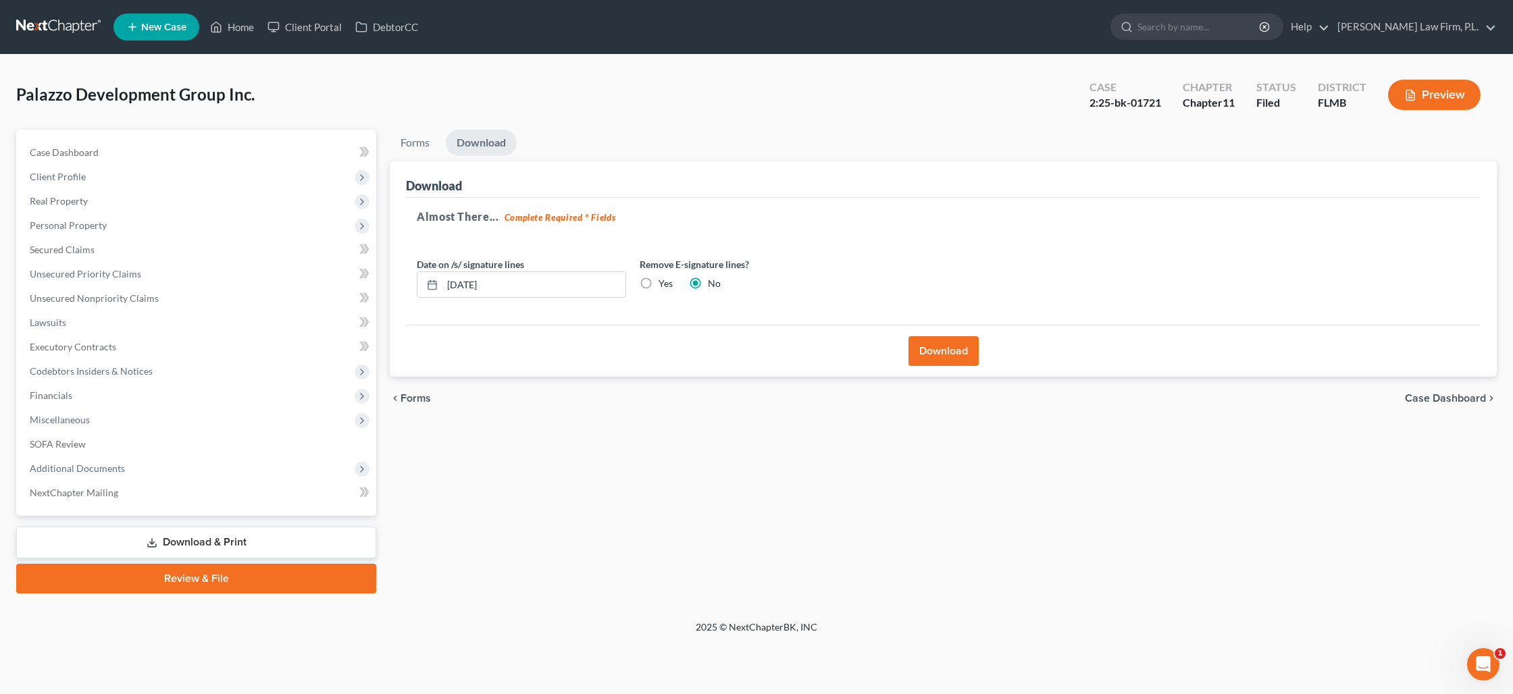
scroll to position [0, 0]
click at [951, 359] on button "Download" at bounding box center [943, 351] width 70 height 30
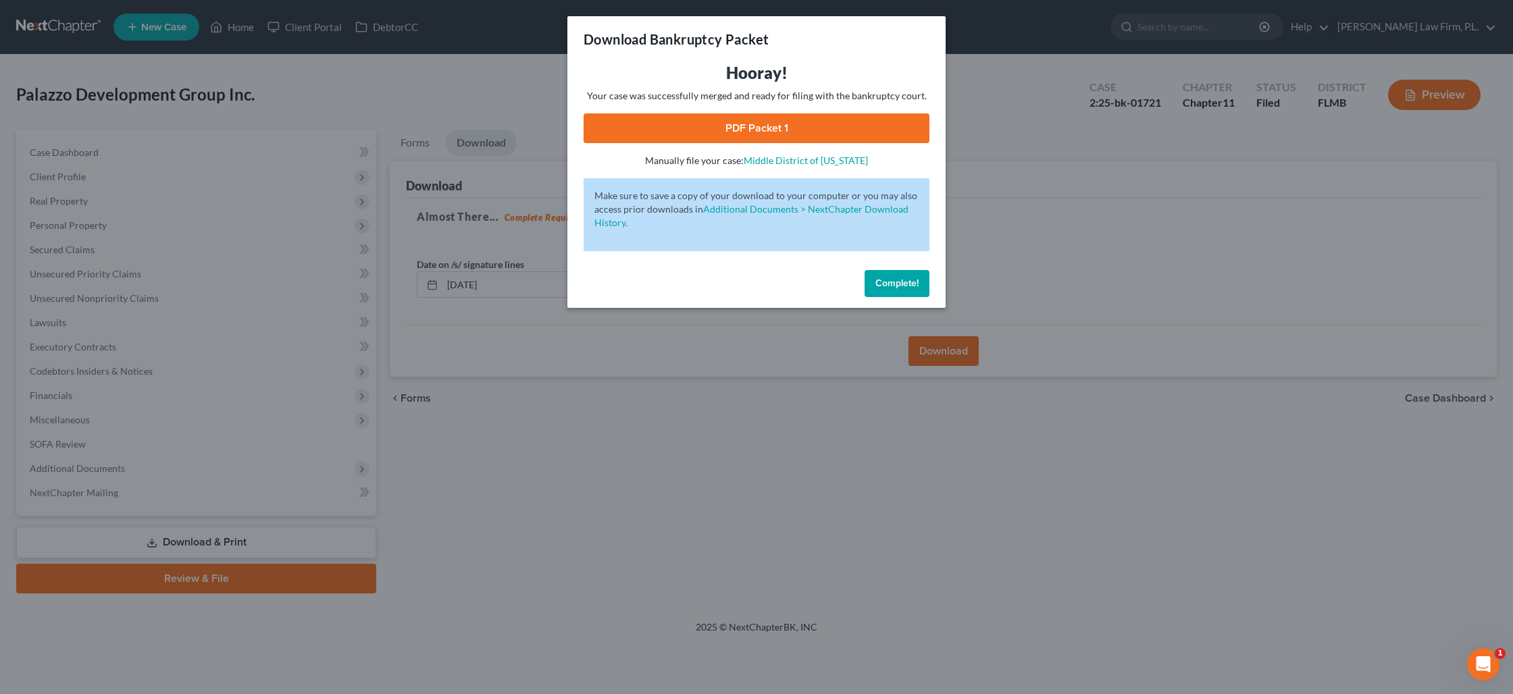
click at [711, 117] on link "PDF Packet 1" at bounding box center [757, 128] width 346 height 30
